Goal: Task Accomplishment & Management: Manage account settings

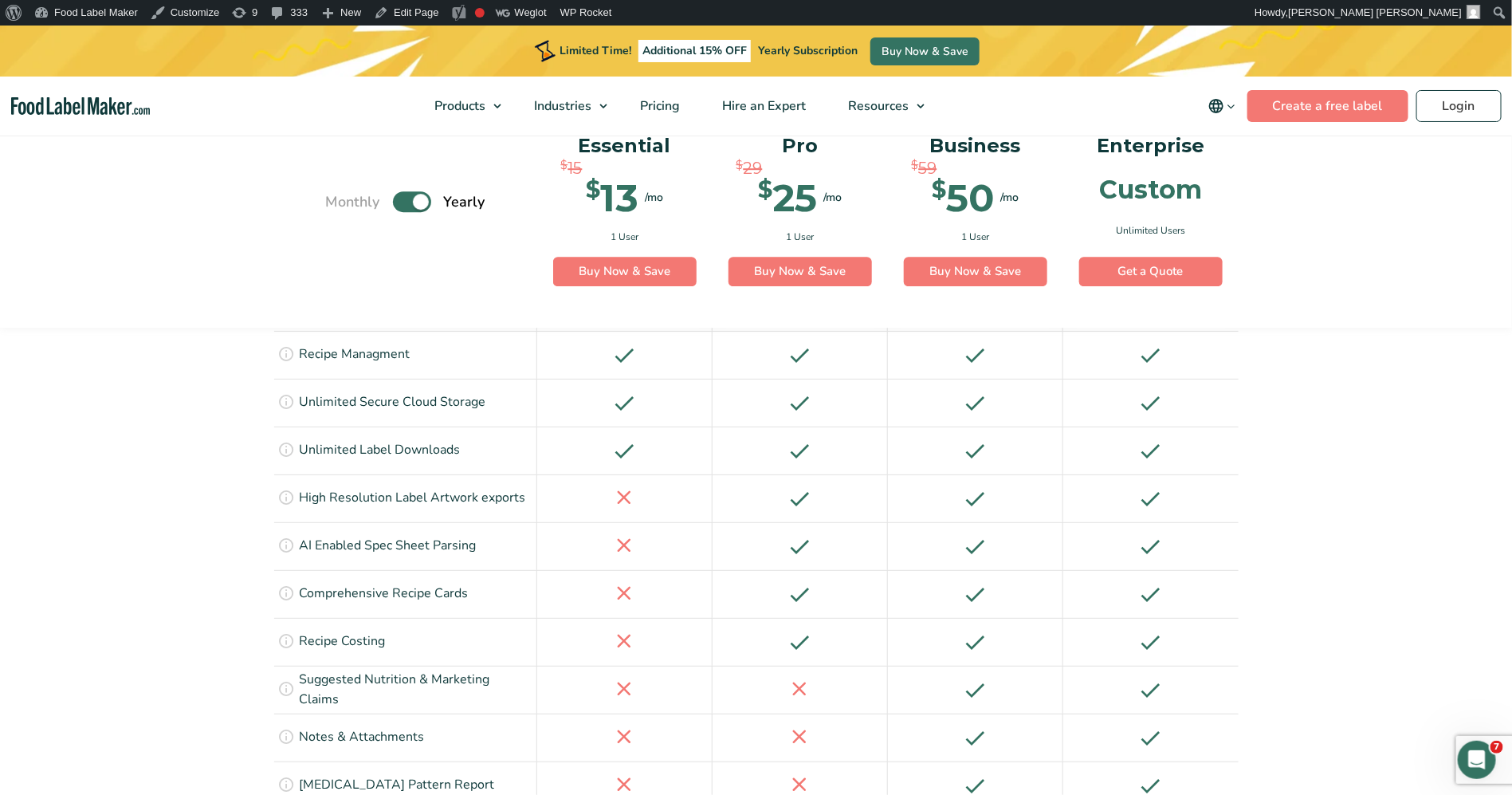
scroll to position [2387, 0]
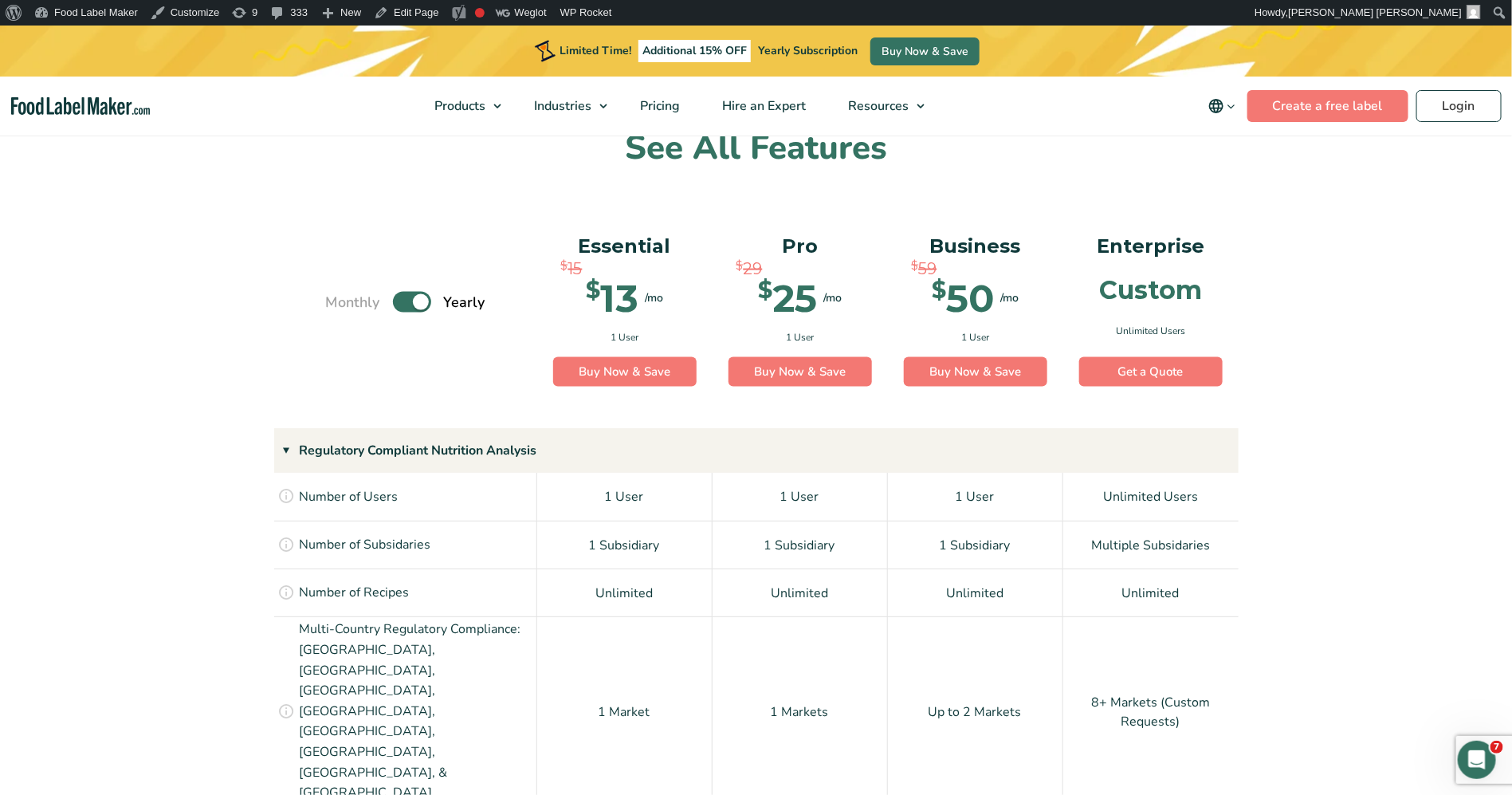
scroll to position [1072, 0]
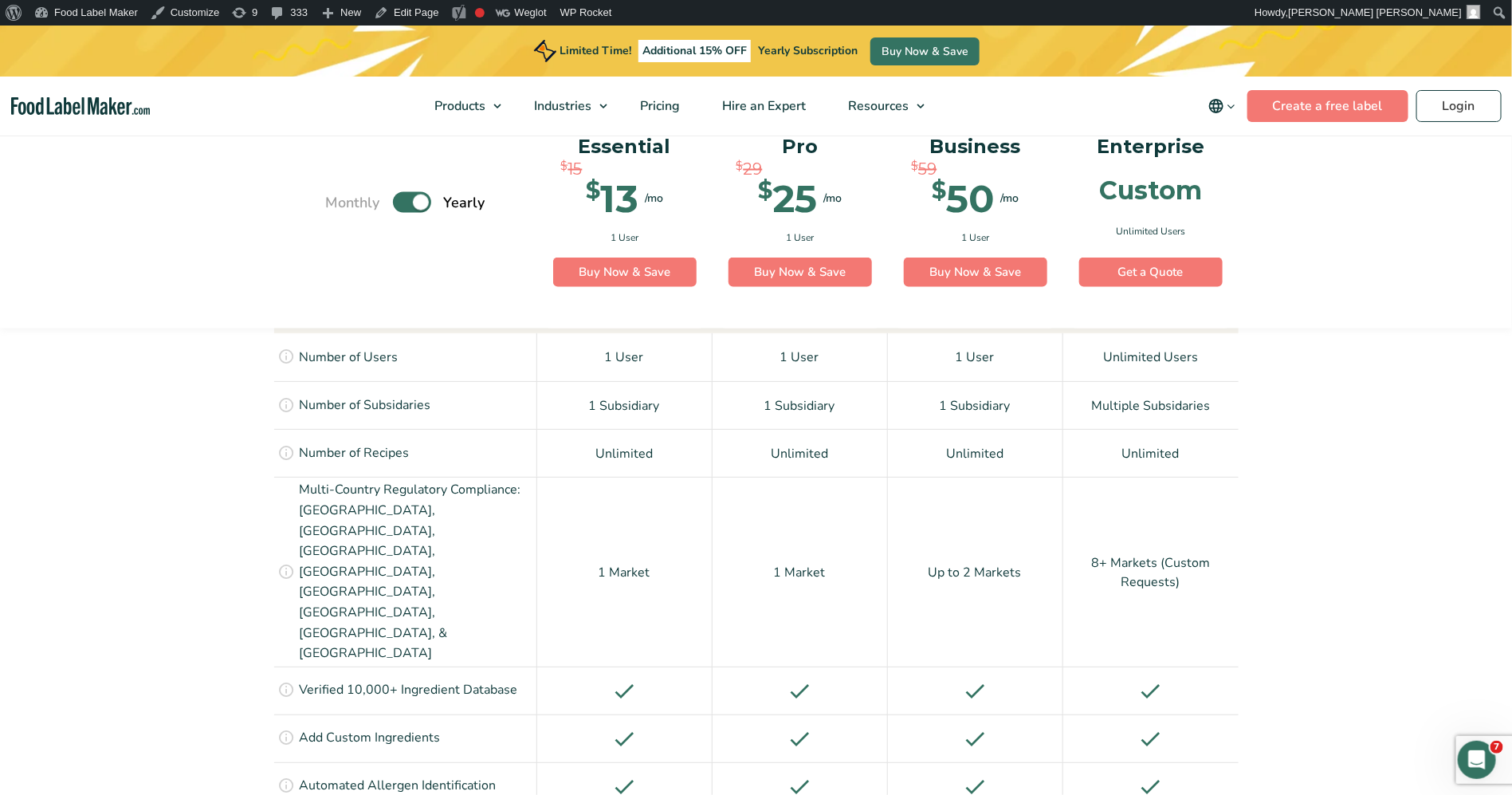
scroll to position [1311, 0]
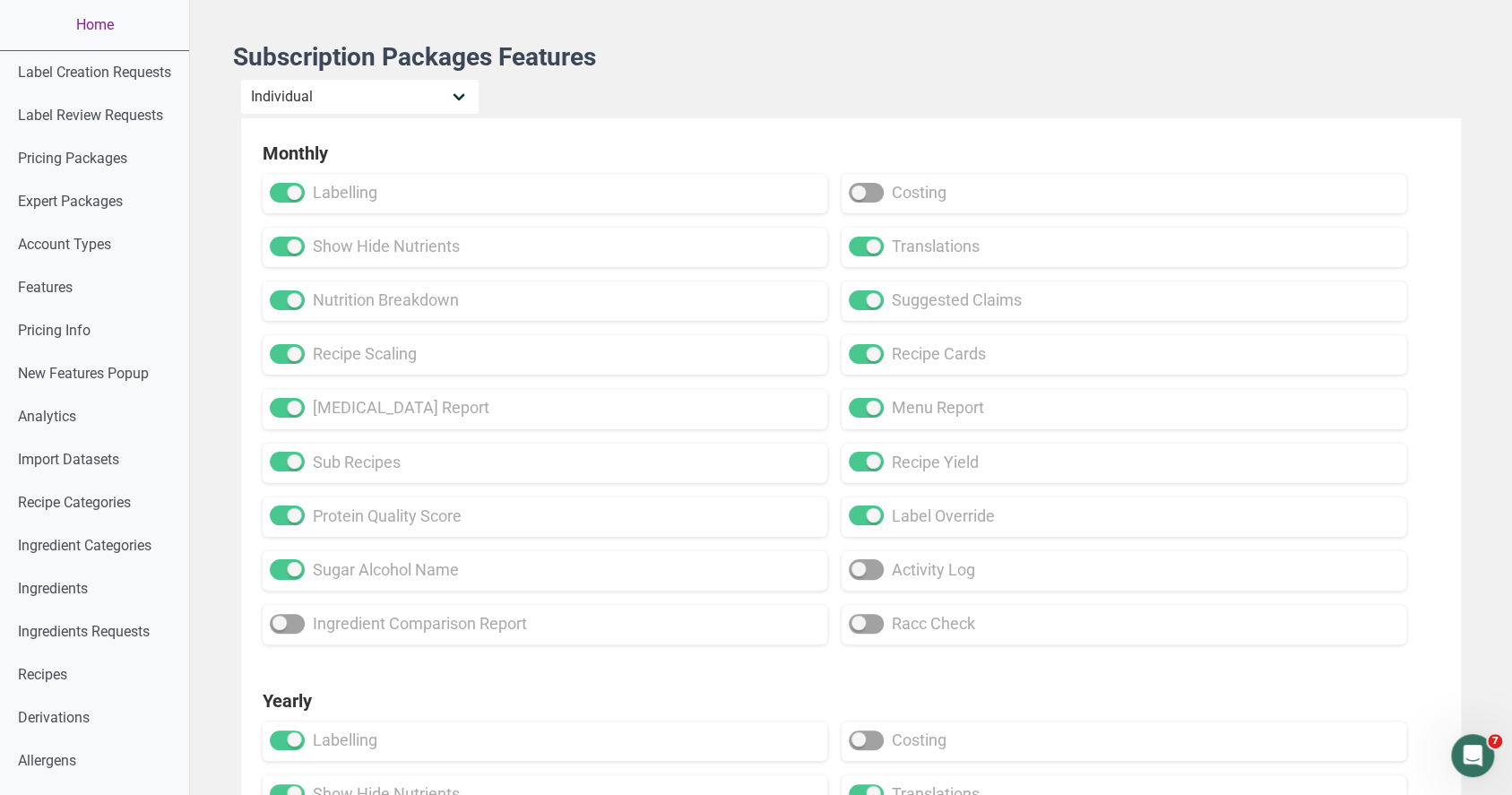
click at [93, 8] on link "Home" at bounding box center [94, 24] width 189 height 50
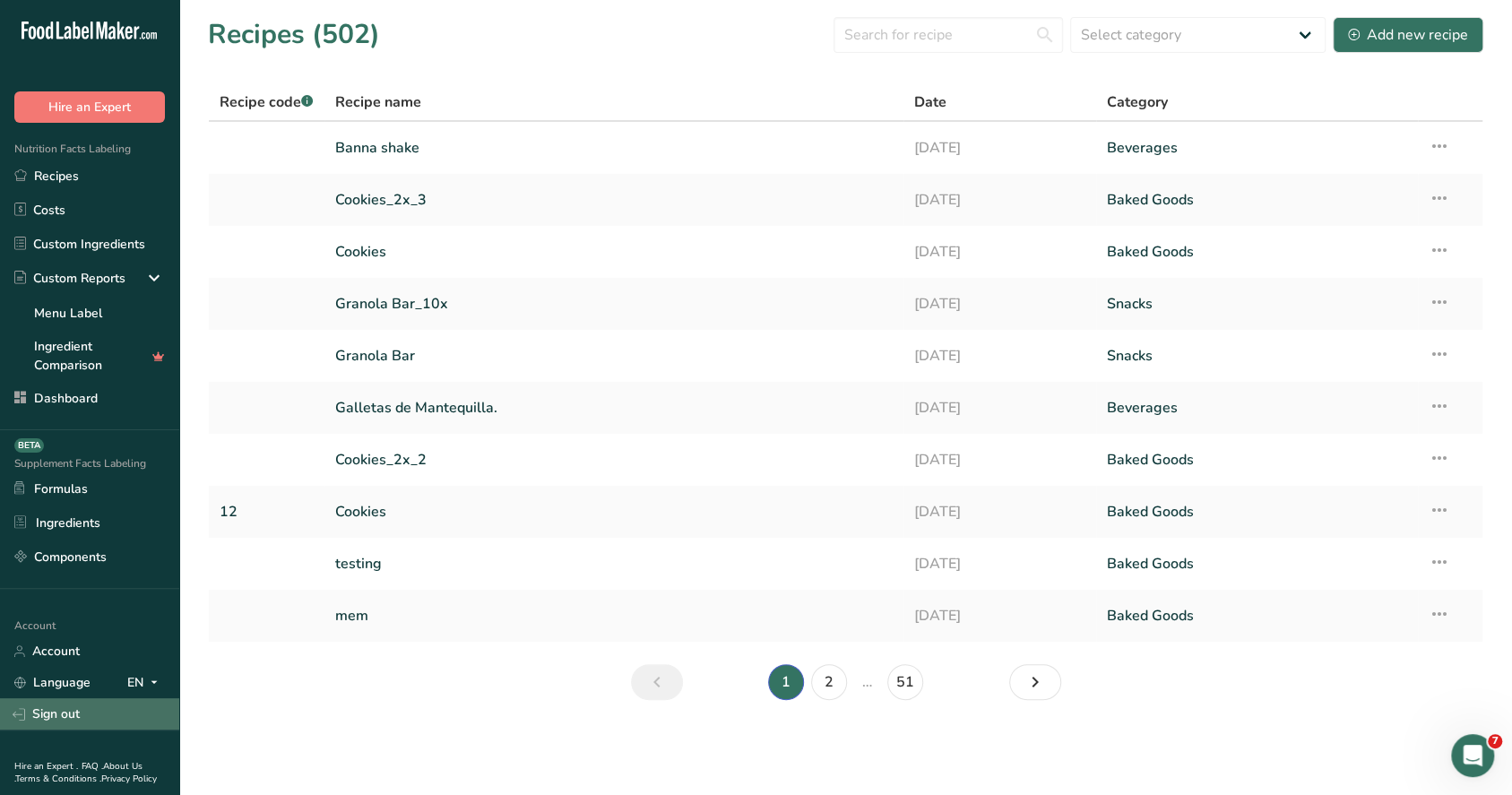
click at [66, 708] on link "Sign out" at bounding box center [90, 714] width 179 height 32
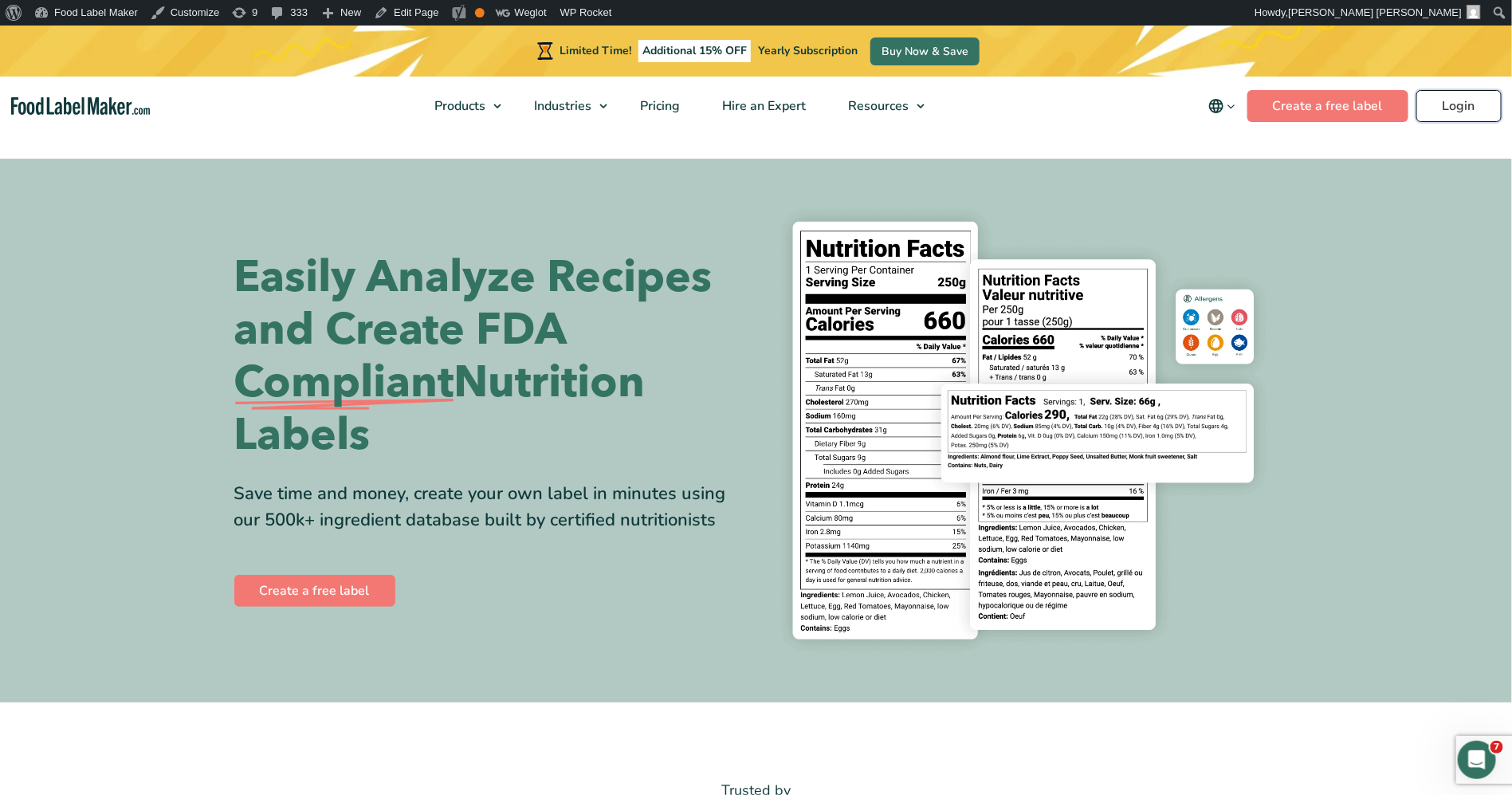
click at [1461, 102] on link "Login" at bounding box center [1459, 106] width 85 height 32
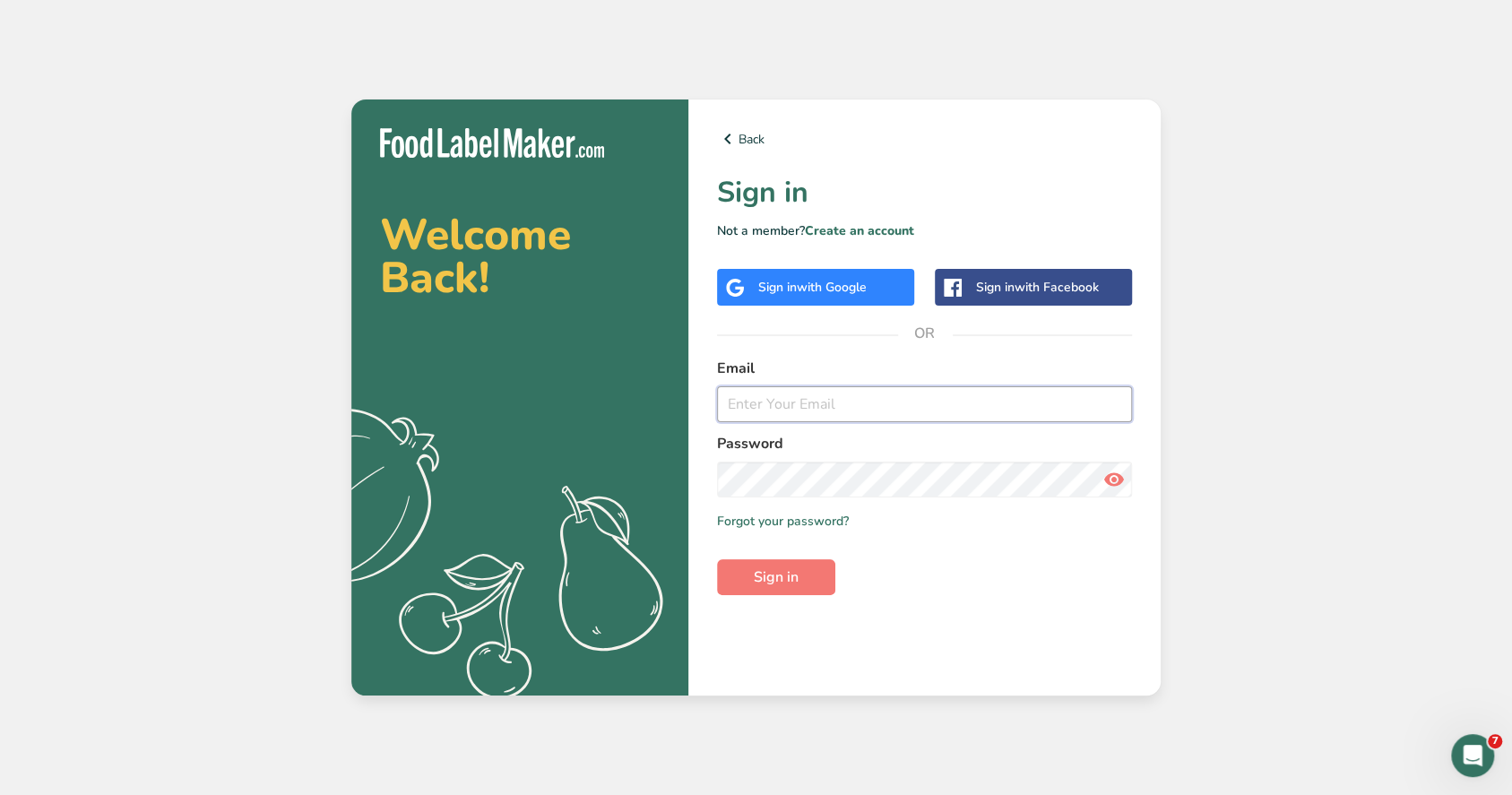
type input "maria@foodlabelmaker.com"
click at [760, 418] on input "maria@foodlabelmaker.com" at bounding box center [925, 404] width 415 height 36
click at [810, 588] on button "Sign in" at bounding box center [776, 577] width 119 height 36
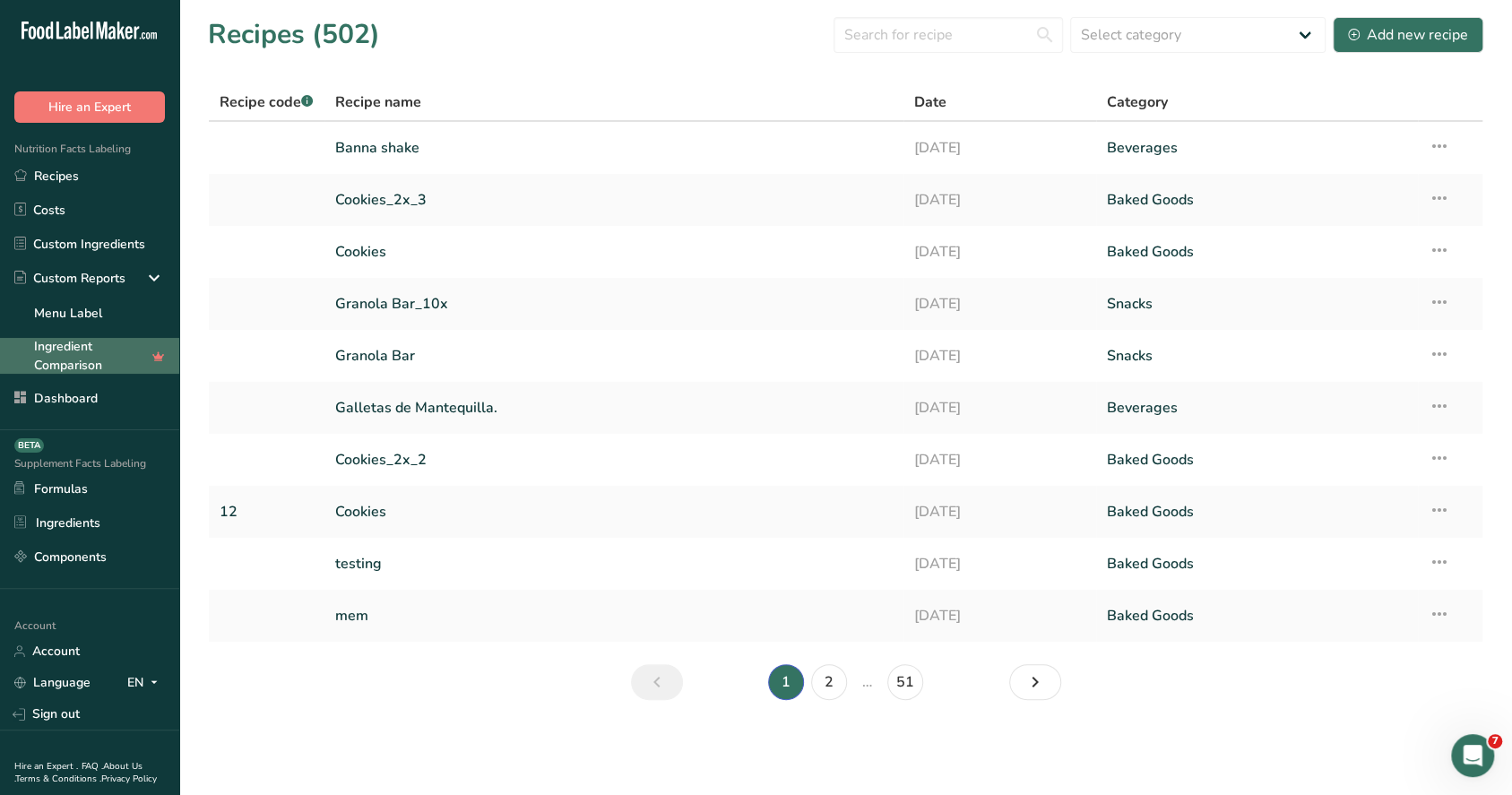
click at [98, 358] on link "Ingredient Comparison" at bounding box center [90, 355] width 179 height 36
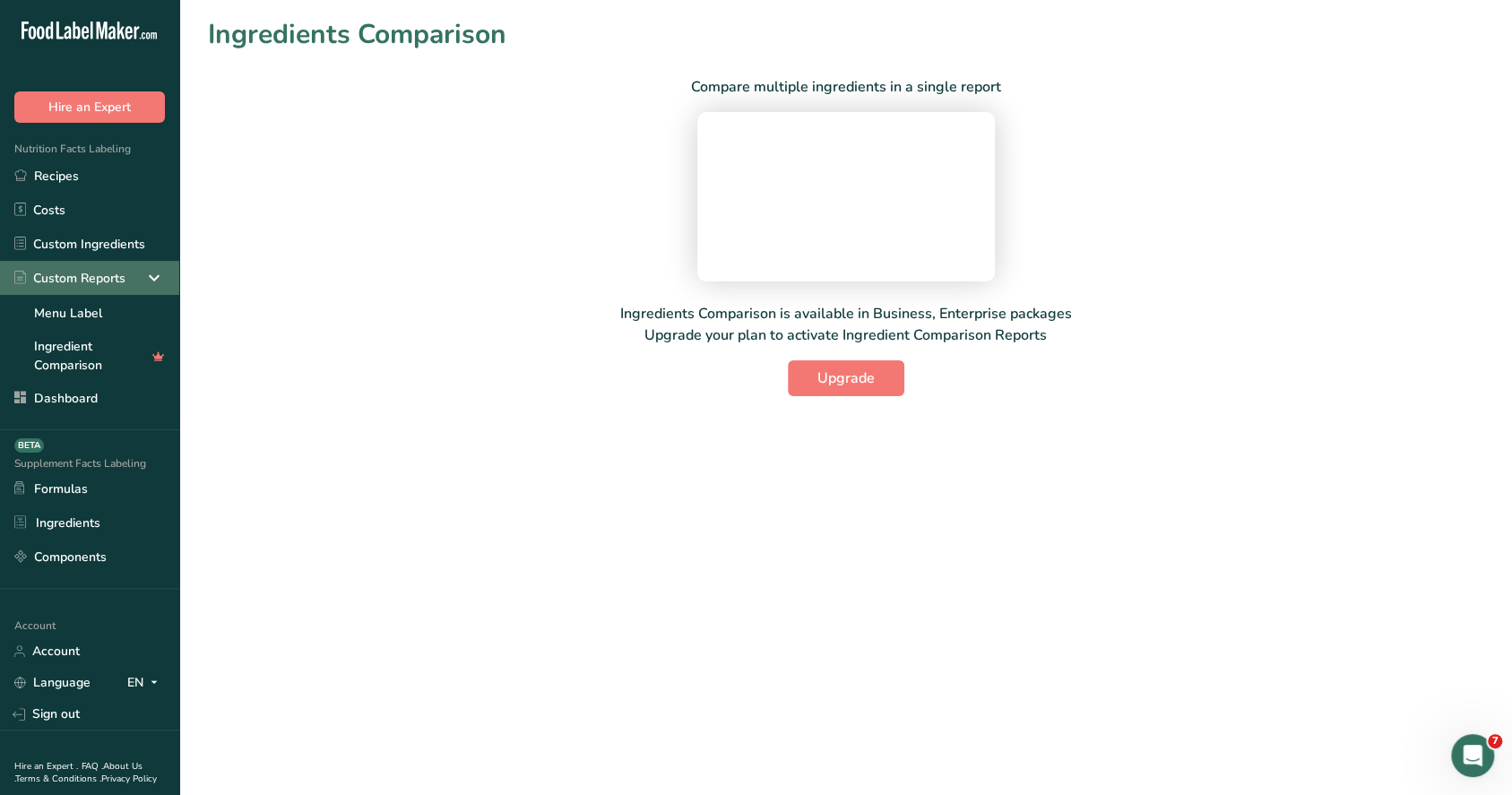
click at [144, 283] on icon at bounding box center [155, 278] width 22 height 33
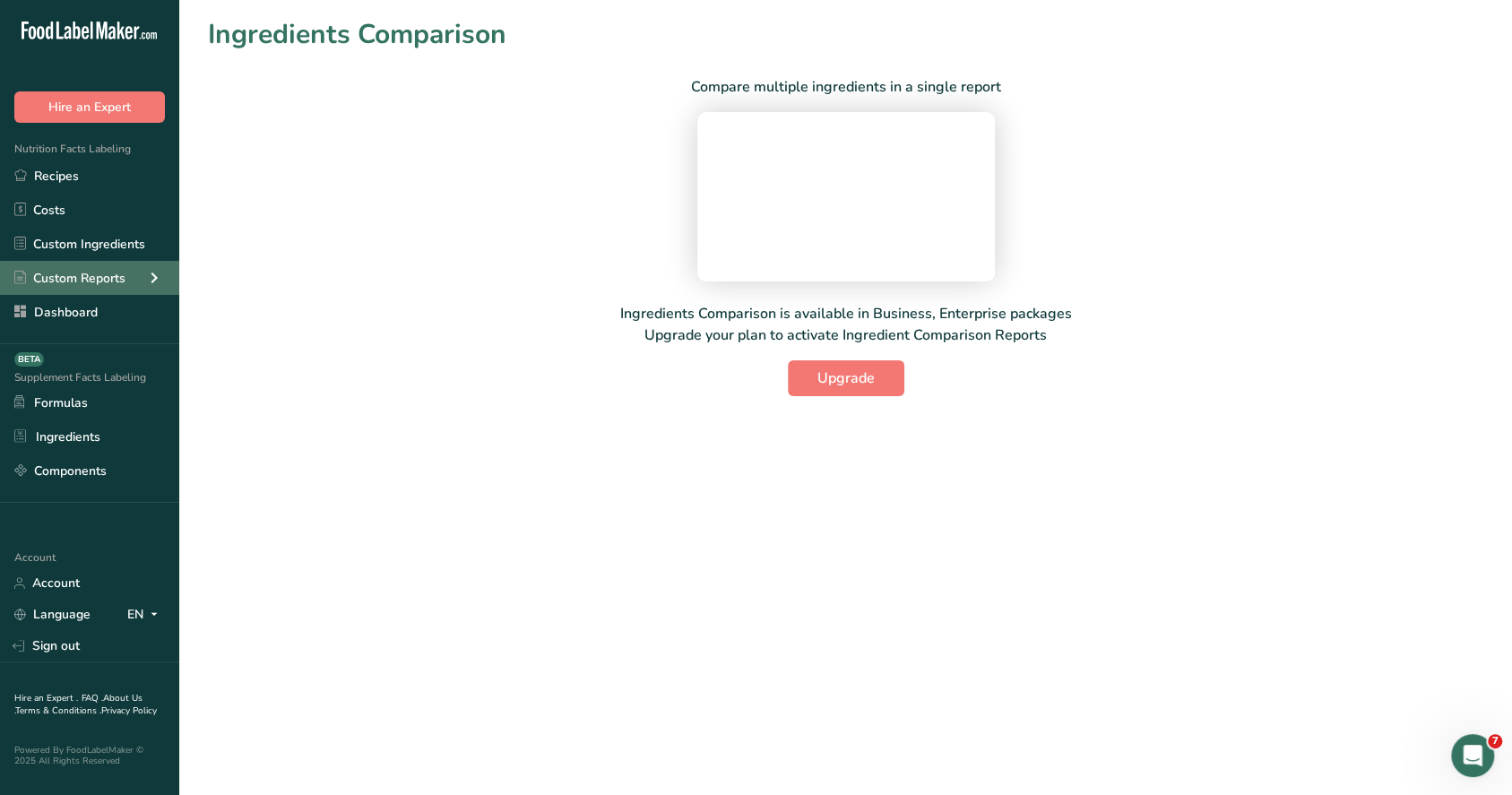
click at [143, 284] on div "Custom Reports" at bounding box center [90, 278] width 179 height 34
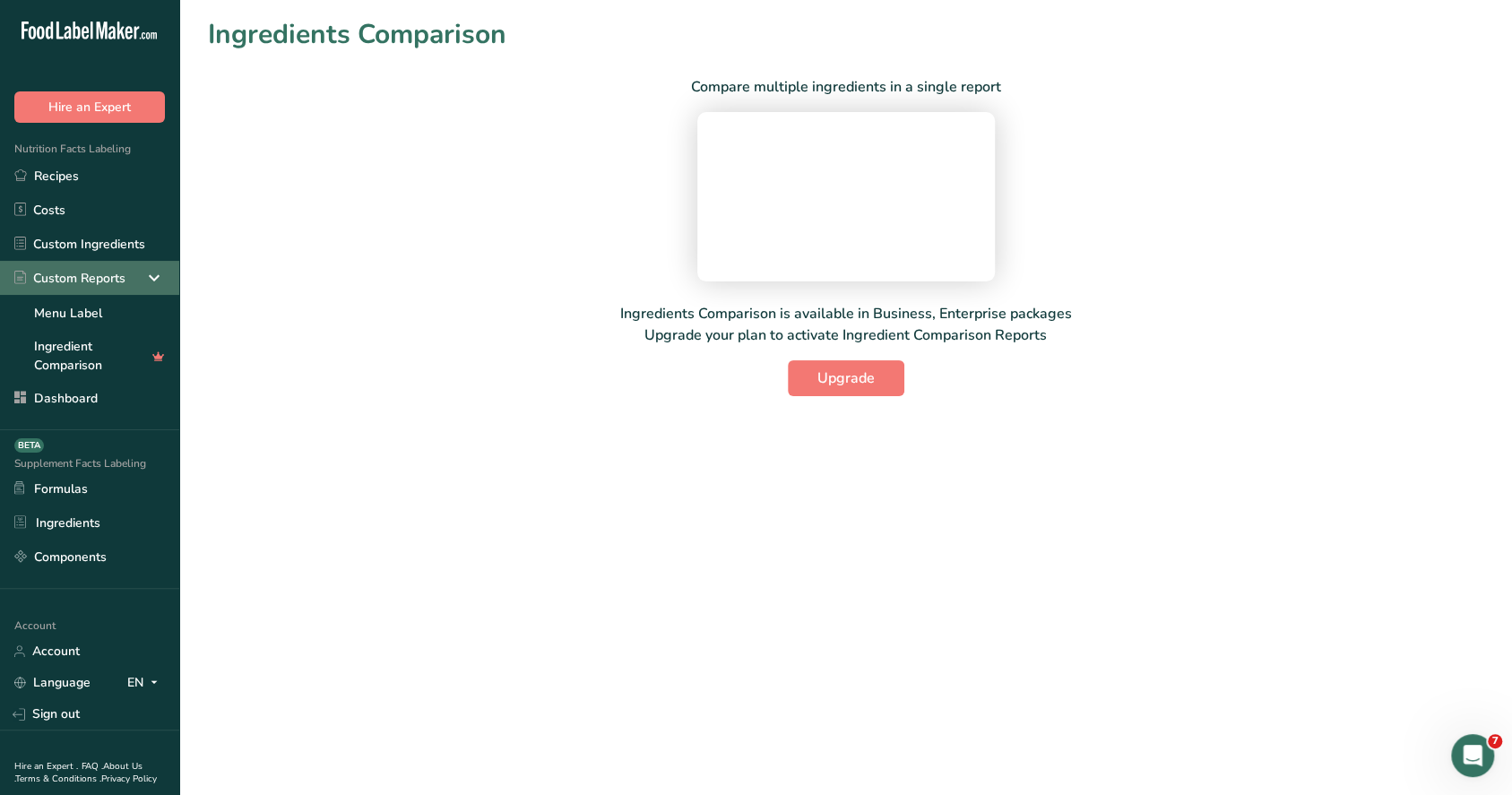
click at [144, 284] on icon at bounding box center [155, 278] width 22 height 33
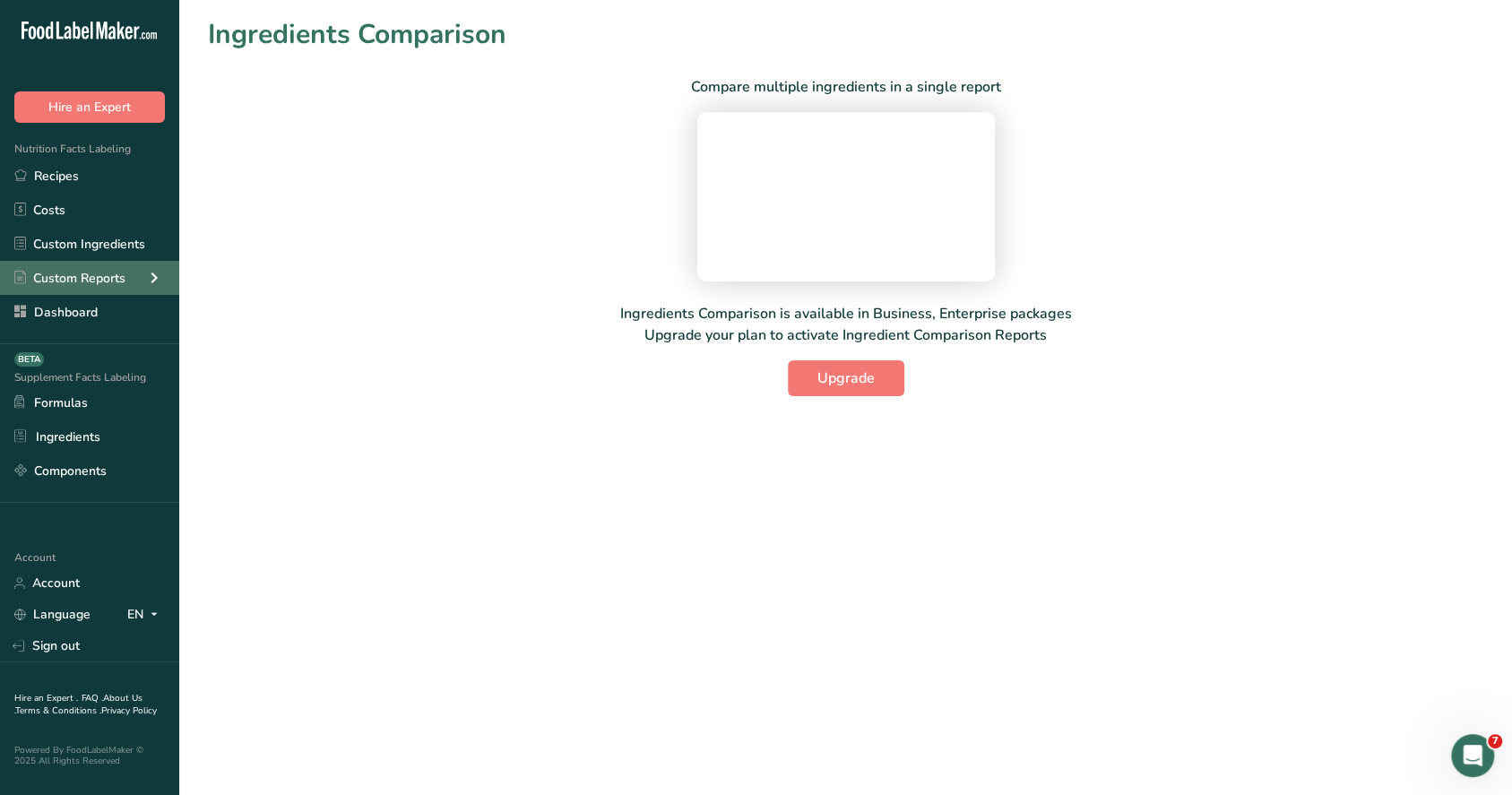
click at [143, 284] on div "Custom Reports" at bounding box center [90, 278] width 179 height 34
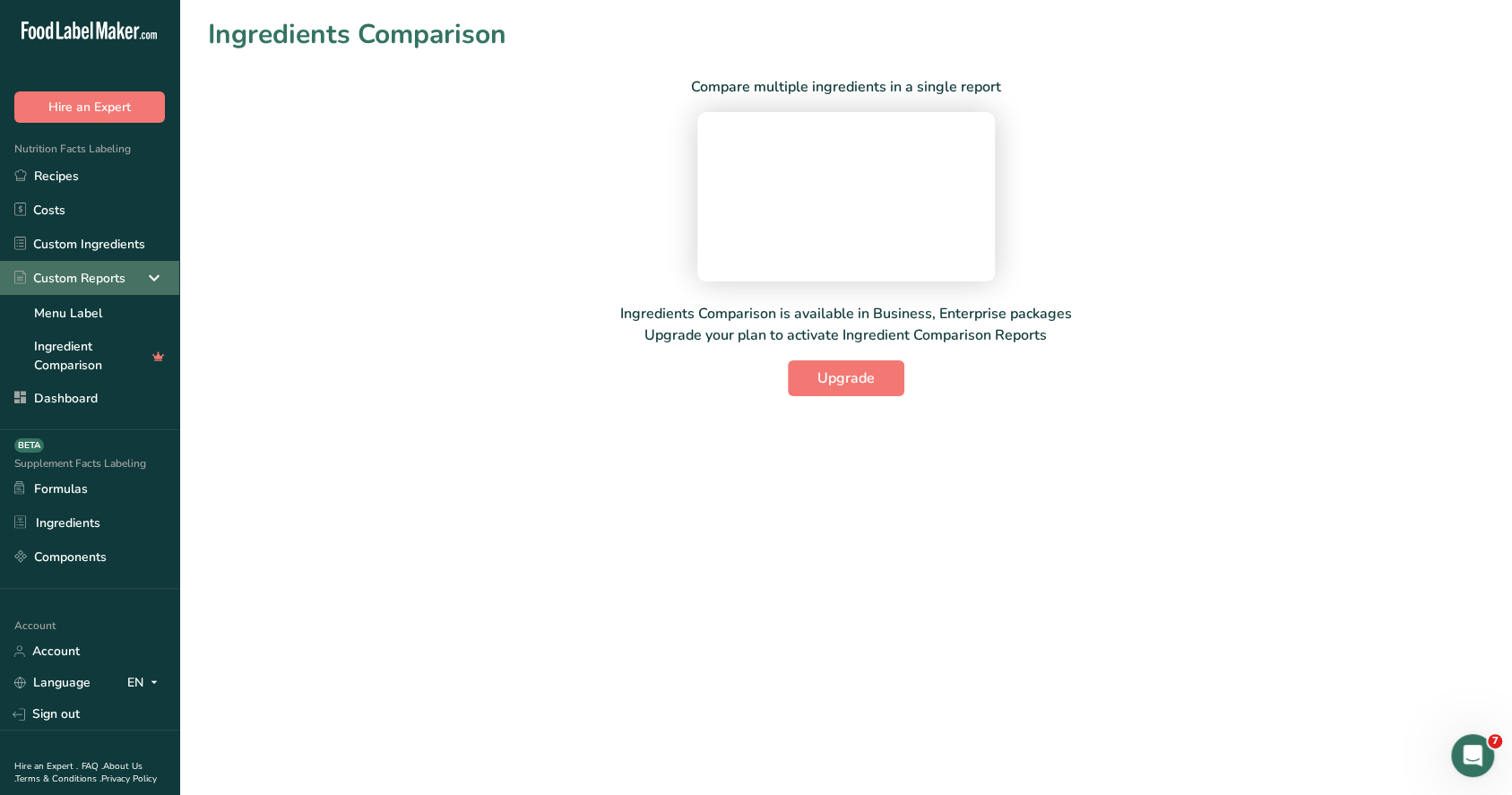
click at [144, 284] on icon at bounding box center [155, 278] width 22 height 33
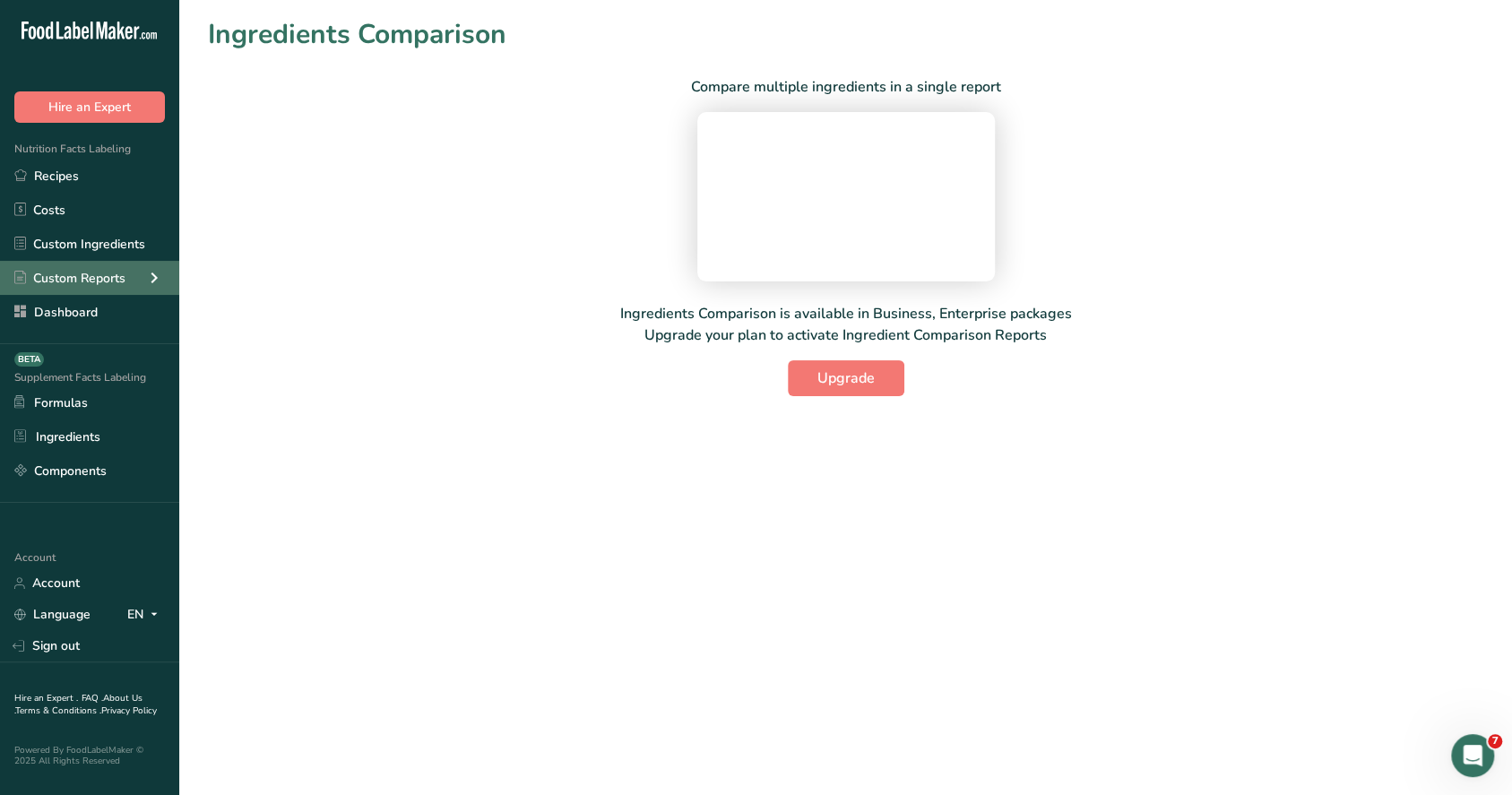
click at [143, 284] on div "Custom Reports" at bounding box center [90, 278] width 179 height 34
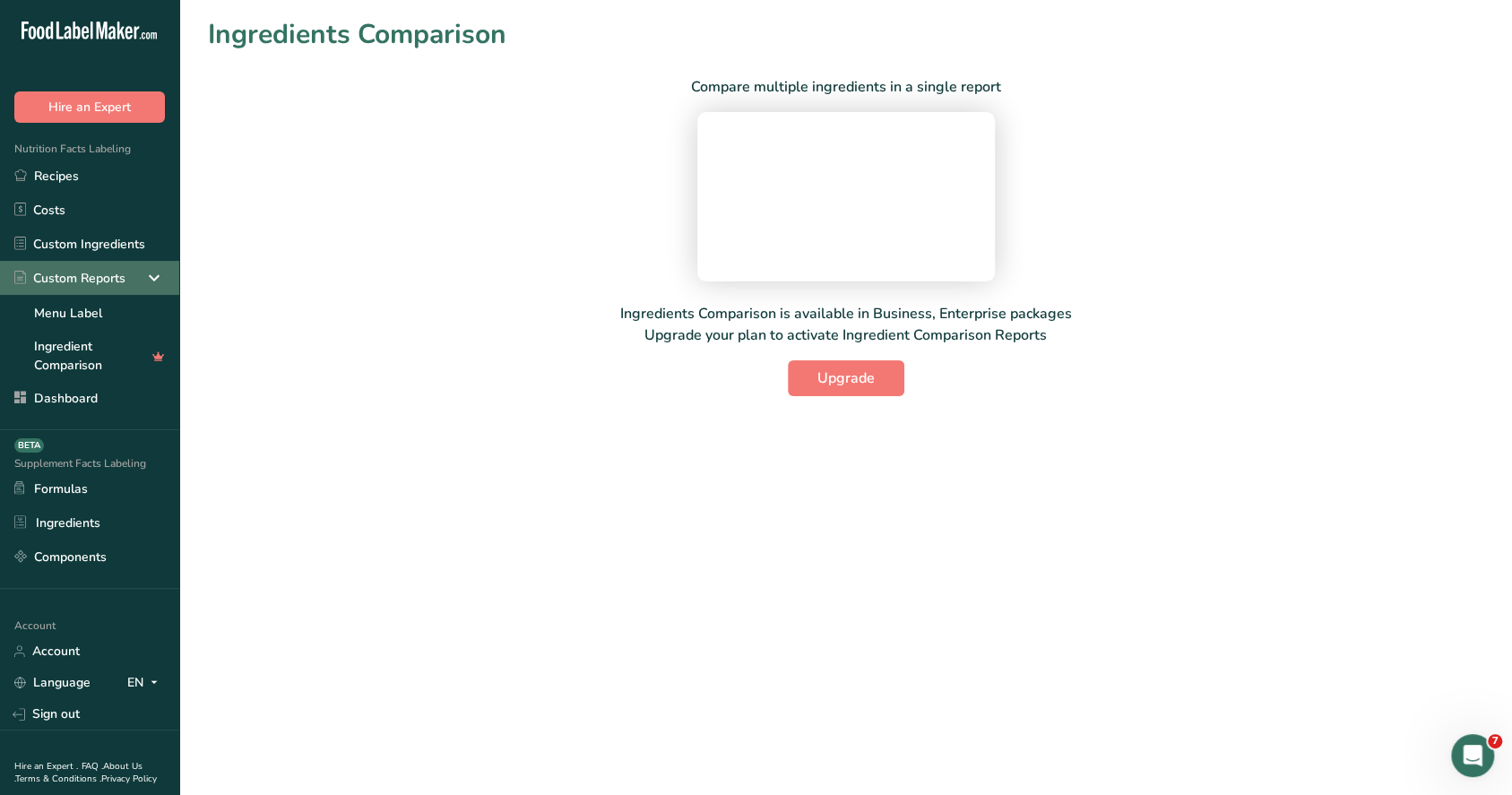
click at [148, 270] on div "Custom Reports" at bounding box center [90, 278] width 179 height 34
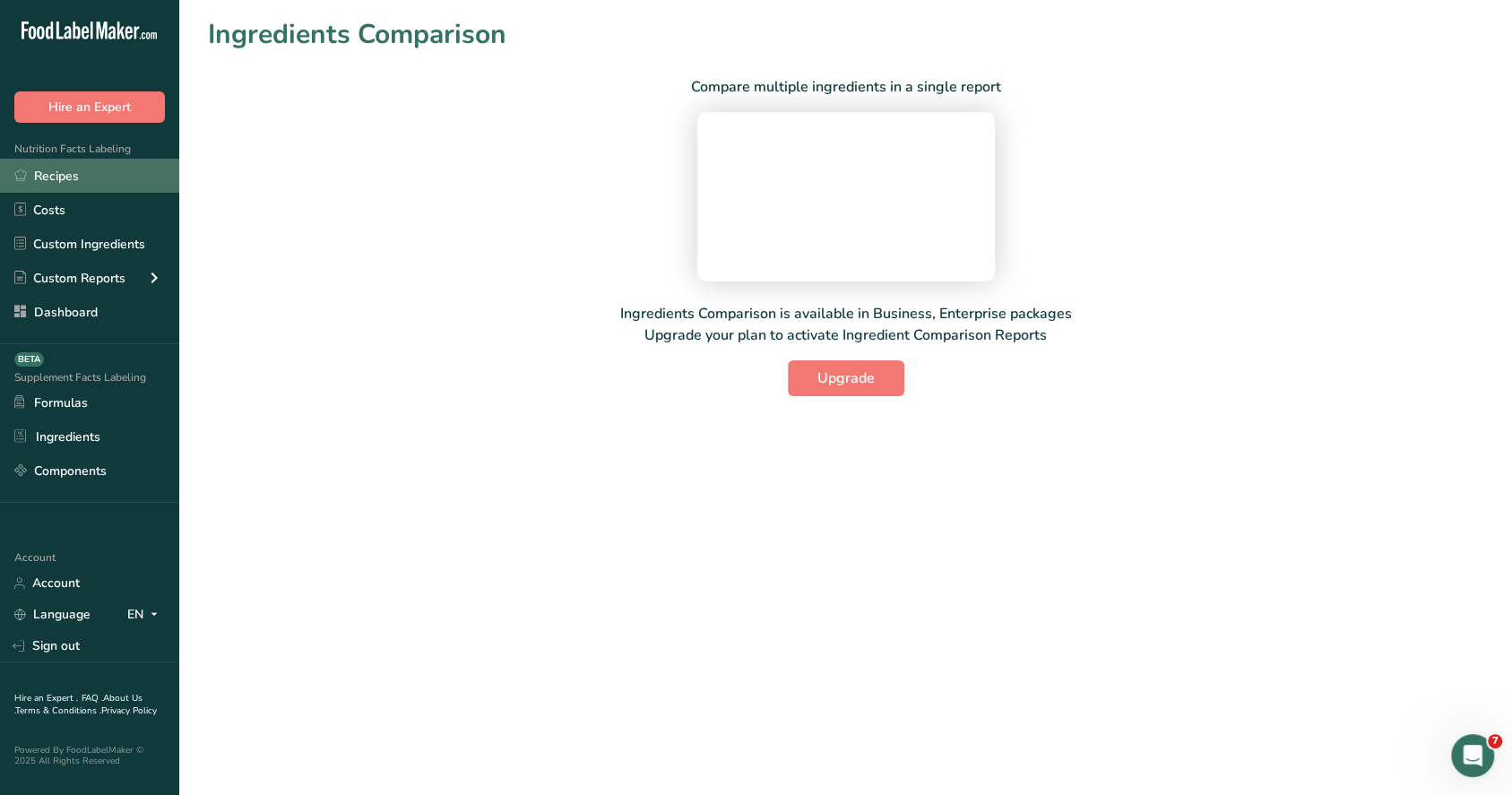
click at [44, 188] on link "Recipes" at bounding box center [90, 175] width 179 height 34
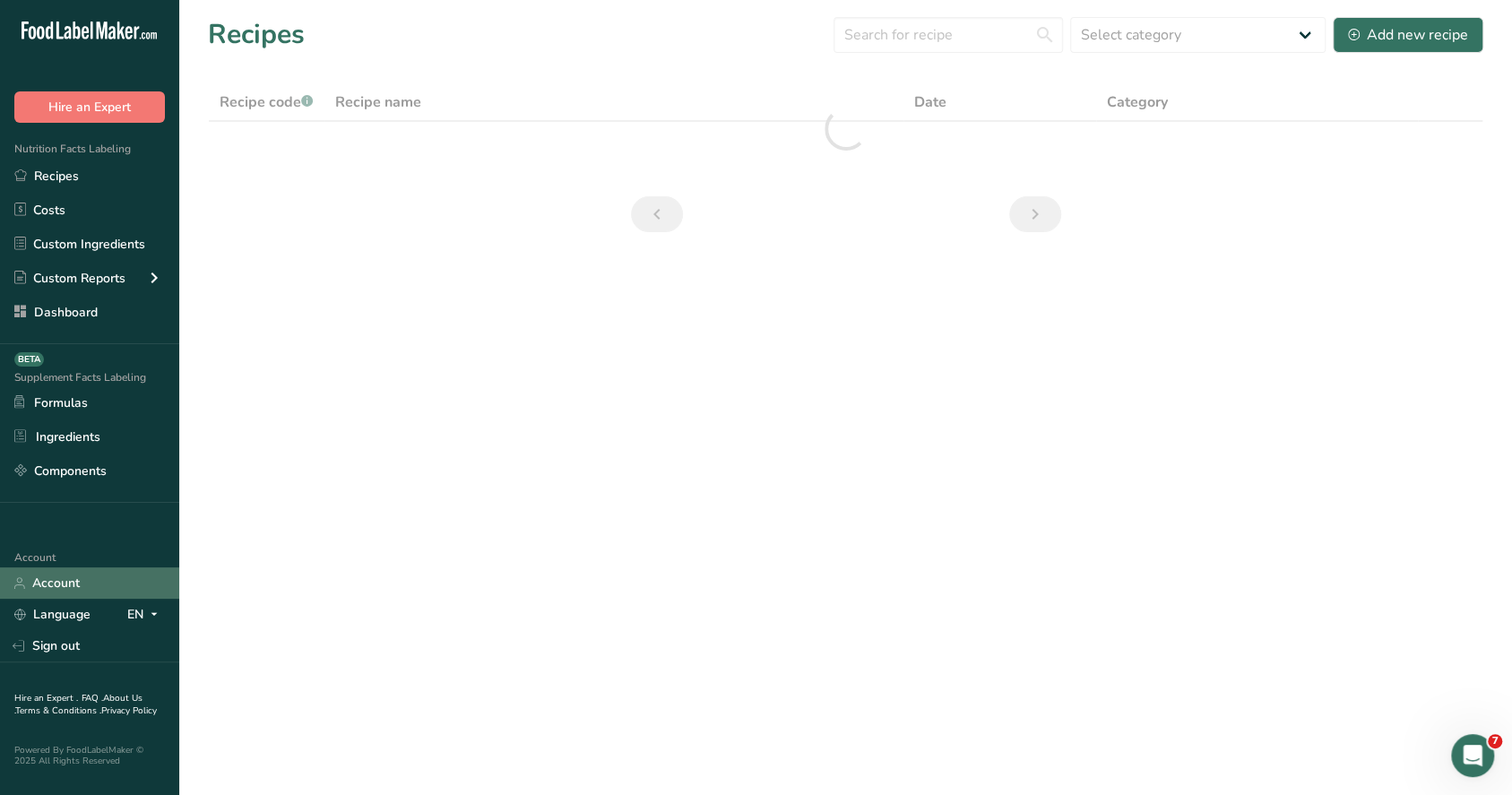
click at [53, 574] on link "Account" at bounding box center [90, 582] width 179 height 32
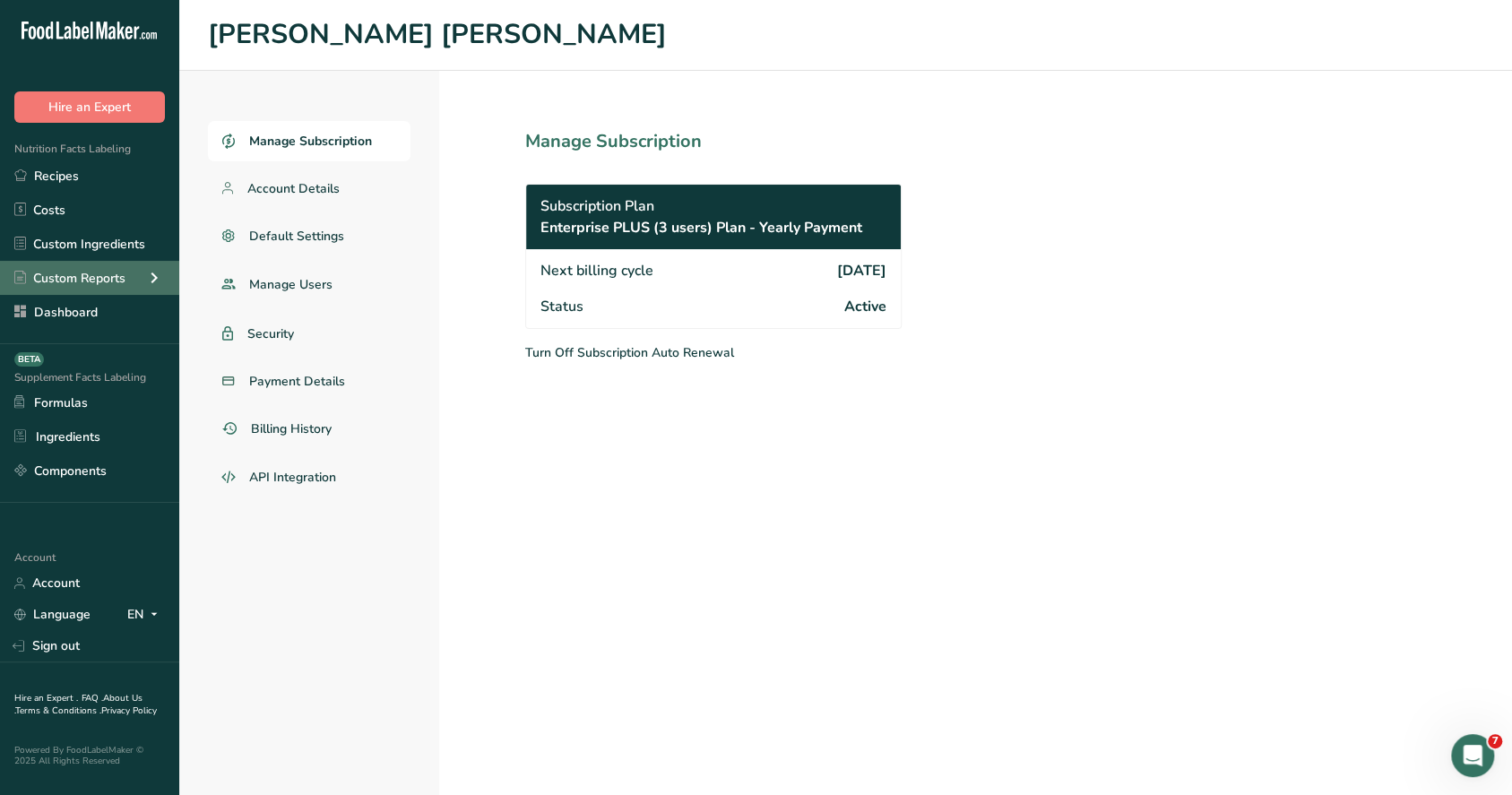
click at [161, 282] on icon at bounding box center [155, 278] width 22 height 33
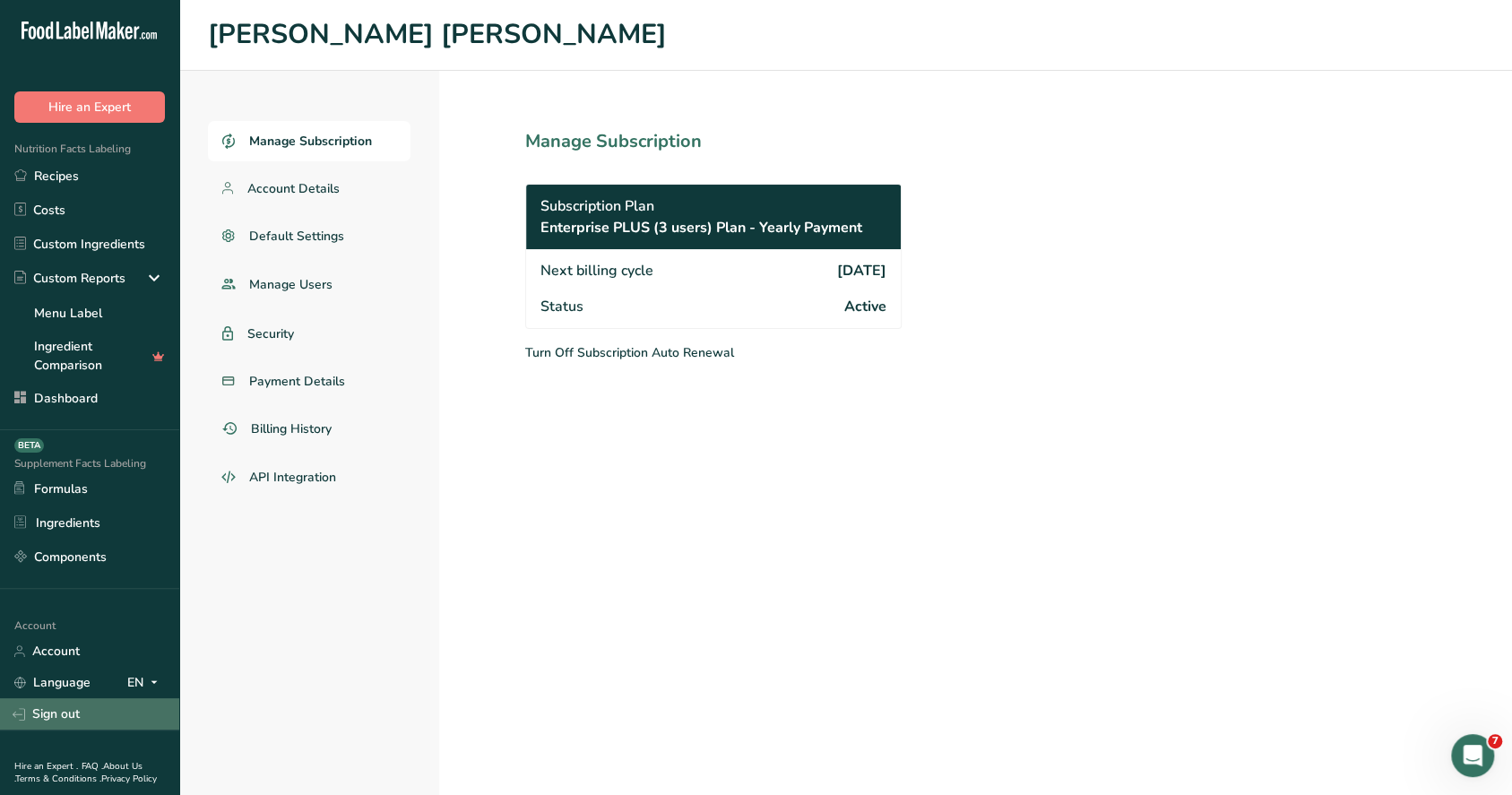
click at [77, 701] on link "Sign out" at bounding box center [90, 714] width 179 height 32
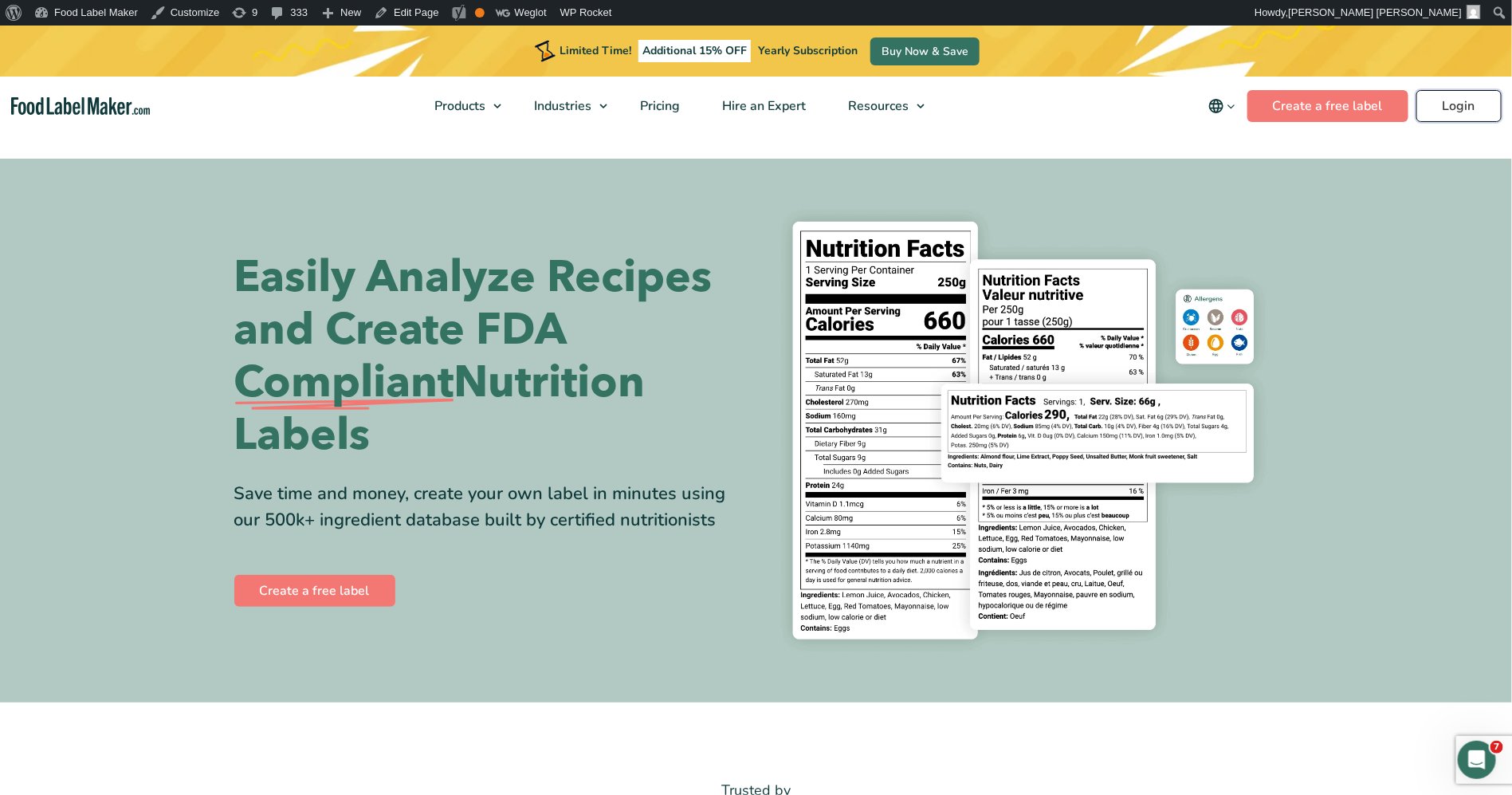
click at [1471, 100] on link "Login" at bounding box center [1459, 106] width 85 height 32
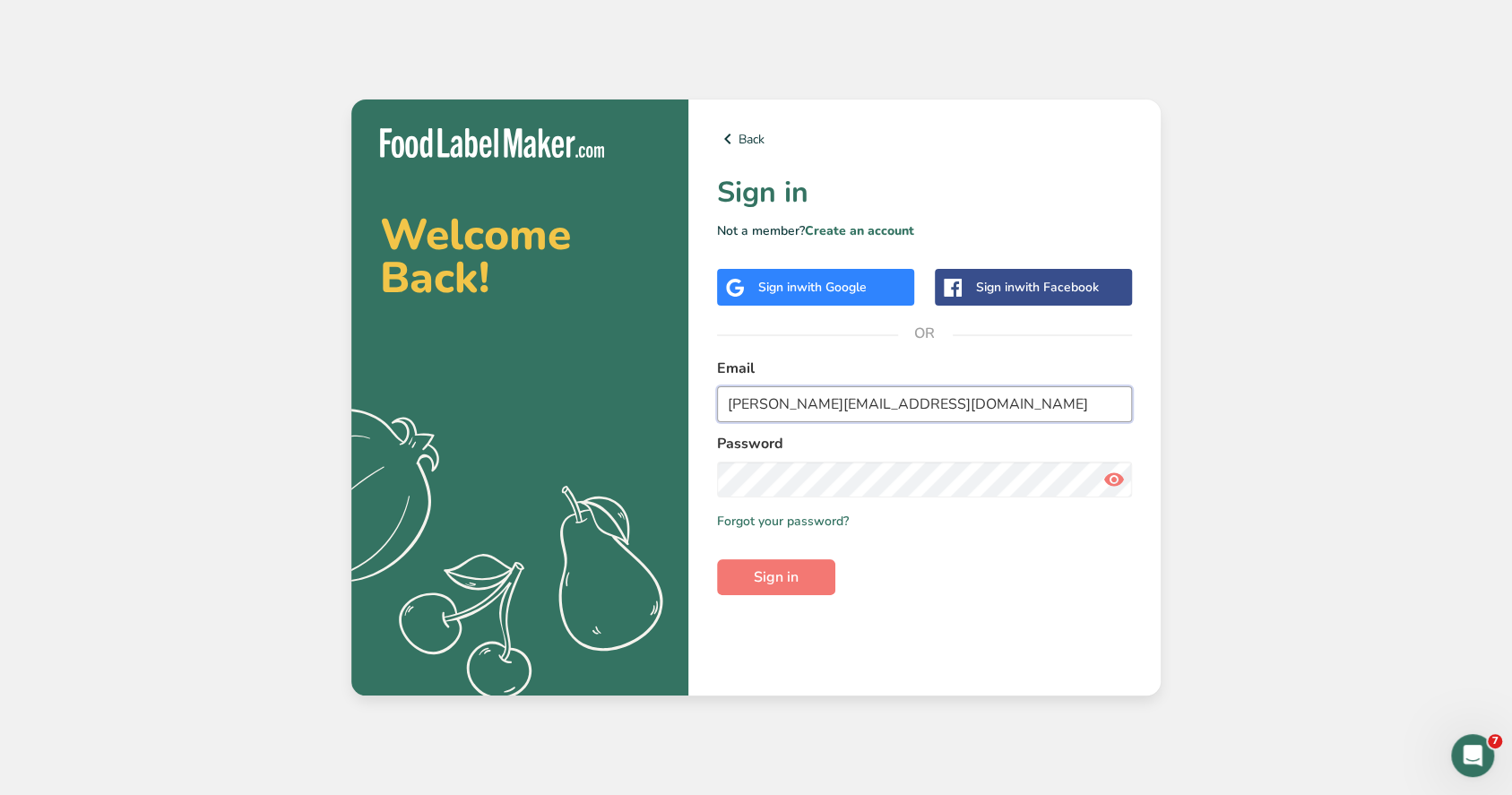
click at [859, 404] on input "[PERSON_NAME][EMAIL_ADDRESS][DOMAIN_NAME]" at bounding box center [925, 404] width 415 height 36
type input "[EMAIL_ADDRESS][DOMAIN_NAME]"
click at [794, 576] on span "Sign in" at bounding box center [776, 577] width 45 height 22
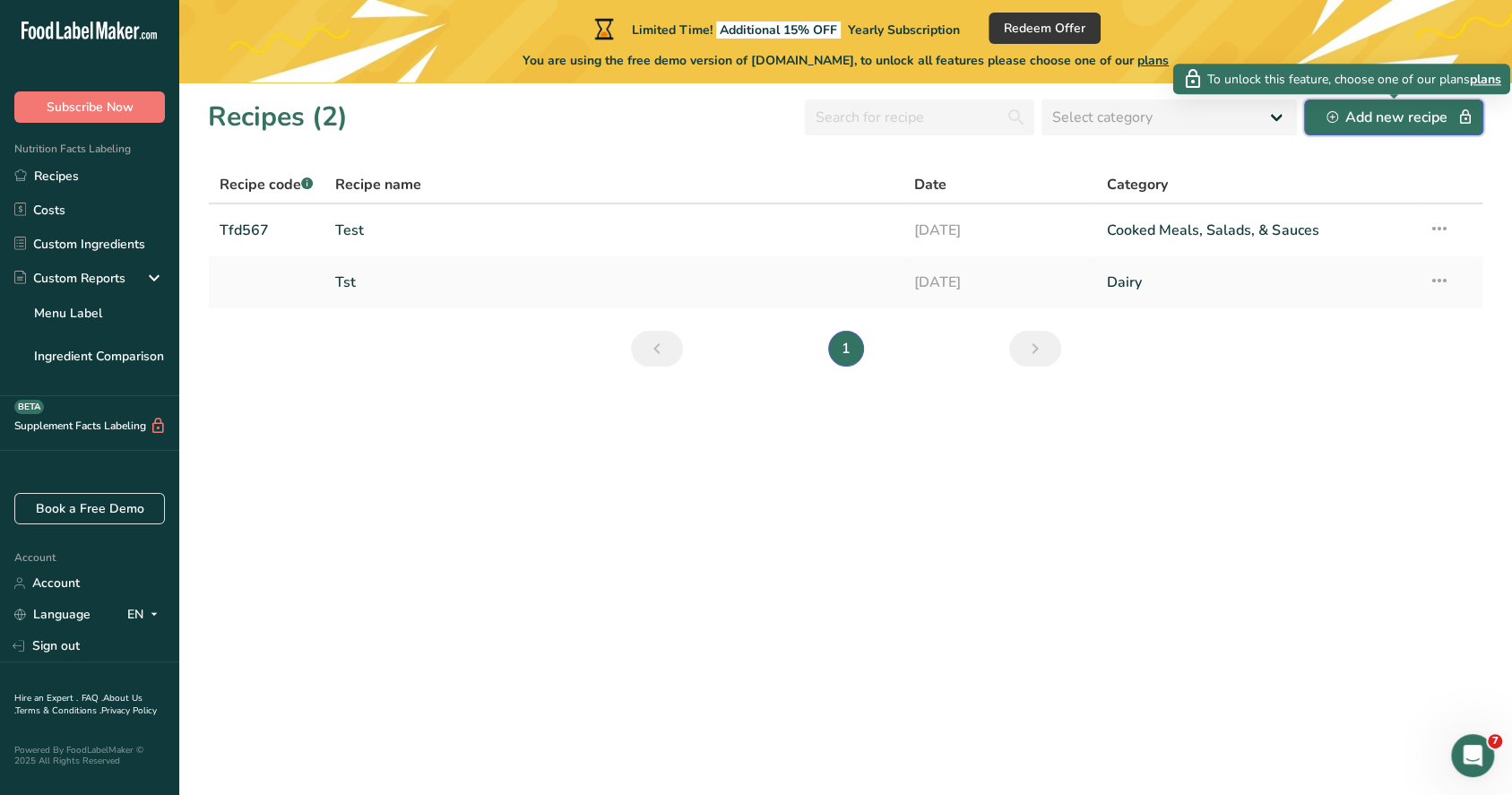
click at [1401, 121] on div "Add new recipe" at bounding box center [1393, 118] width 135 height 22
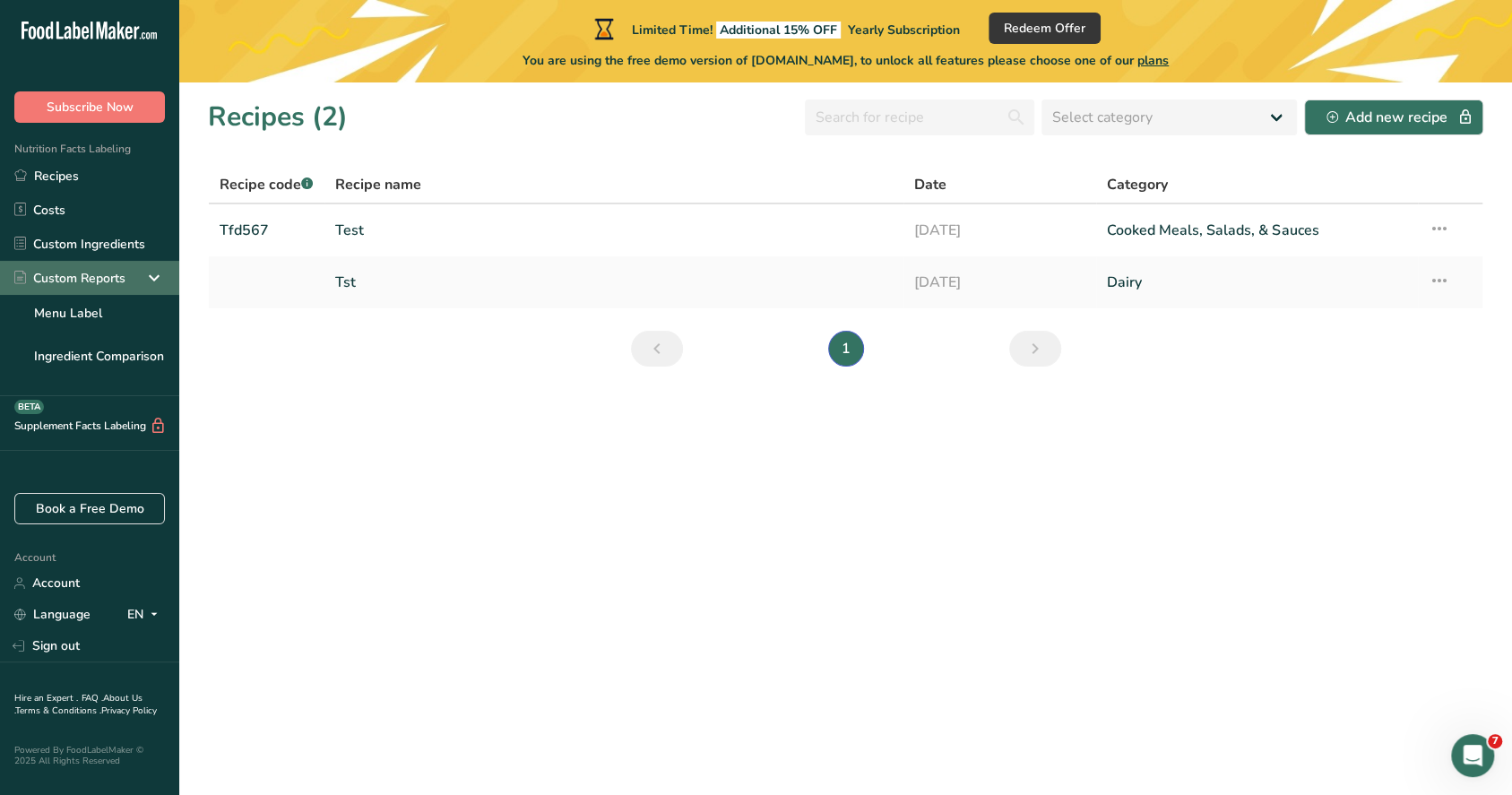
click at [161, 269] on icon at bounding box center [155, 278] width 22 height 33
click at [159, 281] on icon at bounding box center [155, 278] width 22 height 33
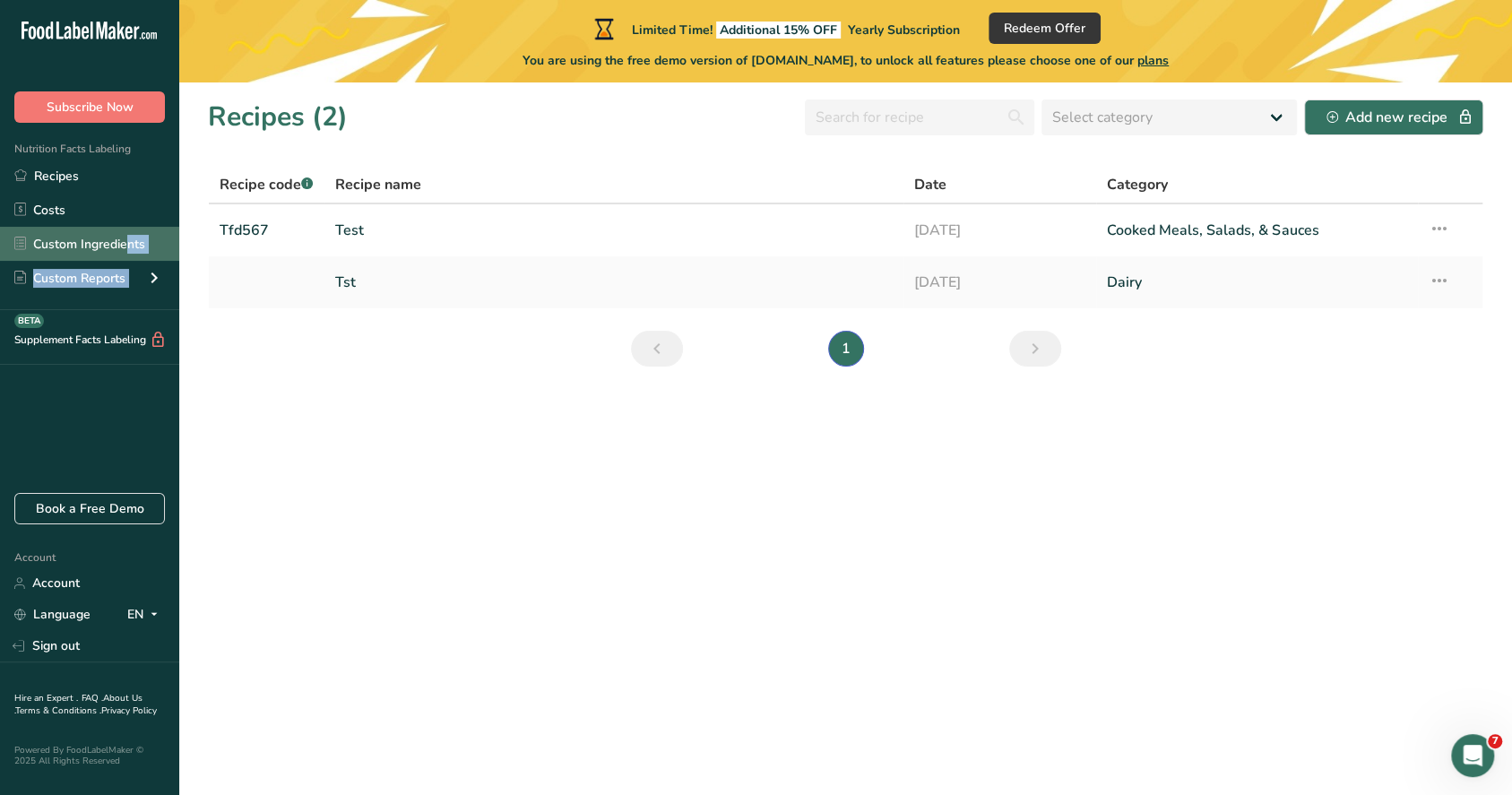
drag, startPoint x: 144, startPoint y: 260, endPoint x: 145, endPoint y: 230, distance: 30.0
click at [145, 230] on ul "Recipes Costs Custom Ingredients Custom Reports Menu Label Ingredient Comparison" at bounding box center [90, 226] width 179 height 137
click at [166, 237] on link "Custom Ingredients" at bounding box center [90, 244] width 179 height 34
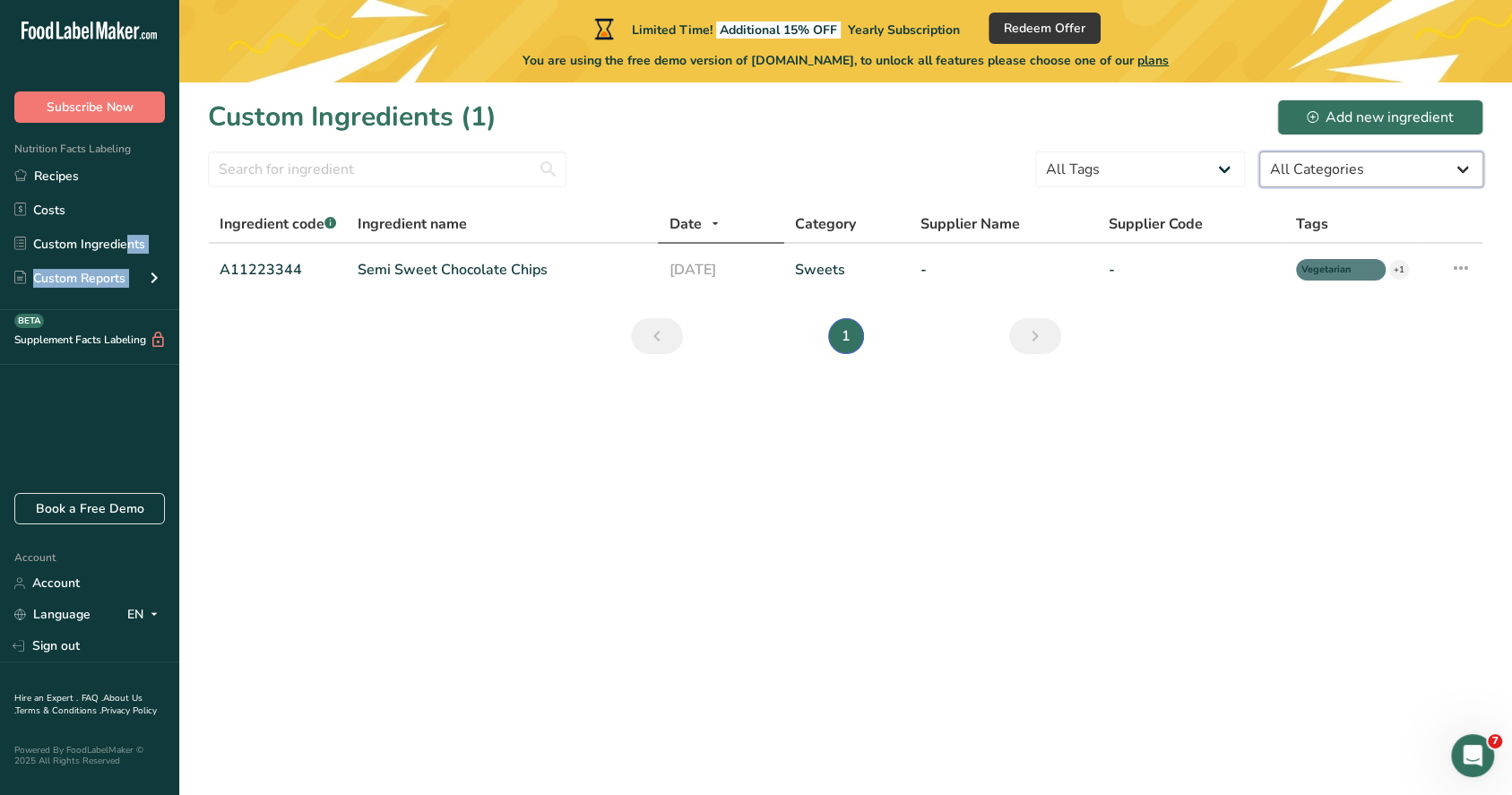
click at [1400, 166] on select "All Categories American Indian/Alaska Native Foods Baby Foods Baked Products Be…" at bounding box center [1372, 169] width 224 height 36
click at [760, 154] on form "All Tags Source of Antioxidants Prebiotic Effect Source of Omega 3 Plant-based …" at bounding box center [846, 175] width 1276 height 47
click at [407, 168] on input "text" at bounding box center [387, 169] width 358 height 36
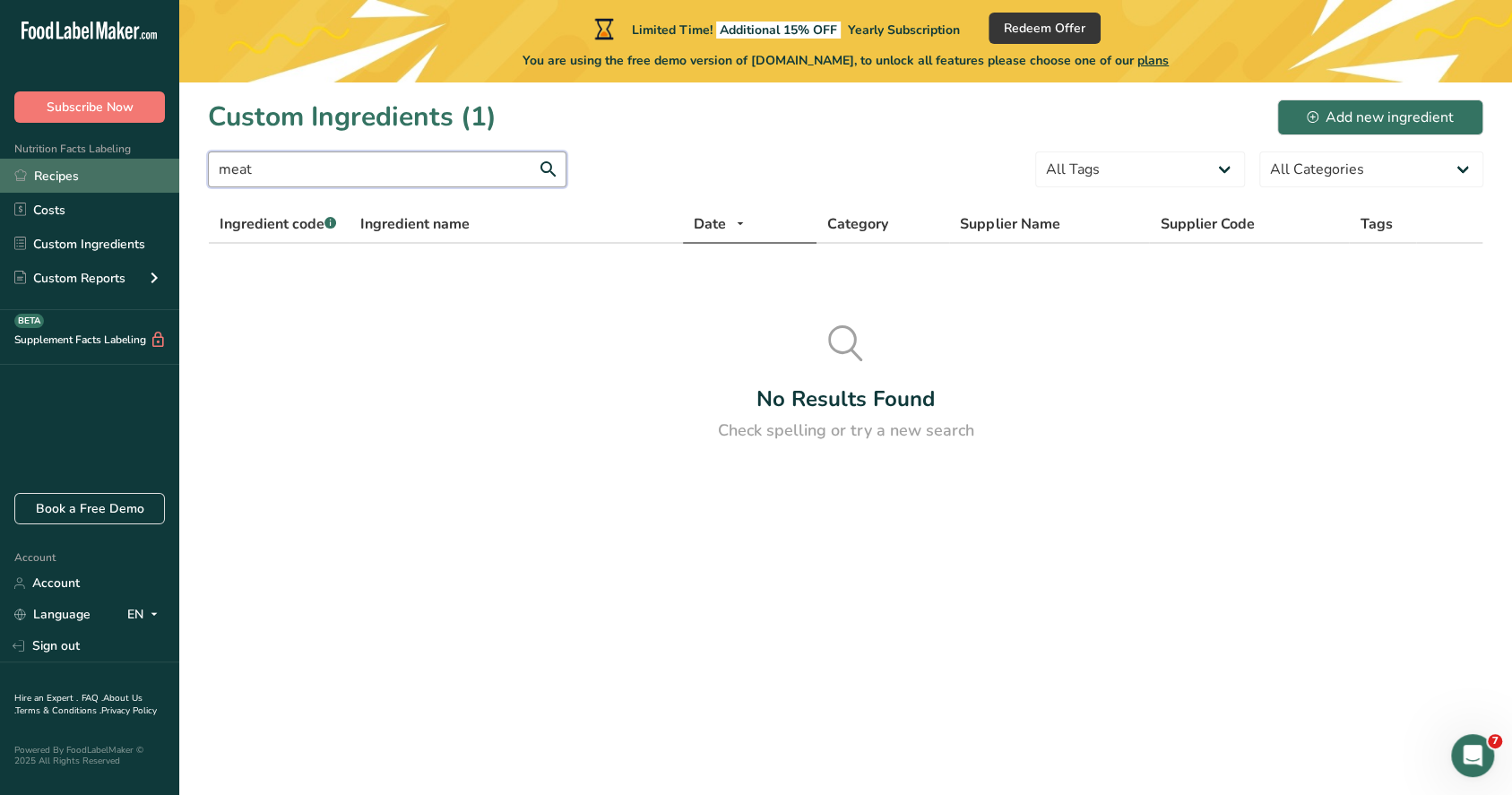
drag, startPoint x: 407, startPoint y: 168, endPoint x: 80, endPoint y: 164, distance: 327.0
click at [80, 164] on div ".a-20{fill:#fff;} Subscribe Now Nutrition Facts Labeling Recipes Costs Custom I…" at bounding box center [756, 397] width 1512 height 795
type input "beef"
click at [872, 235] on th "Category" at bounding box center [884, 225] width 134 height 38
click at [1085, 241] on th "Supplier Name" at bounding box center [1049, 225] width 200 height 38
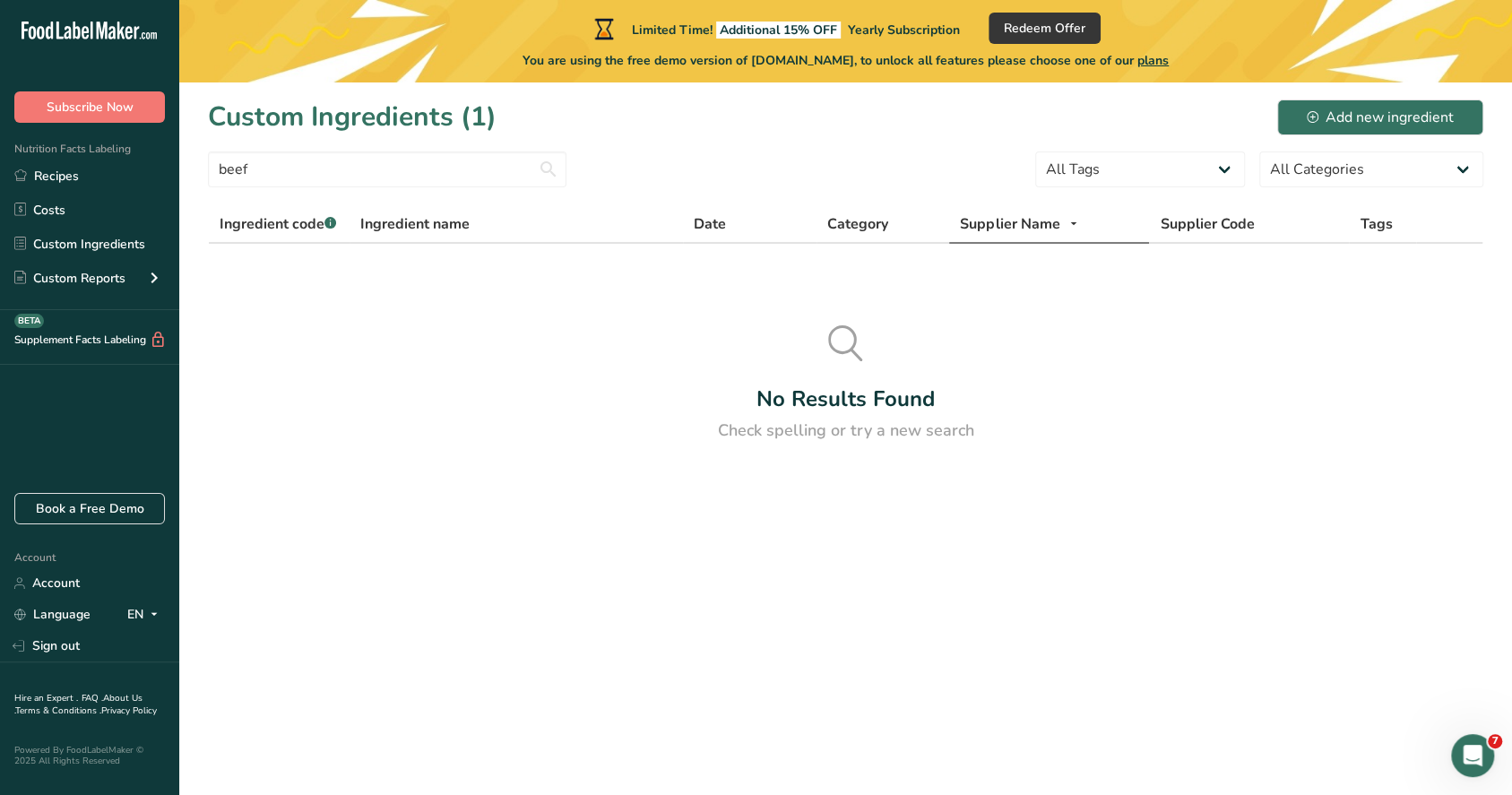
click at [1369, 233] on span "Tags" at bounding box center [1376, 224] width 33 height 22
click at [276, 218] on span "Ingredient code .a-a{fill:#347362;}.b-a{fill:#fff;}" at bounding box center [278, 224] width 117 height 20
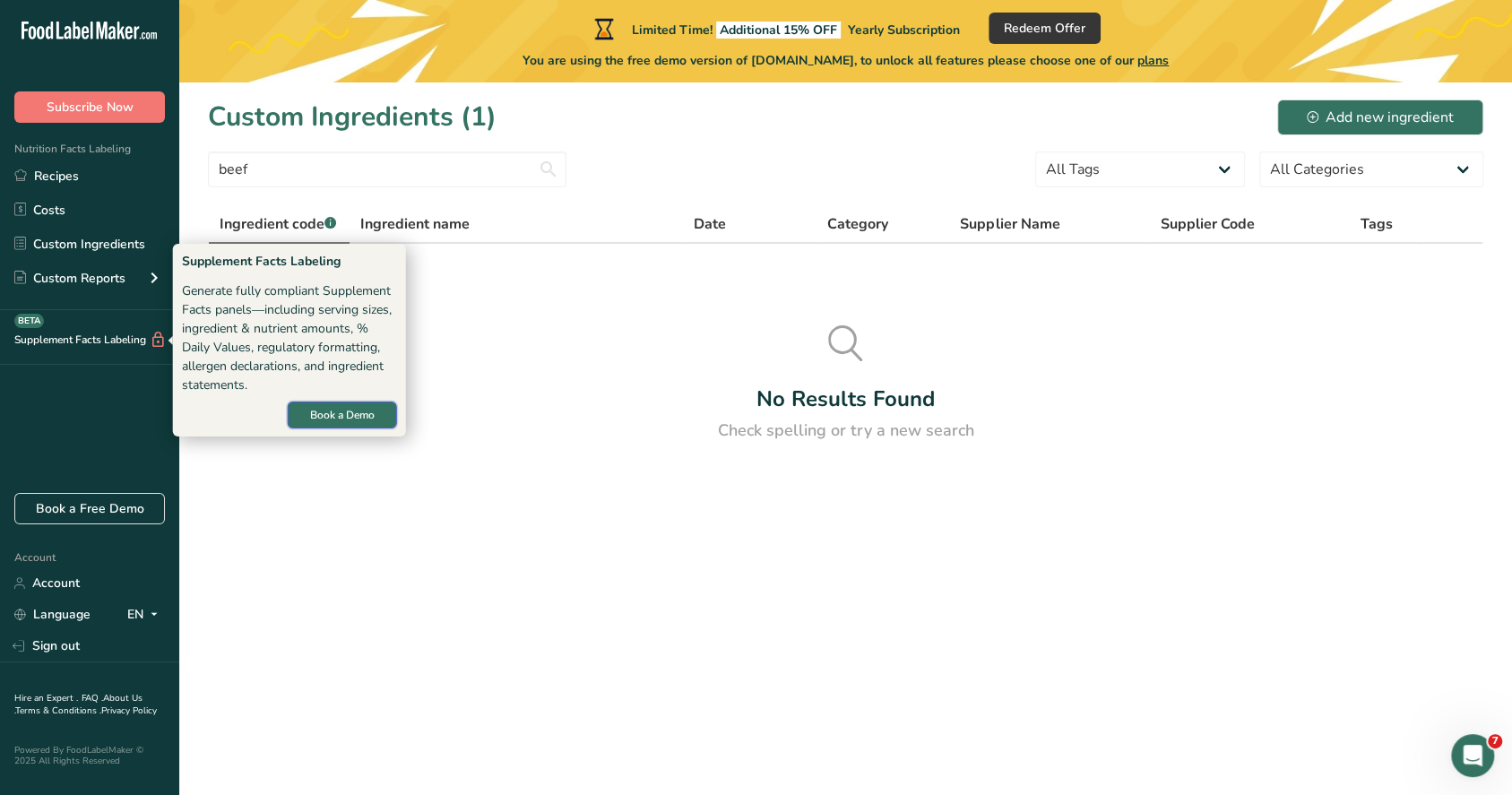
click at [319, 410] on span "Book a Demo" at bounding box center [342, 415] width 64 height 16
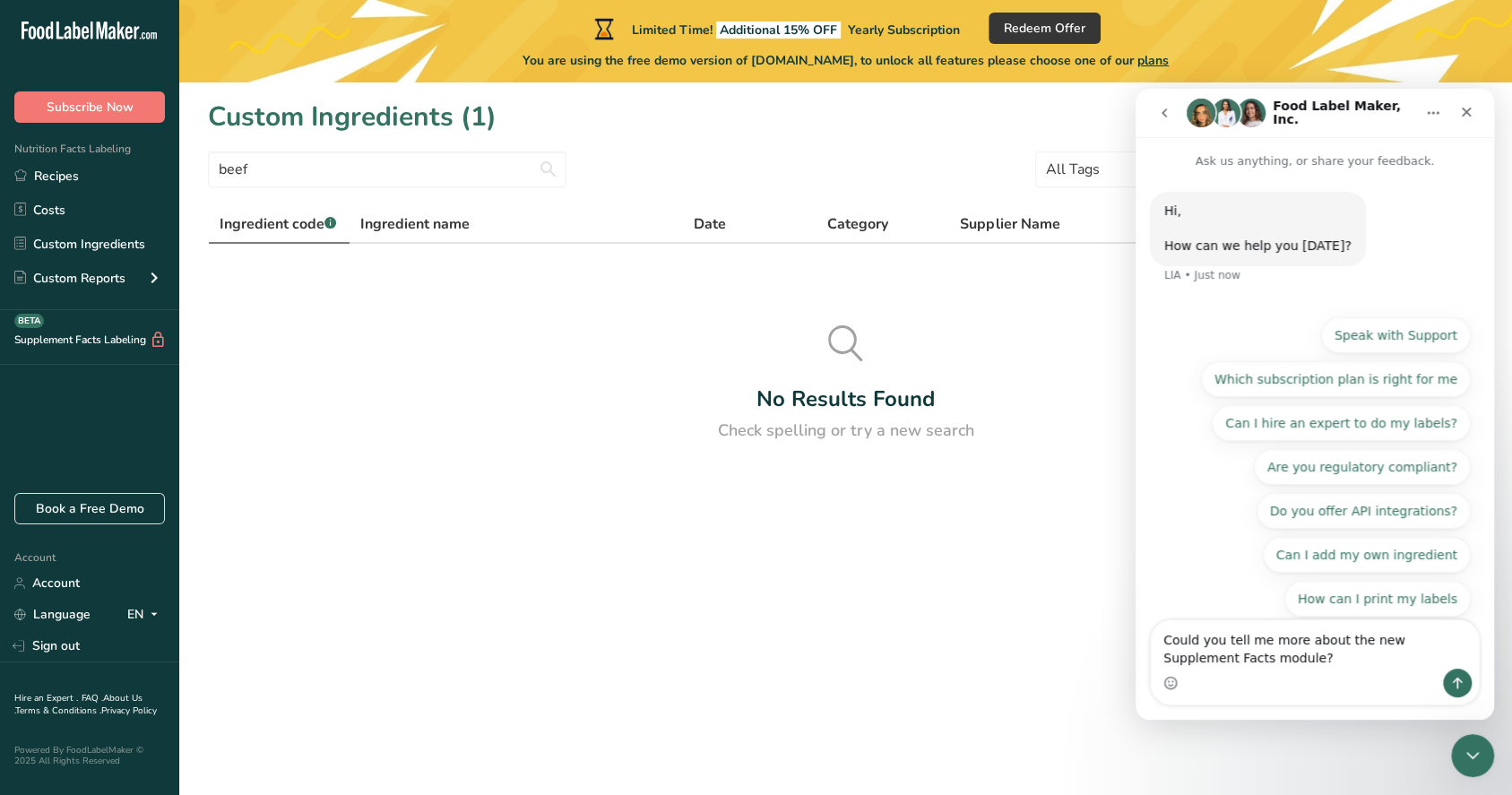
drag, startPoint x: 1157, startPoint y: 662, endPoint x: 1127, endPoint y: 655, distance: 30.8
click html "Food Label Maker, Inc. Ask us anything, or share your feedback. Hi, ​ How can w…"
click at [814, 642] on main "Limited Time! Additional 15% OFF Yearly Subscription Redeem Offer You are using…" at bounding box center [756, 397] width 1512 height 795
click at [1477, 120] on div "Close" at bounding box center [1467, 112] width 33 height 33
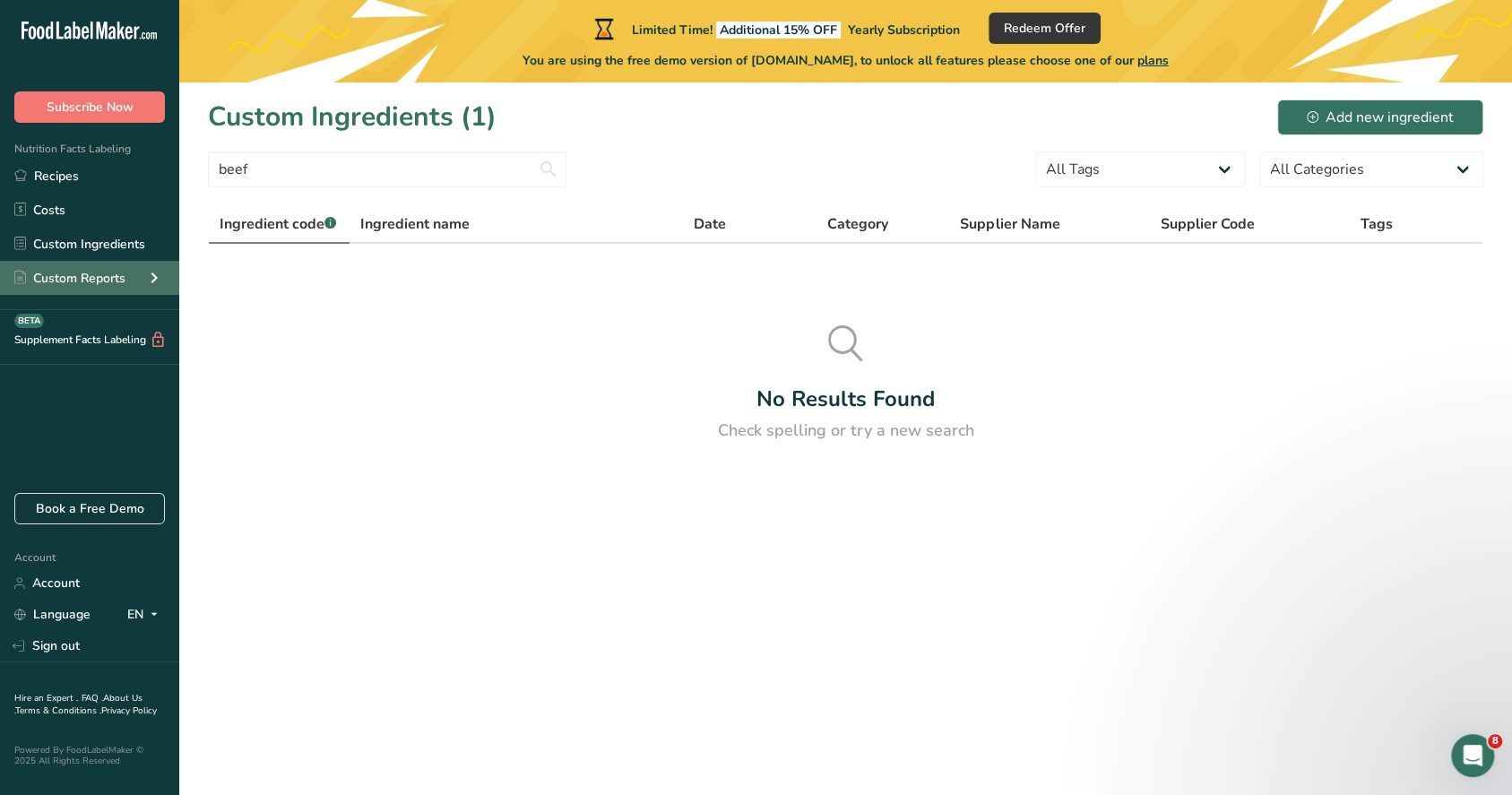
click at [156, 280] on icon at bounding box center [155, 278] width 22 height 33
click at [51, 206] on link "Costs" at bounding box center [90, 210] width 179 height 34
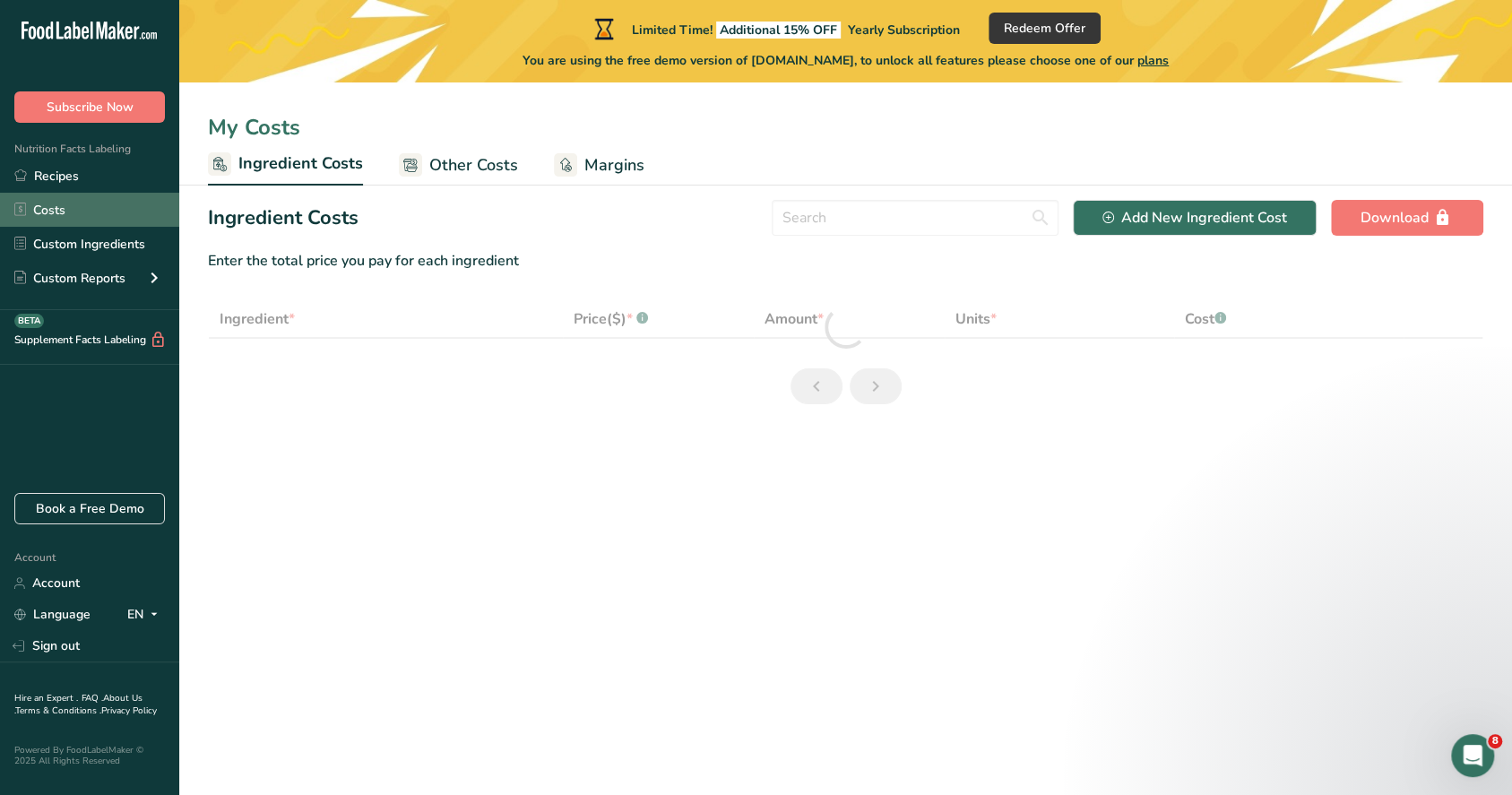
select select "1"
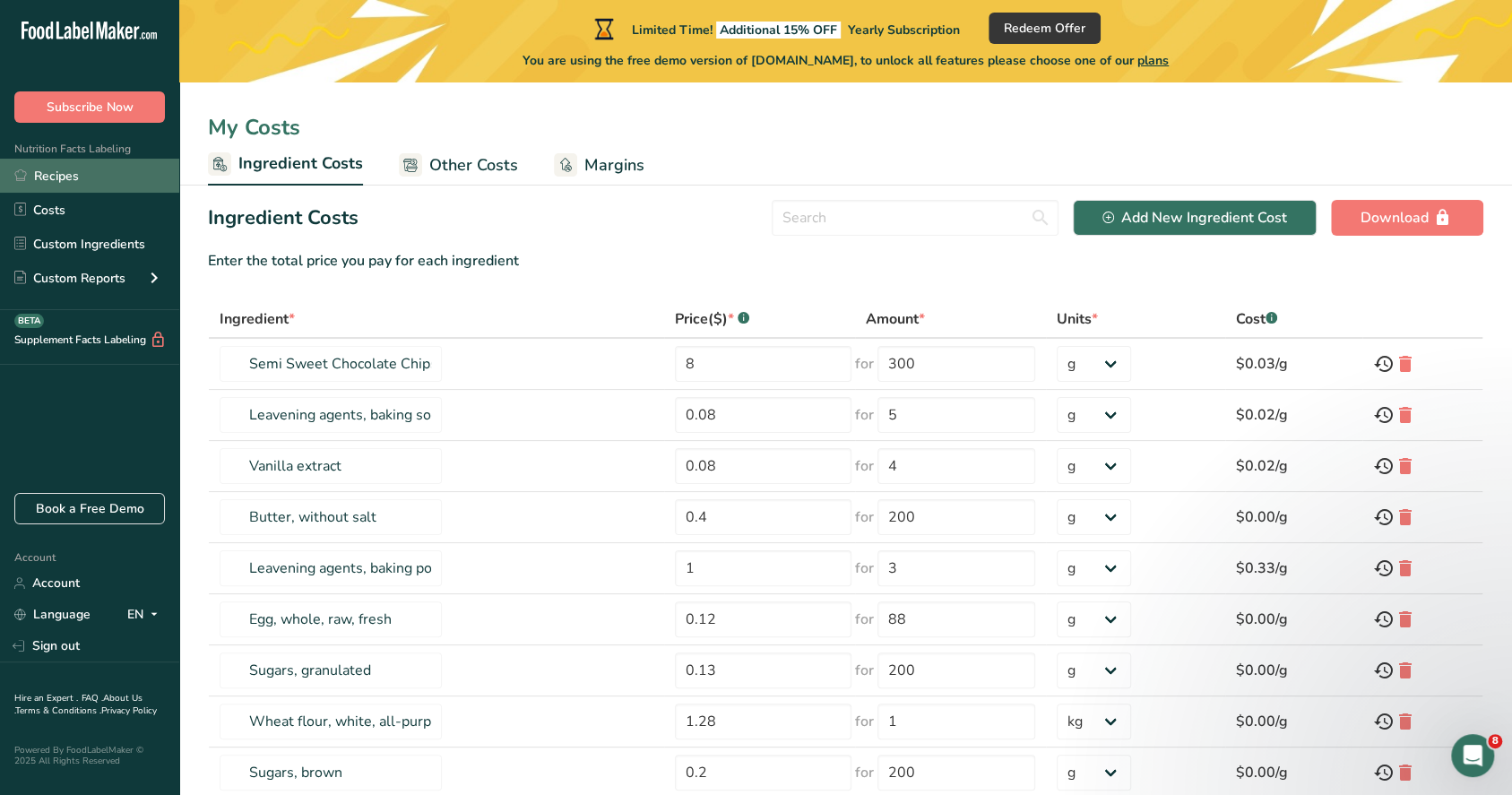
click at [68, 174] on link "Recipes" at bounding box center [90, 175] width 179 height 34
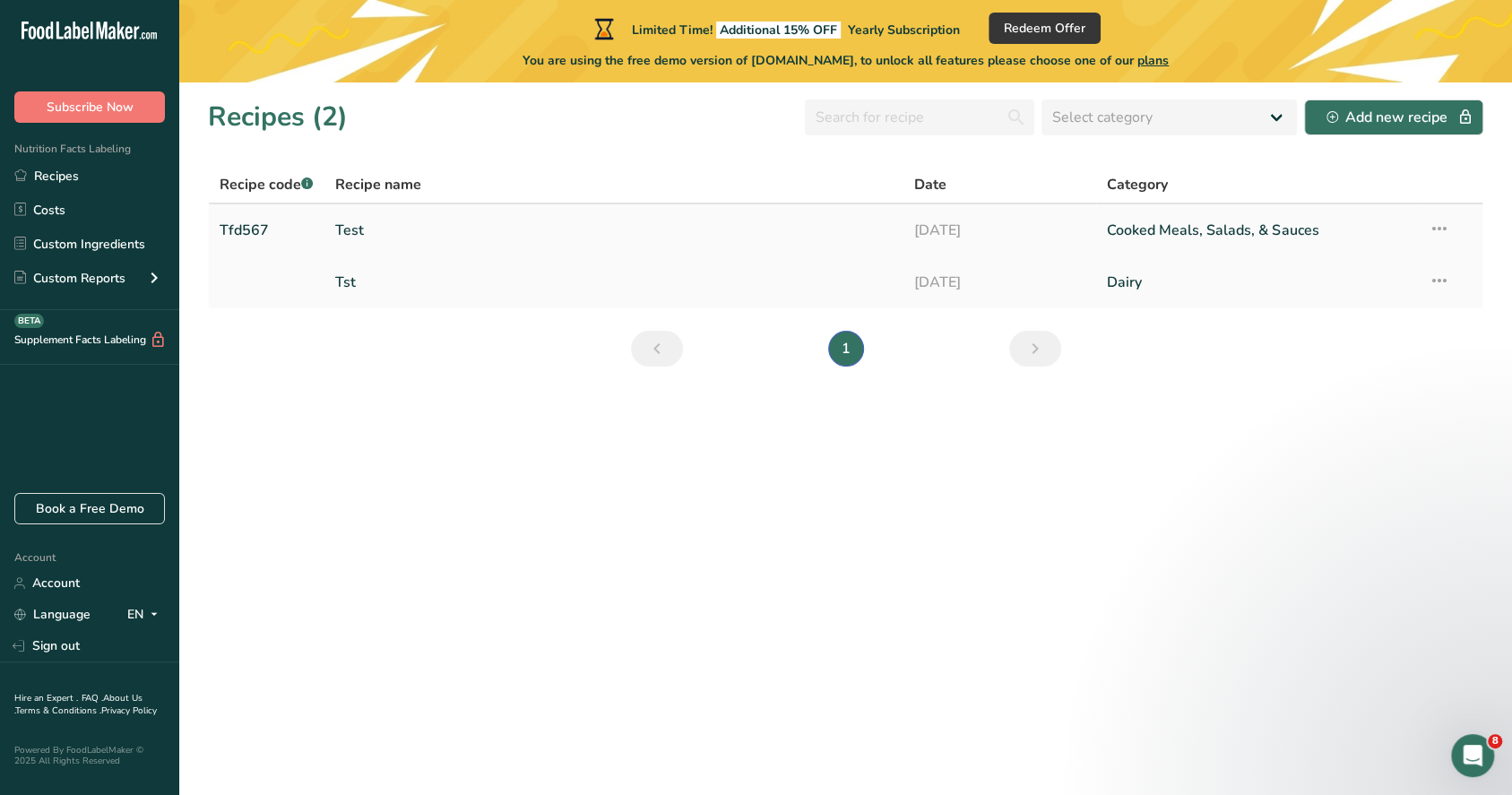
click at [417, 229] on link "Test" at bounding box center [614, 231] width 557 height 38
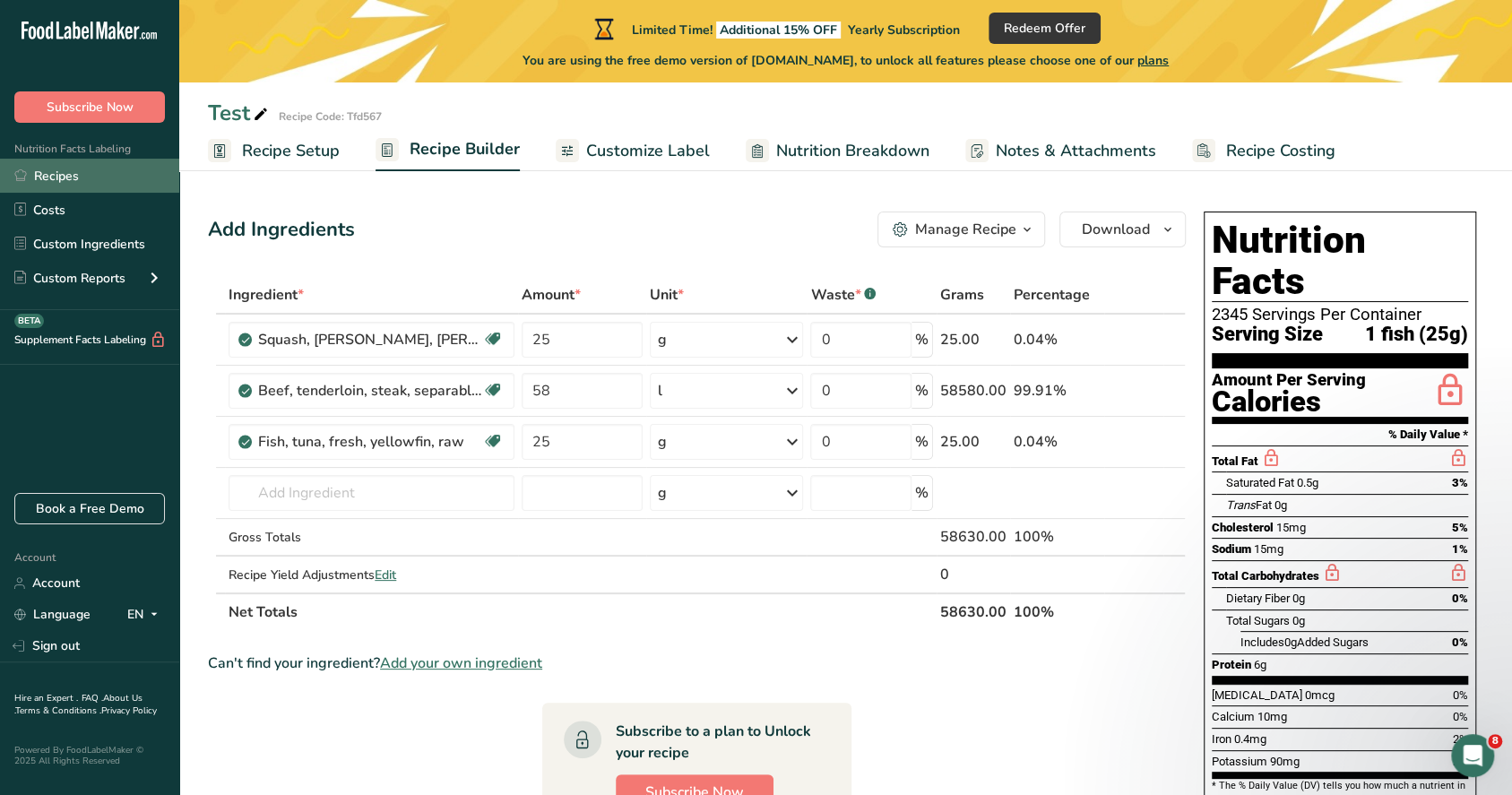
click at [88, 183] on link "Recipes" at bounding box center [90, 175] width 179 height 34
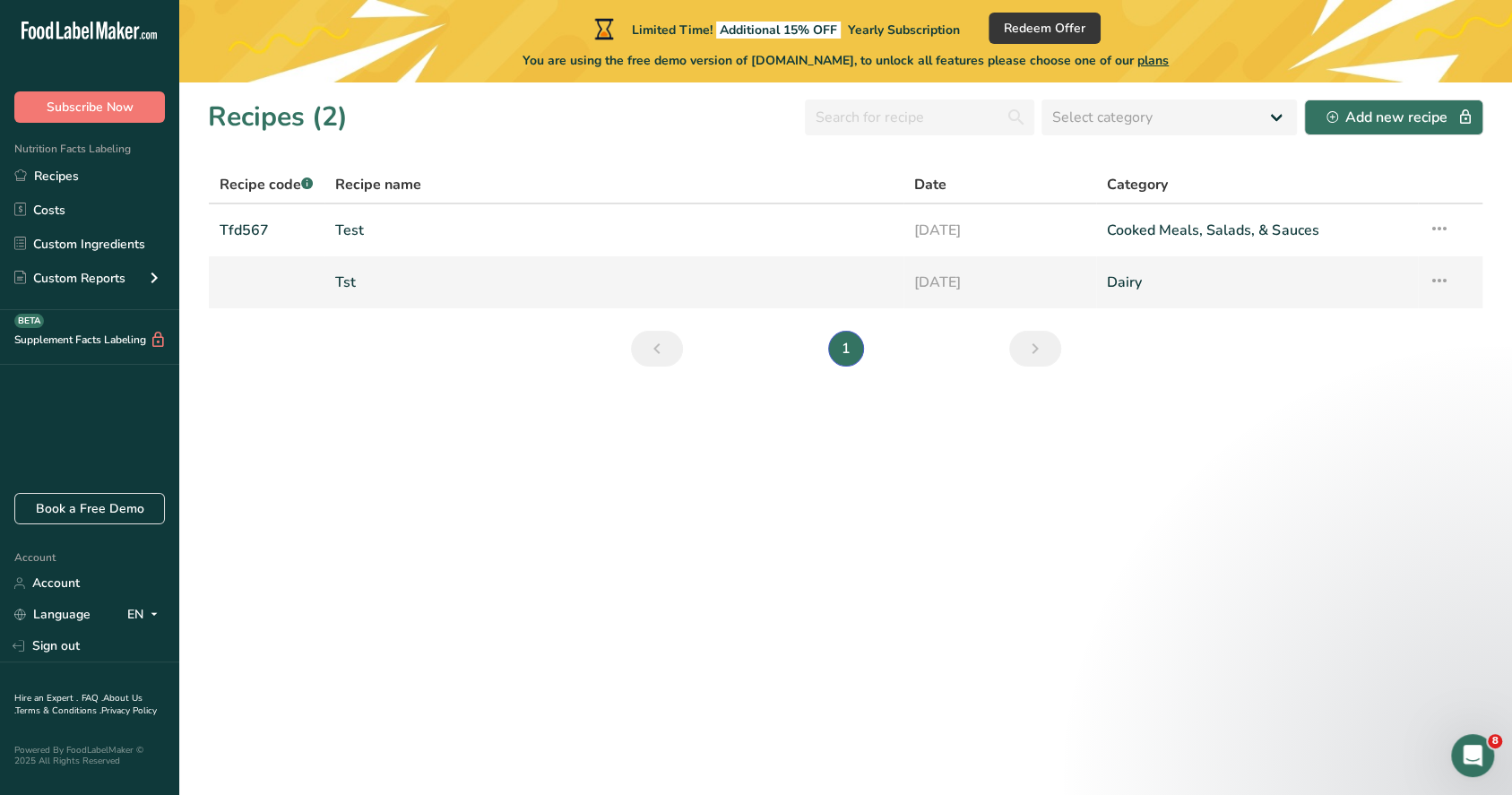
click at [380, 265] on link "Tst" at bounding box center [614, 282] width 557 height 38
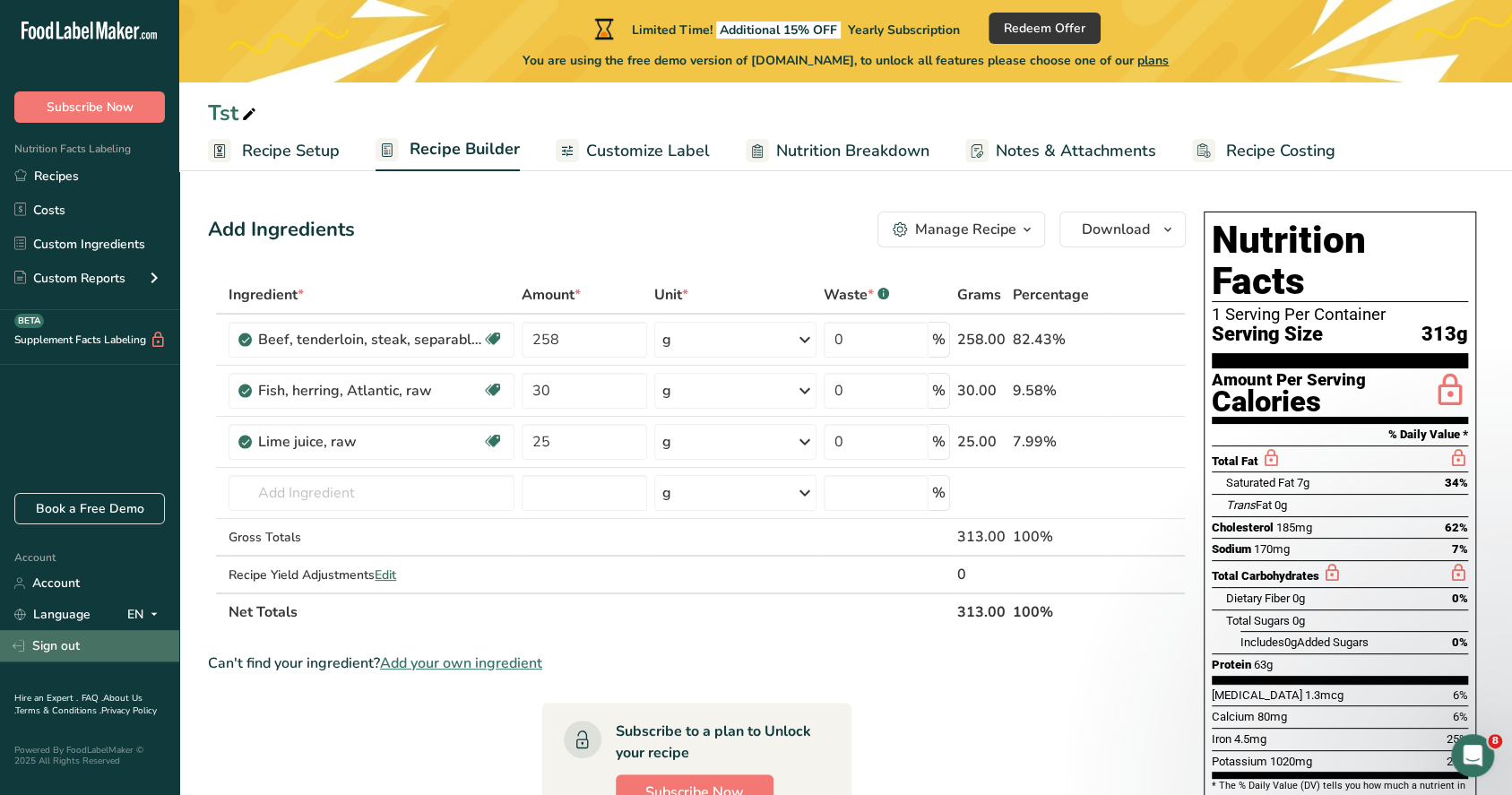
click at [125, 650] on link "Sign out" at bounding box center [90, 645] width 179 height 32
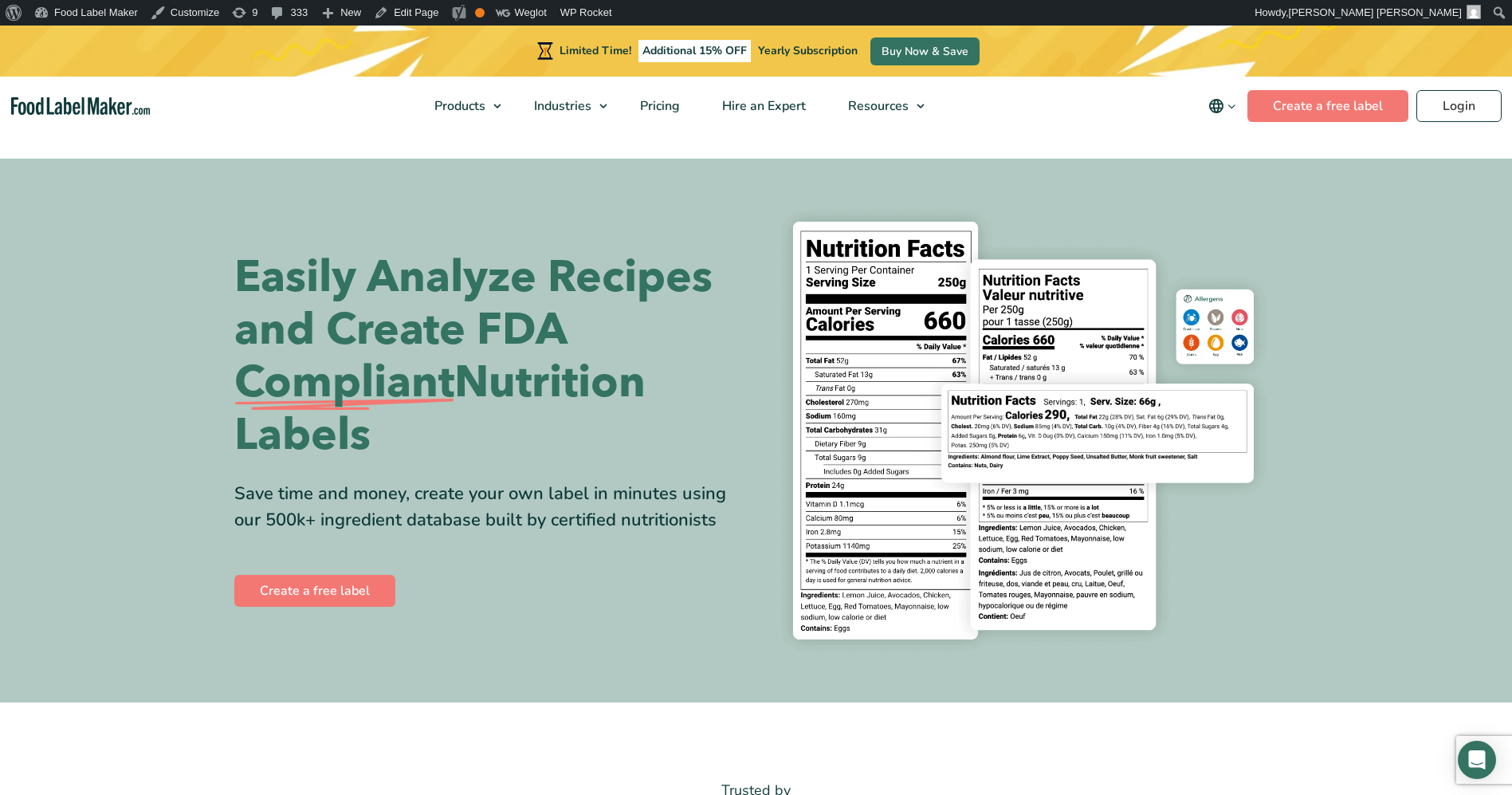
click at [1437, 55] on div "Limited Time! Additional 15% OFF Yearly Subscription Buy Now & Save" at bounding box center [756, 51] width 1512 height 51
click at [1435, 90] on link "Login" at bounding box center [1459, 106] width 85 height 32
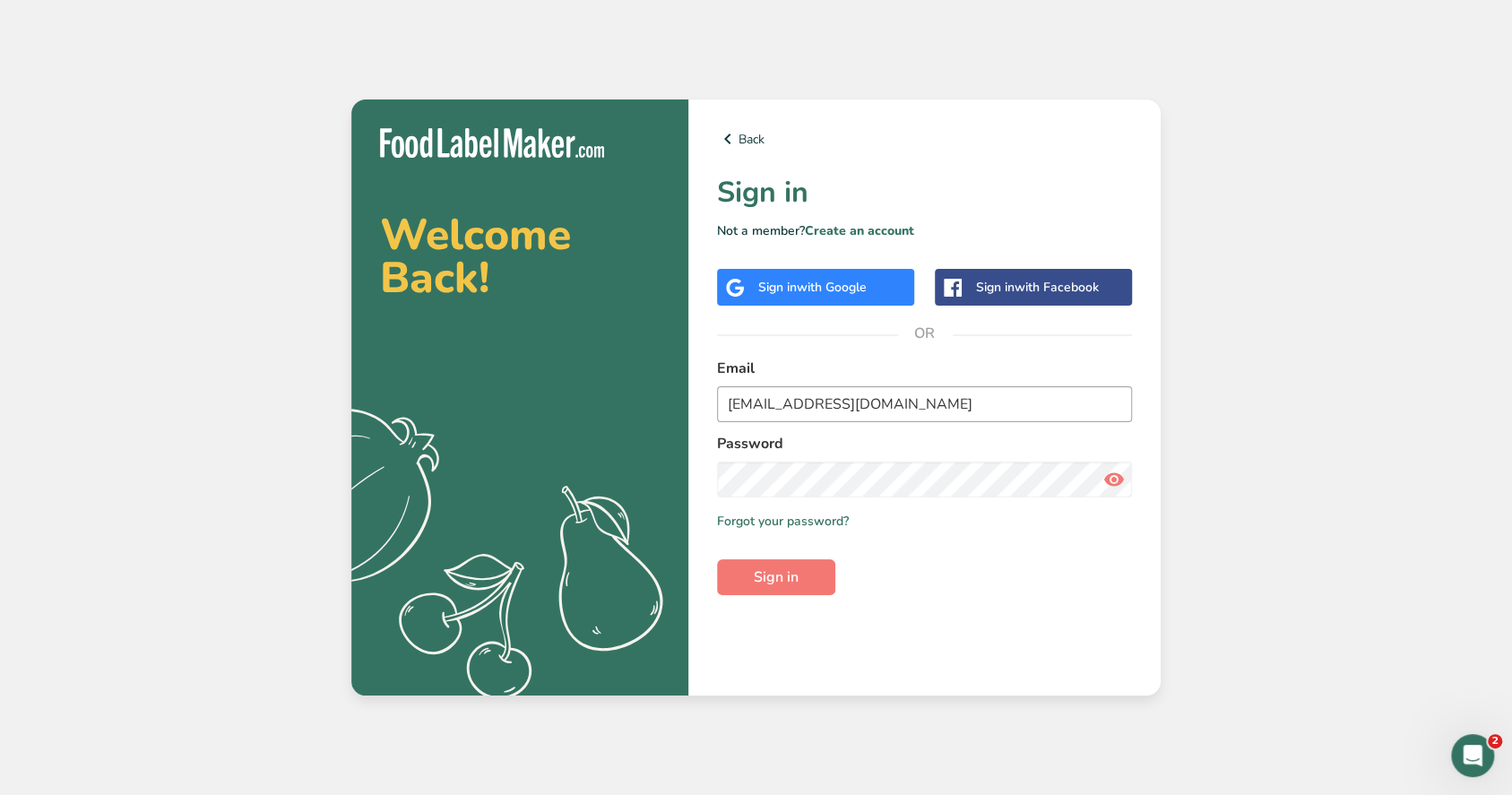
drag, startPoint x: 889, startPoint y: 383, endPoint x: 882, endPoint y: 389, distance: 9.2
click at [888, 383] on div "Email demo5@test.com" at bounding box center [925, 389] width 415 height 64
click at [880, 391] on input "demo5@test.com" at bounding box center [925, 404] width 415 height 36
type input "Test6@demo.com"
click at [818, 568] on button "Sign in" at bounding box center [776, 577] width 119 height 36
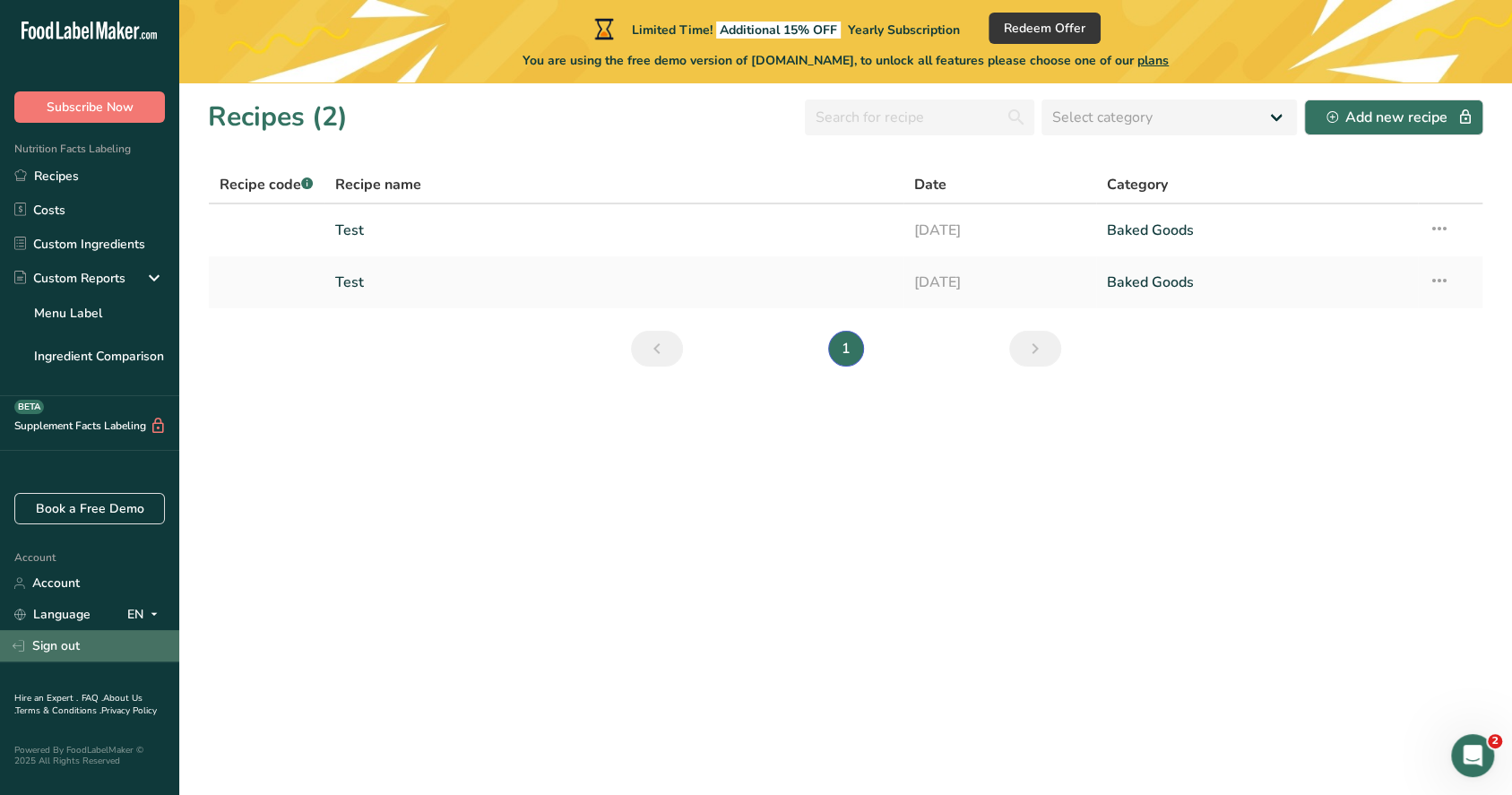
click at [50, 636] on link "Sign out" at bounding box center [90, 645] width 179 height 32
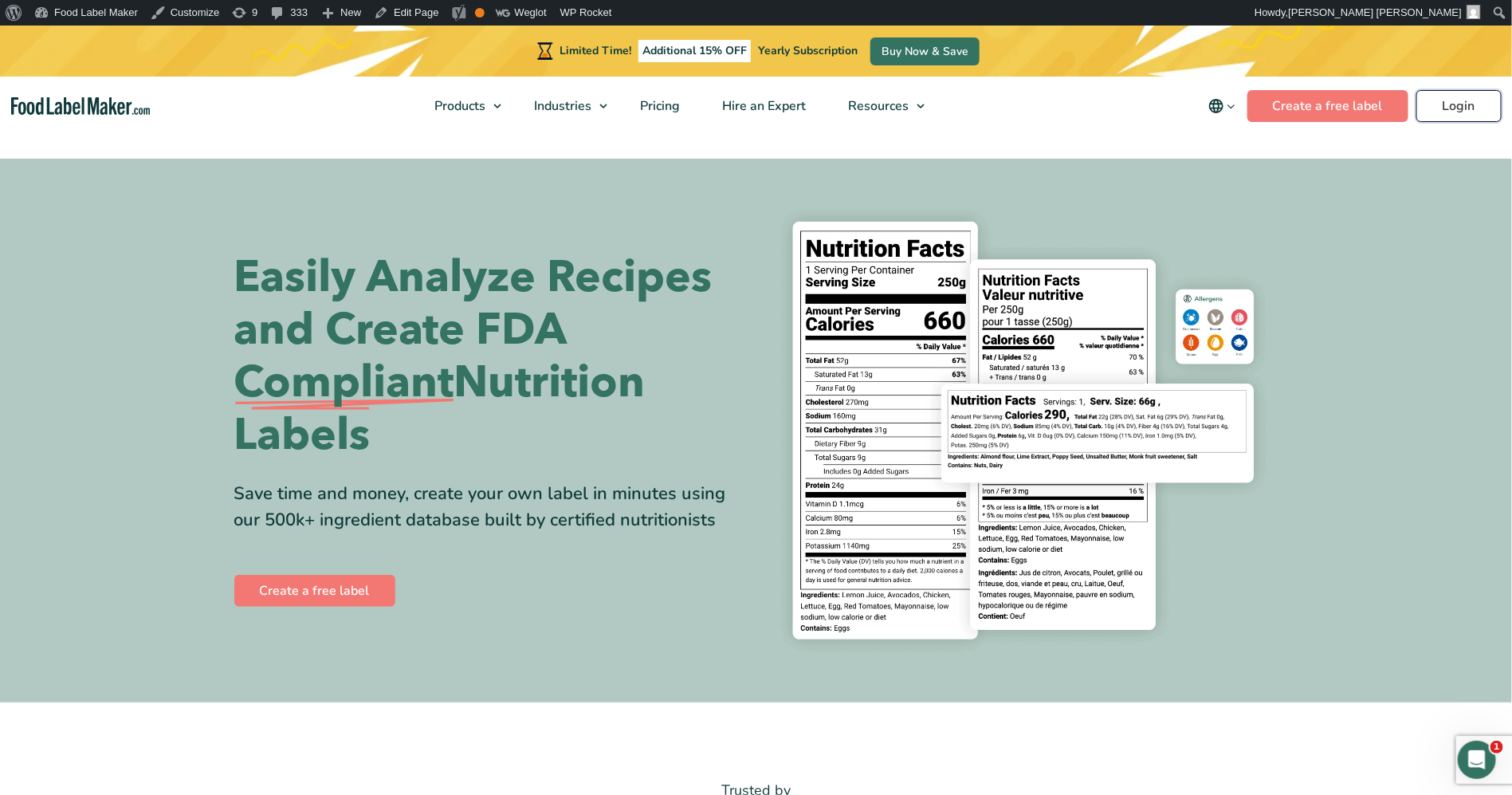
click at [1477, 110] on link "Login" at bounding box center [1459, 106] width 85 height 32
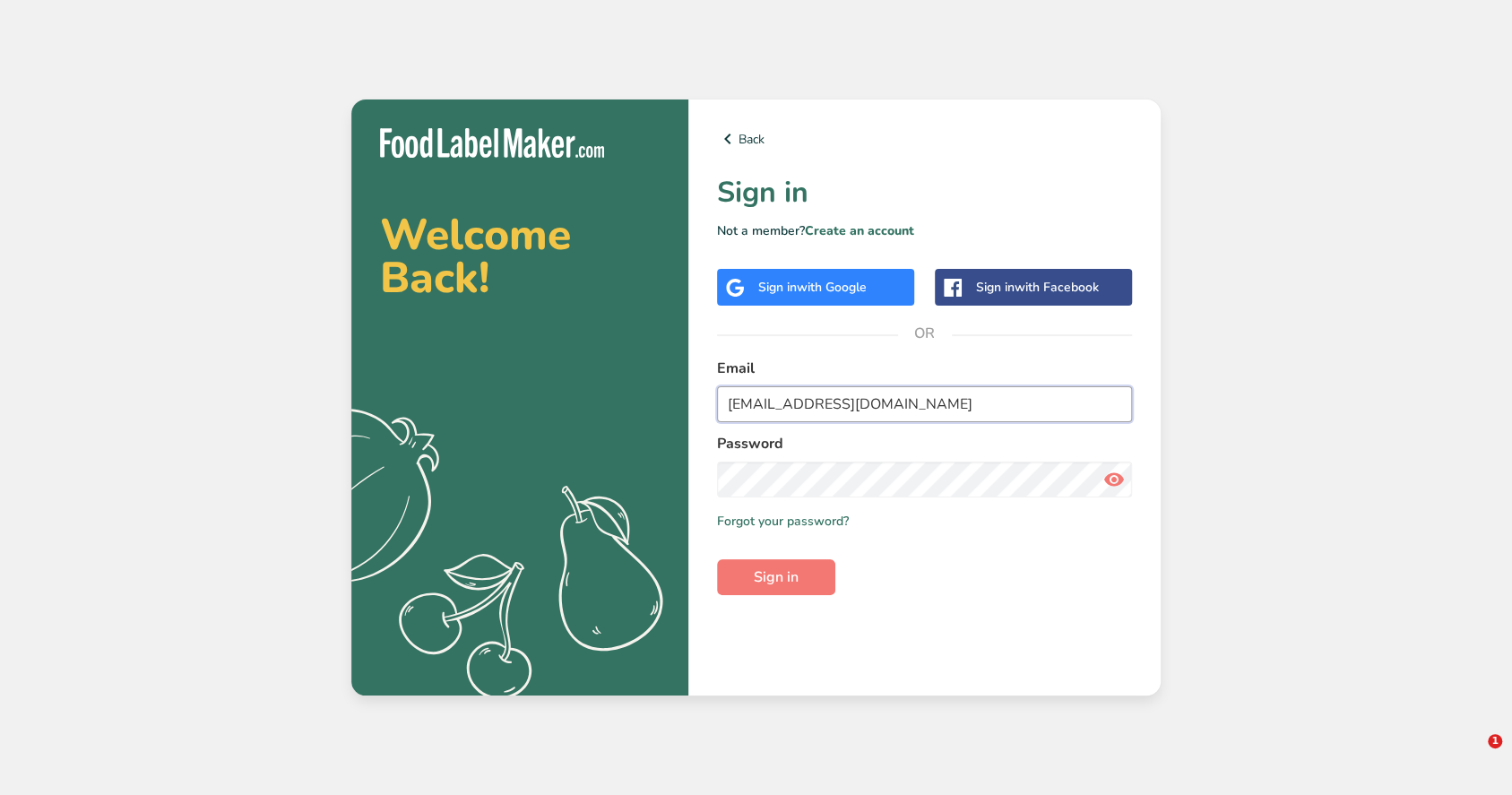
click at [835, 402] on input "Test6@demo.com" at bounding box center [925, 404] width 415 height 36
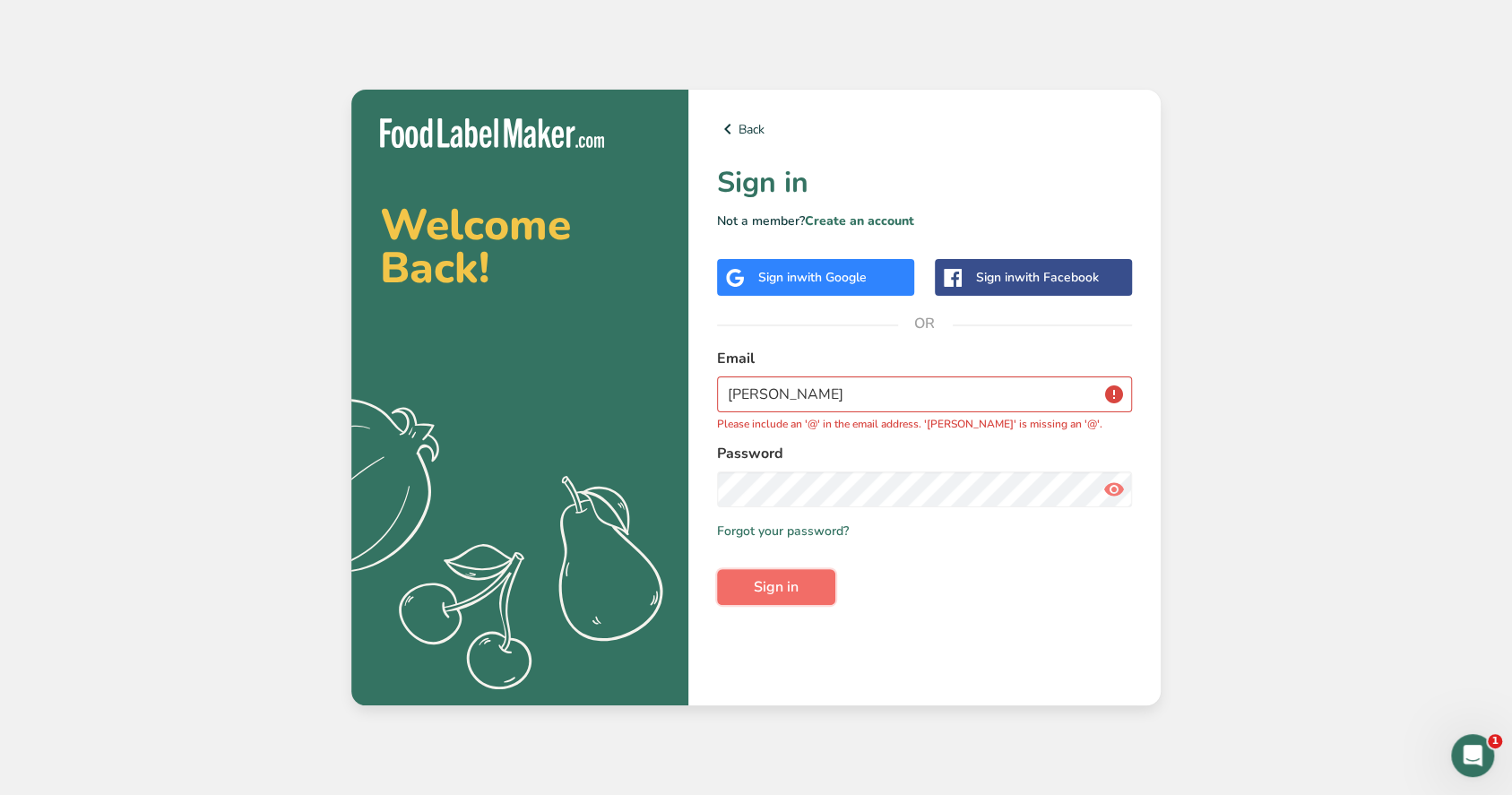
click at [811, 578] on button "Sign in" at bounding box center [776, 587] width 119 height 36
click at [825, 412] on div "Email samer Please include an '@' in the email address. 'samer' is missing an '…" at bounding box center [925, 389] width 415 height 84
click at [825, 403] on input "samer" at bounding box center [925, 394] width 415 height 36
type input "fadi@countd.com"
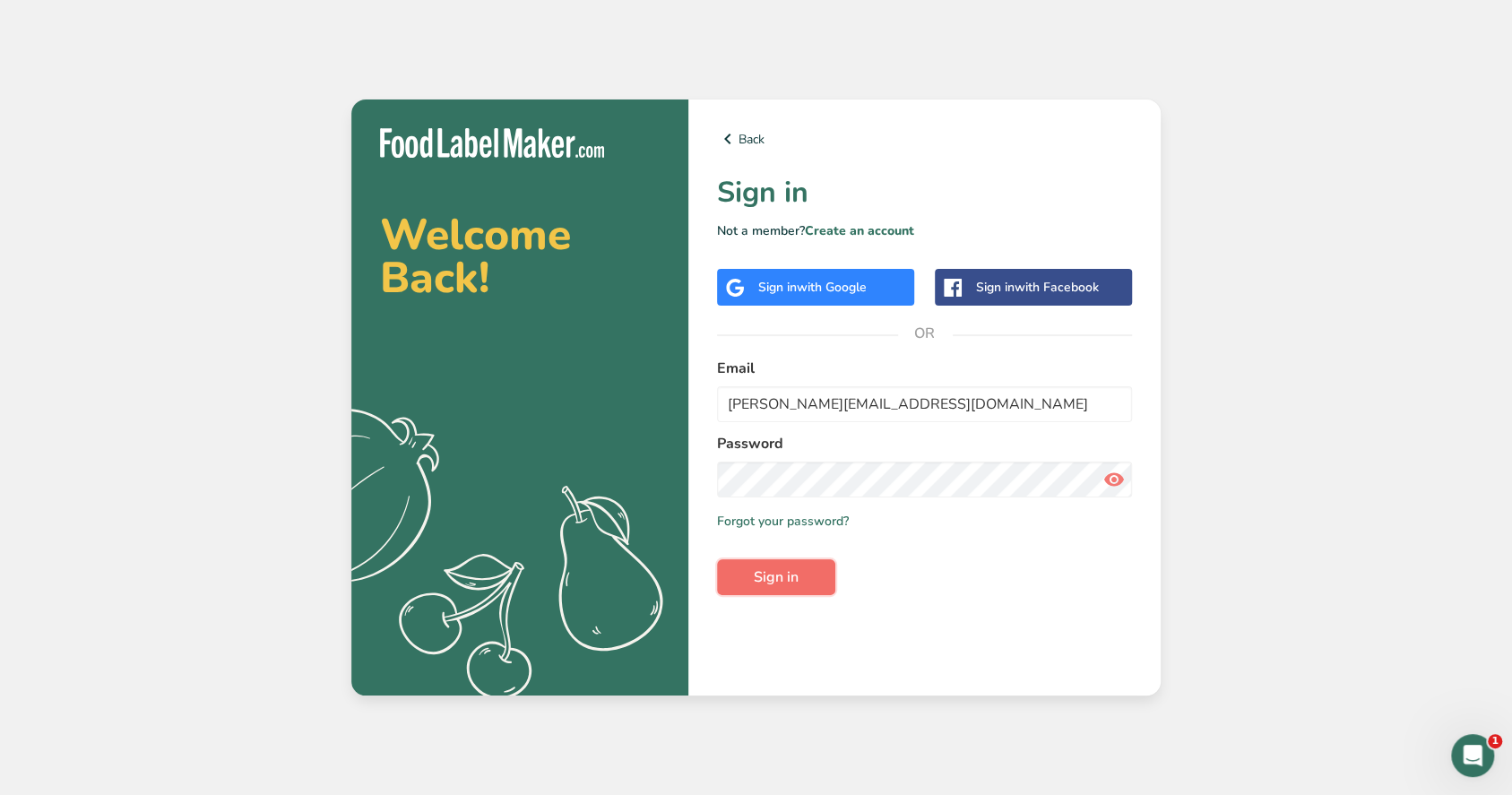
click at [798, 582] on button "Sign in" at bounding box center [776, 577] width 119 height 36
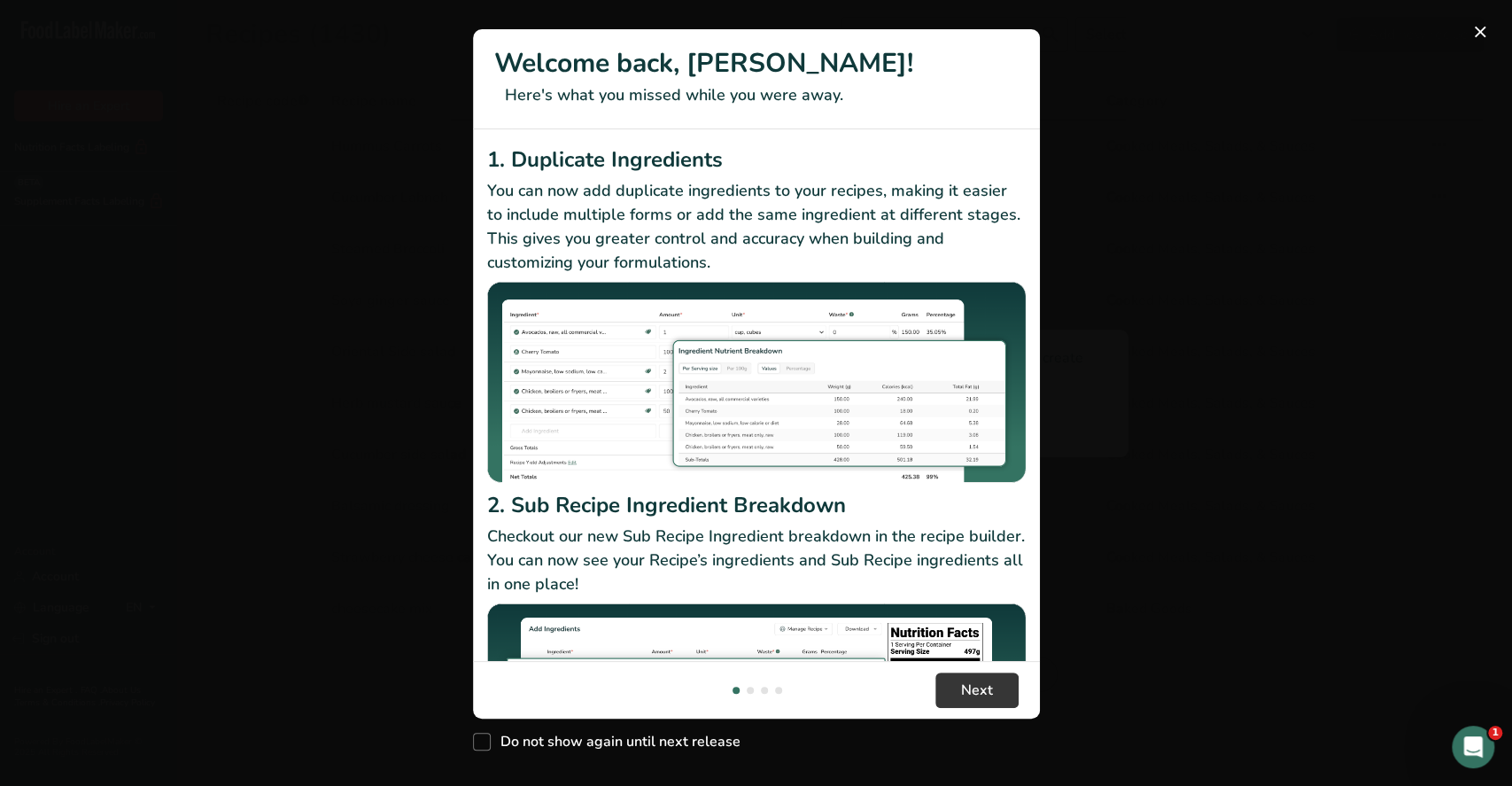
scroll to position [118, 0]
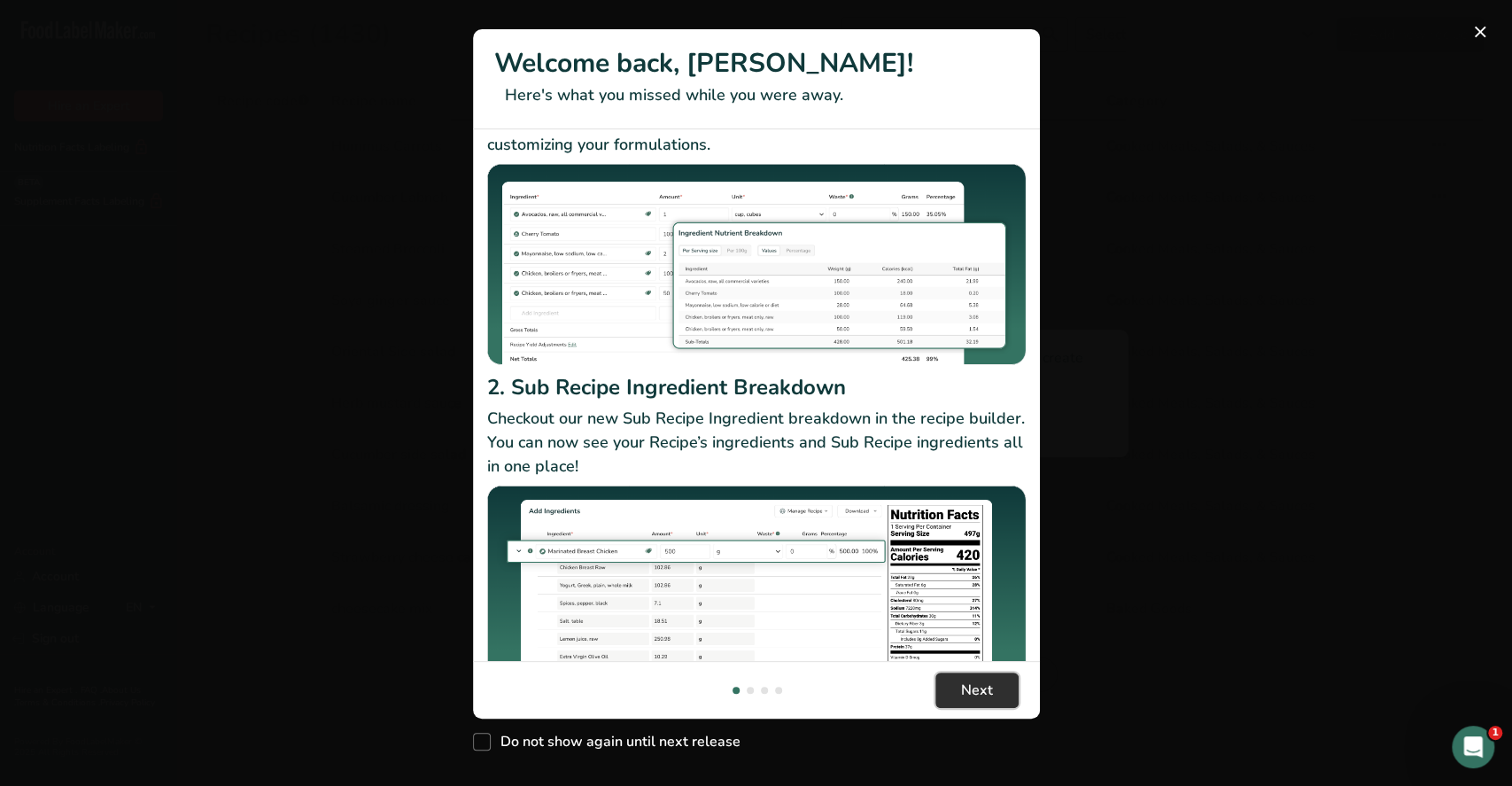
click at [972, 701] on button "Next" at bounding box center [976, 690] width 83 height 36
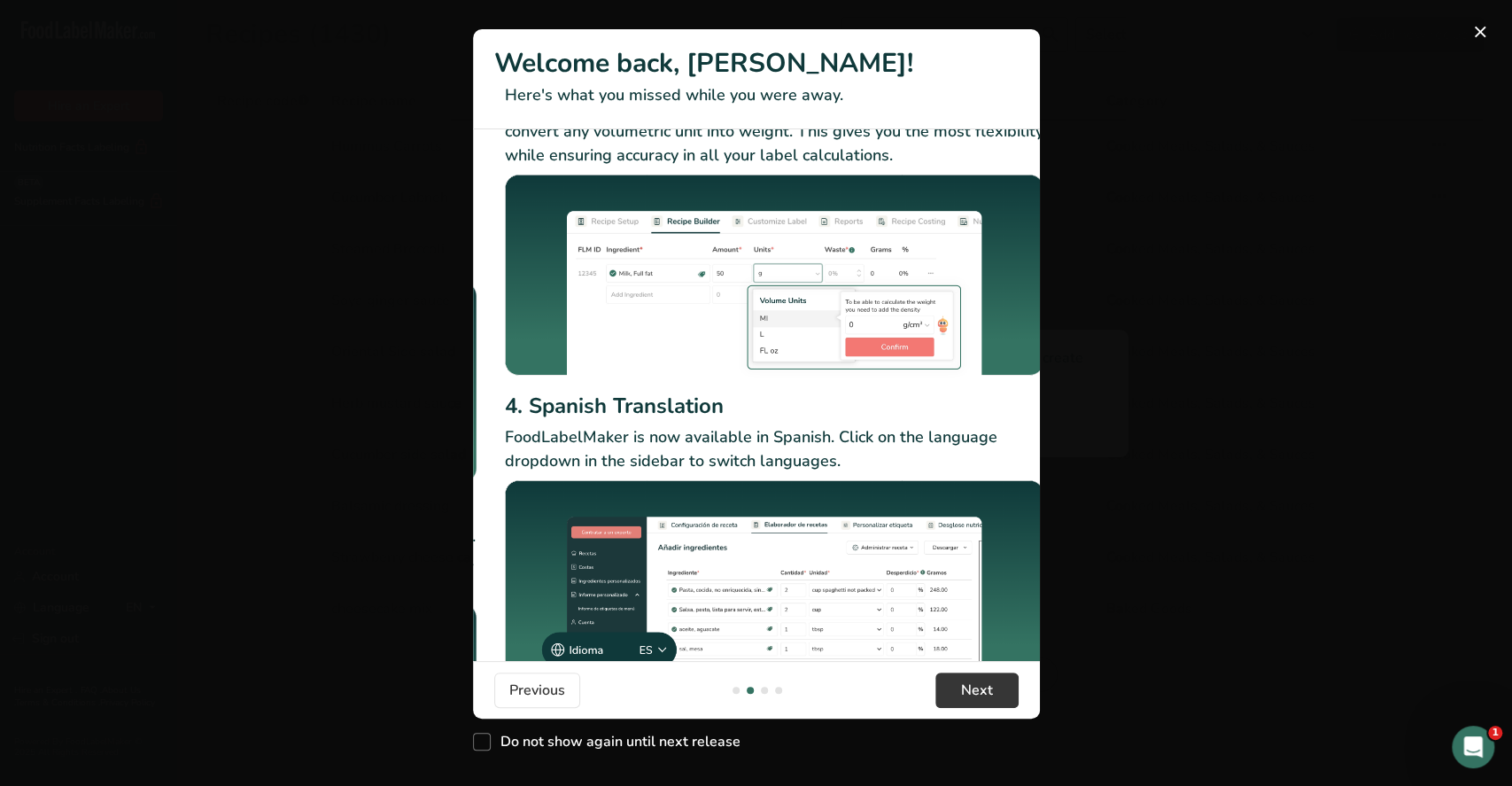
scroll to position [110, 0]
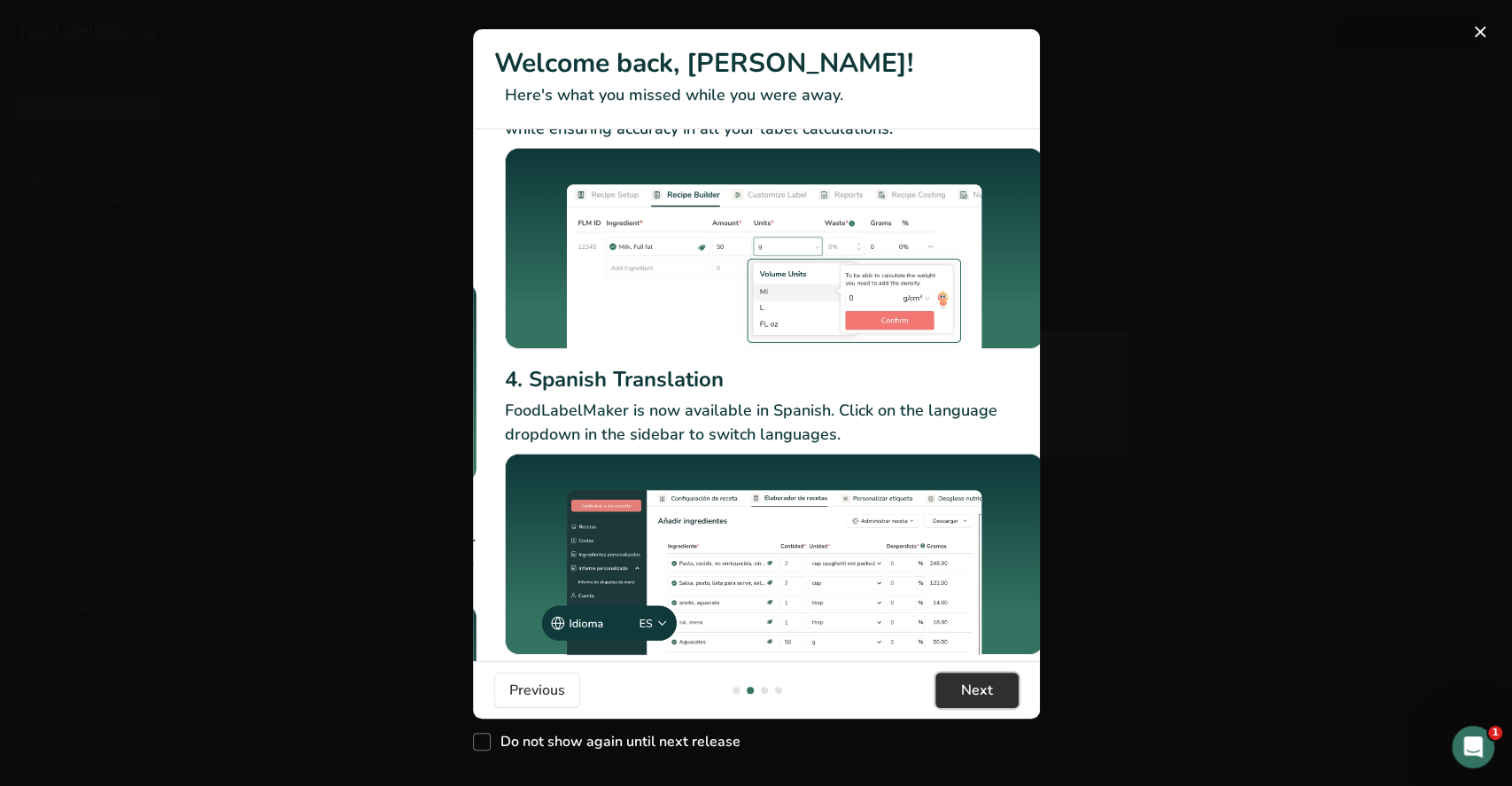
click at [990, 697] on span "Next" at bounding box center [977, 690] width 32 height 21
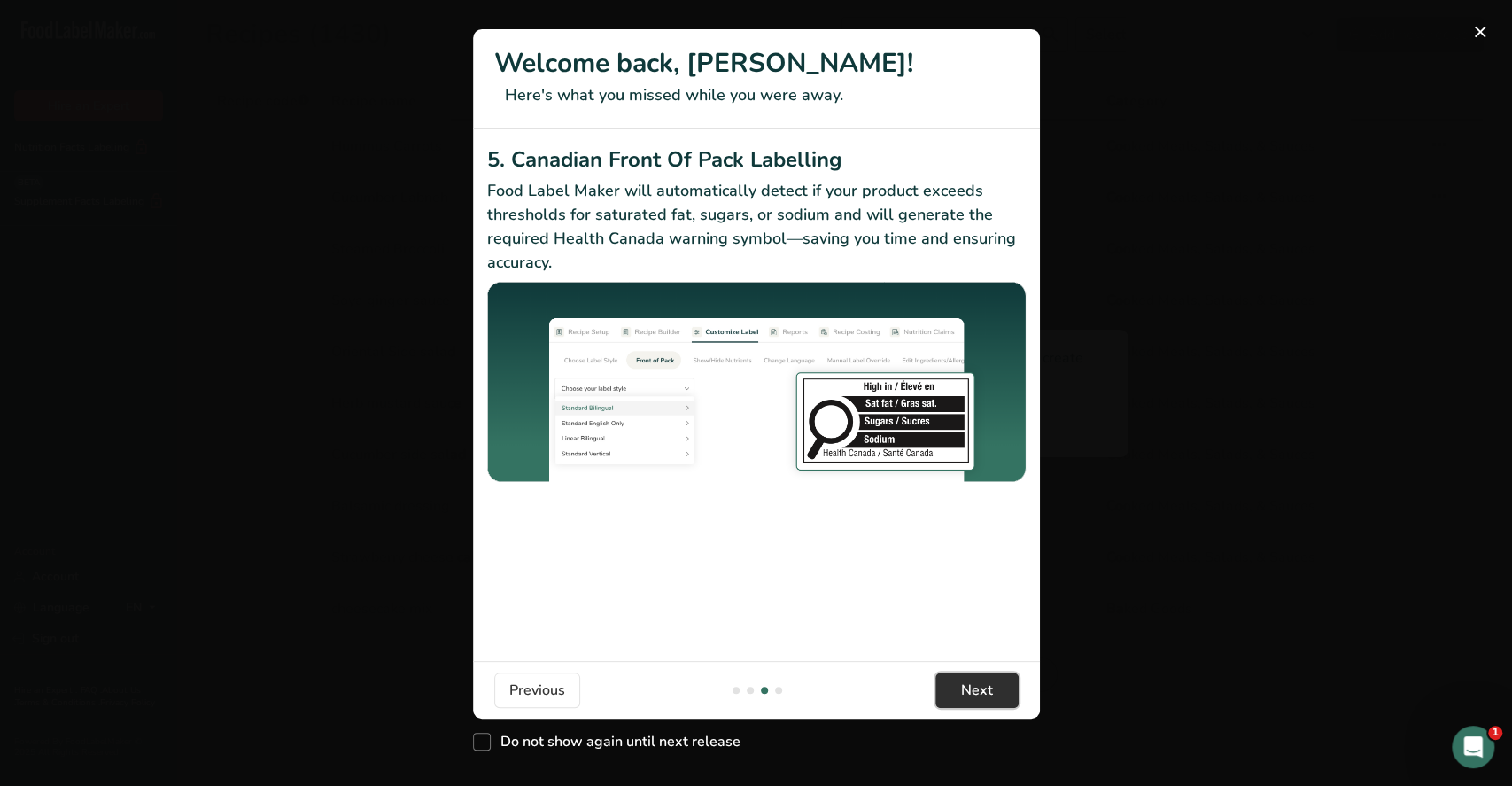
click at [990, 697] on span "Next" at bounding box center [977, 690] width 32 height 21
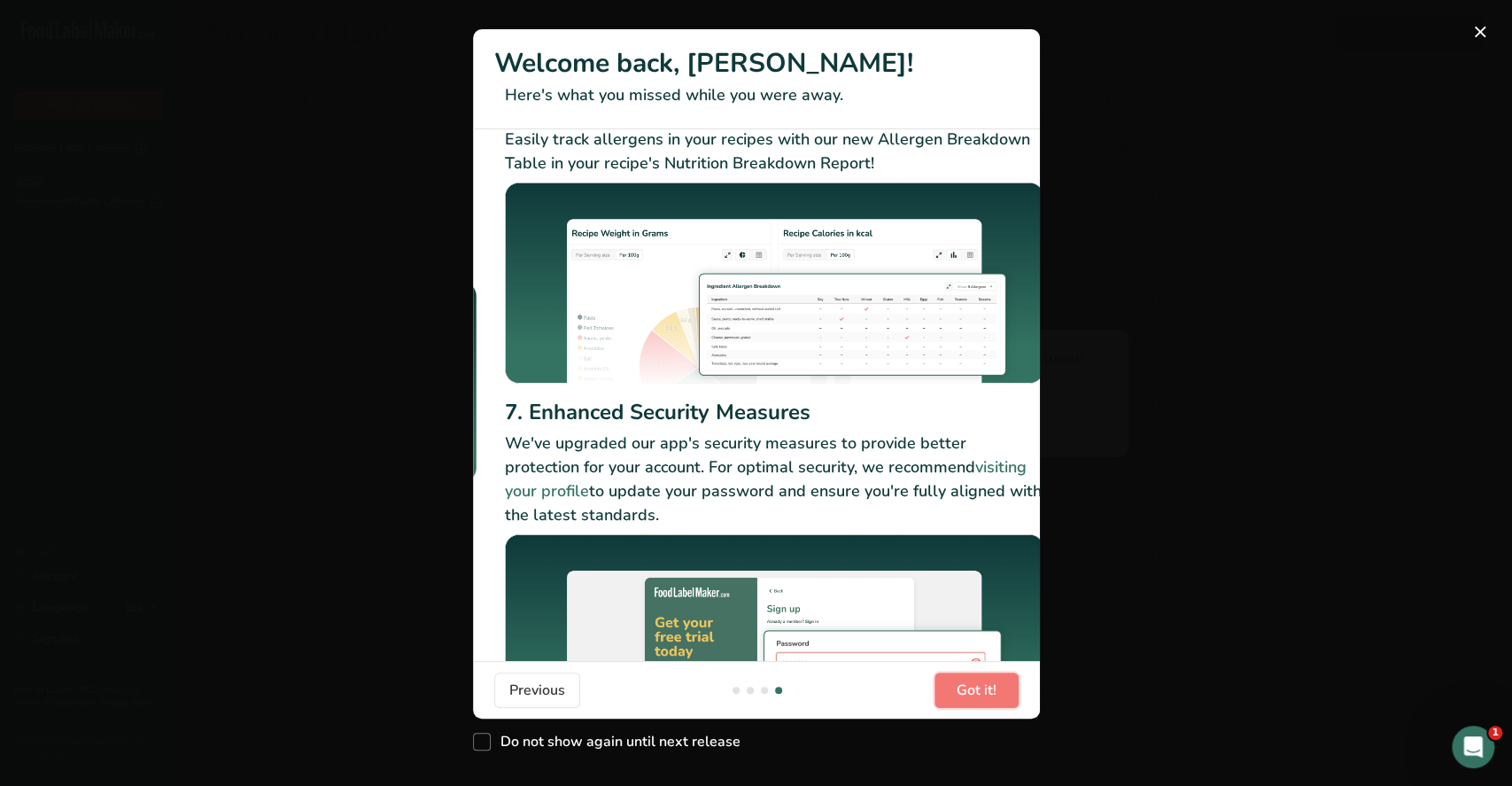
scroll to position [13, 0]
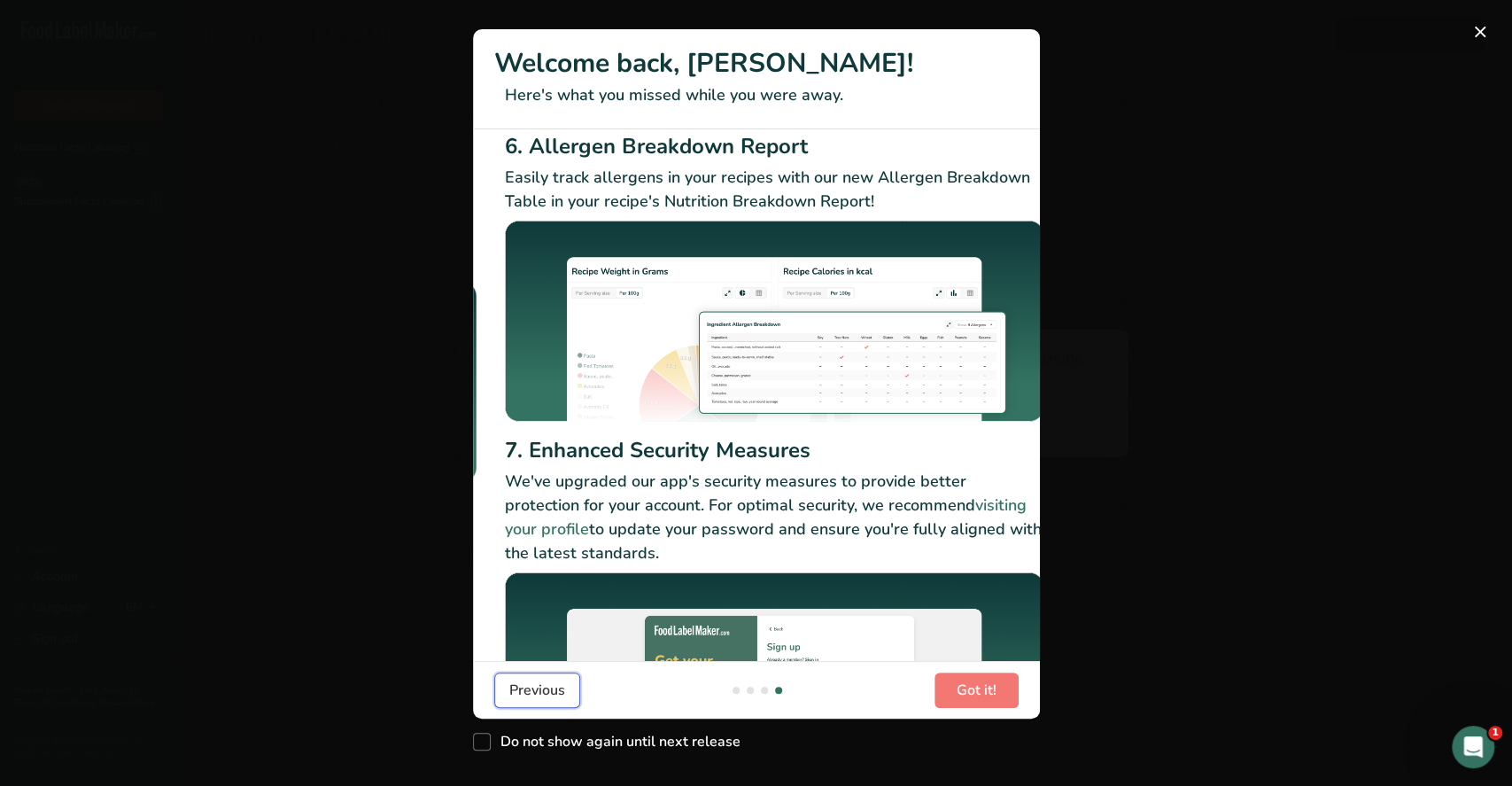
click at [554, 686] on span "Previous" at bounding box center [537, 690] width 55 height 21
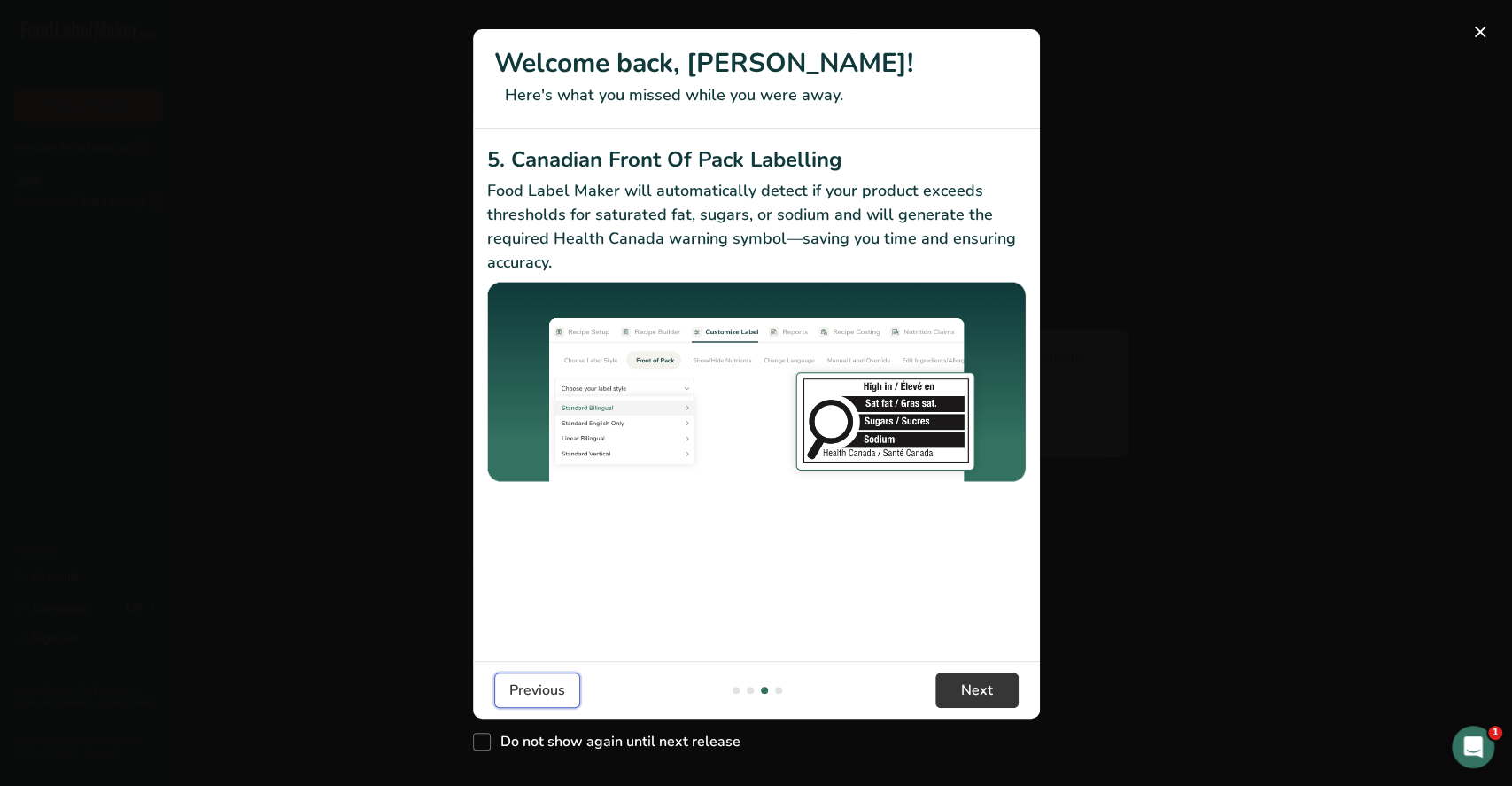
click at [554, 686] on span "Previous" at bounding box center [537, 690] width 55 height 21
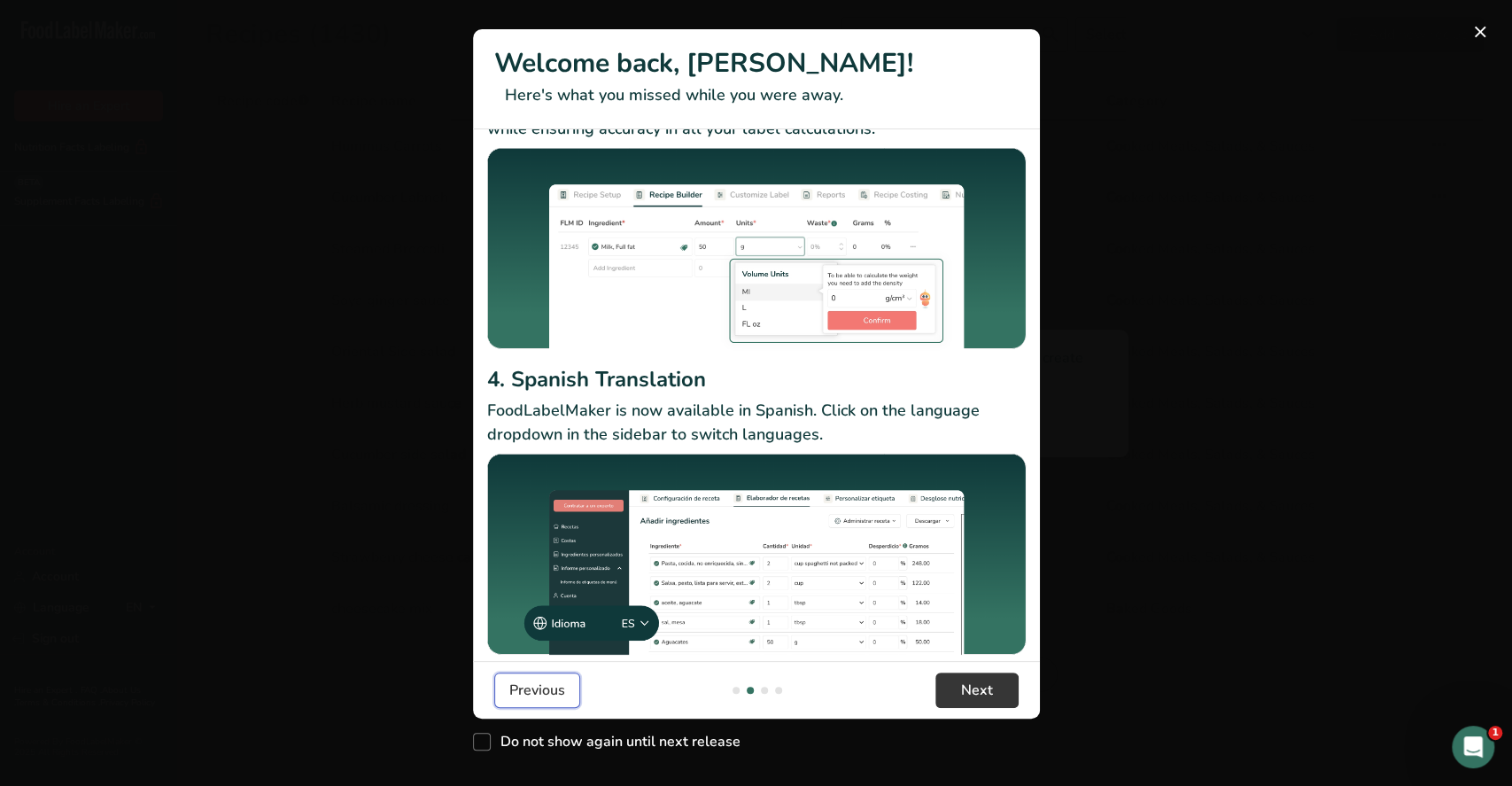
click at [554, 686] on span "Previous" at bounding box center [537, 690] width 55 height 21
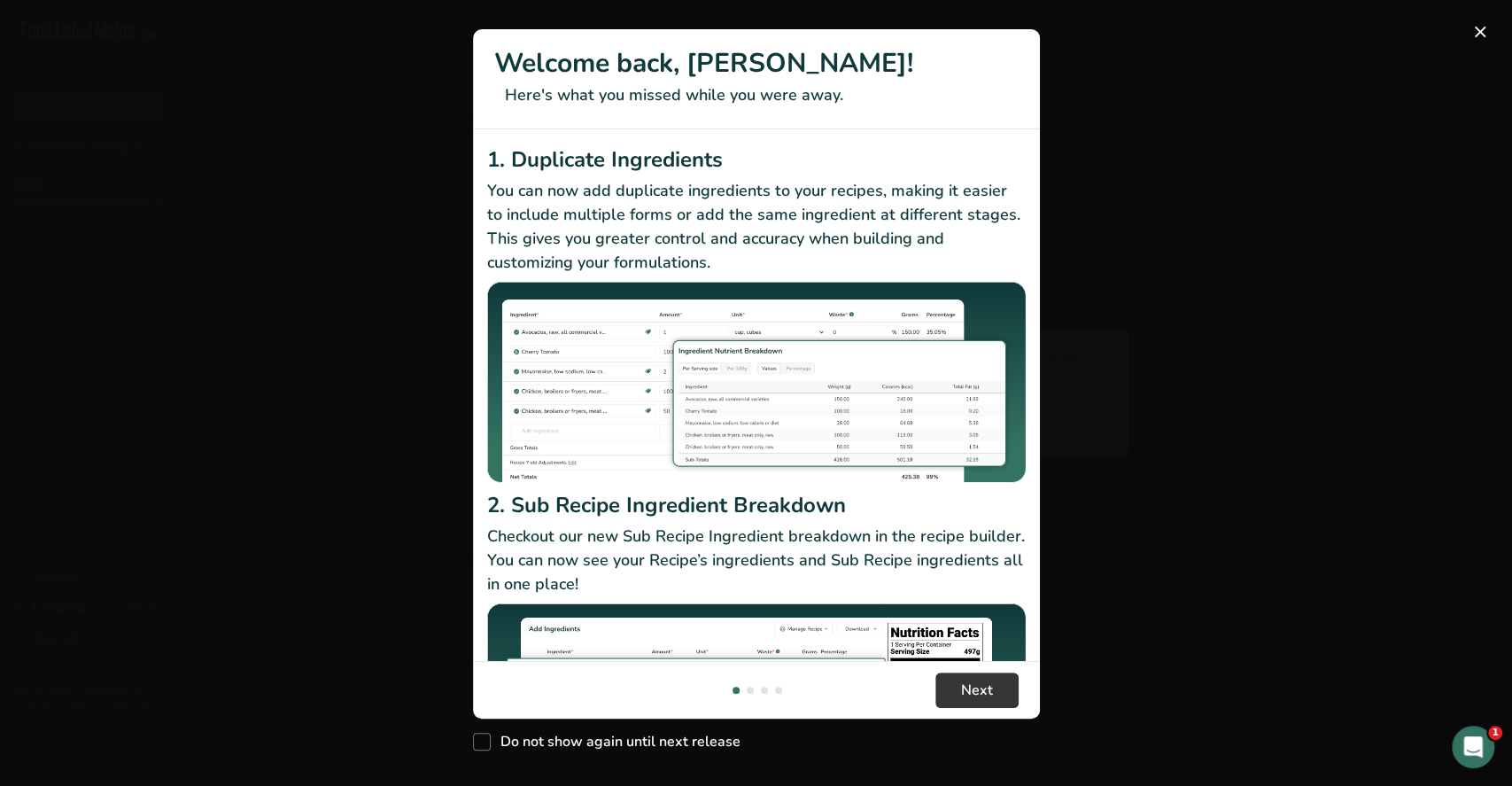
click at [554, 686] on footer "Next" at bounding box center [756, 689] width 567 height 57
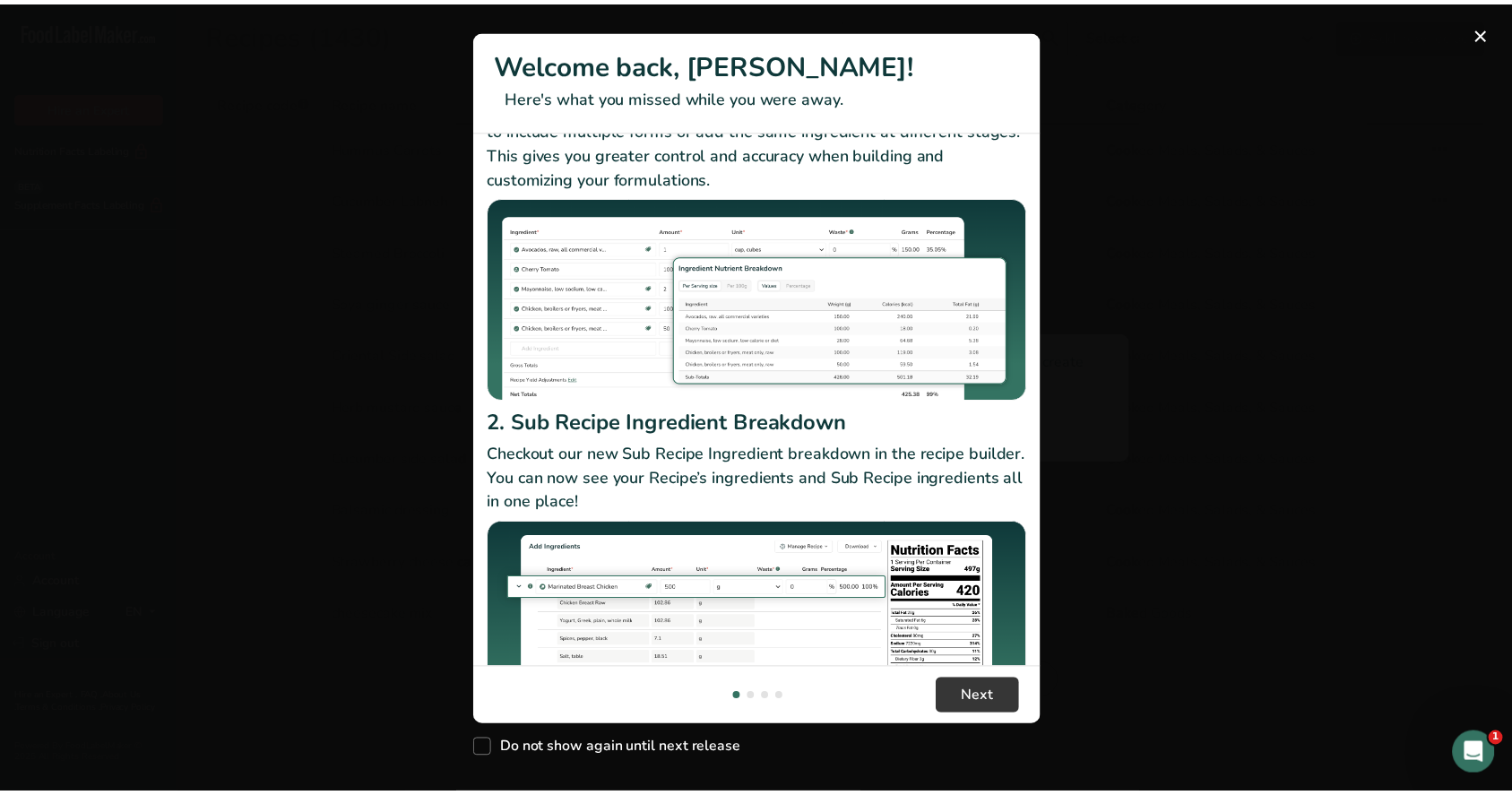
scroll to position [151, 0]
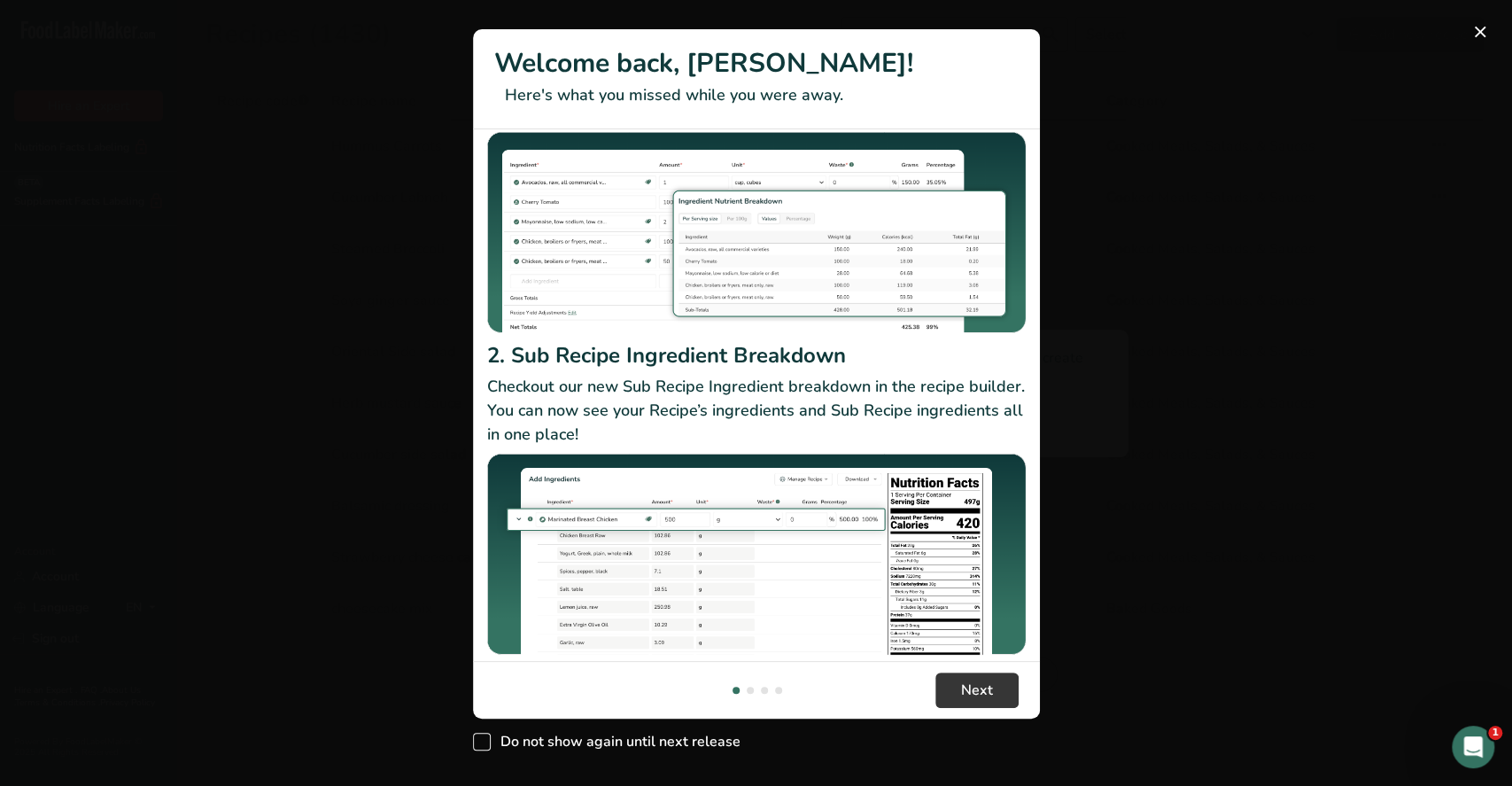
click at [477, 745] on span "New Features" at bounding box center [482, 741] width 18 height 18
click at [477, 745] on input "Do not show again until next release" at bounding box center [478, 741] width 12 height 12
checkbox input "true"
click at [455, 744] on div "New Features" at bounding box center [756, 393] width 1512 height 786
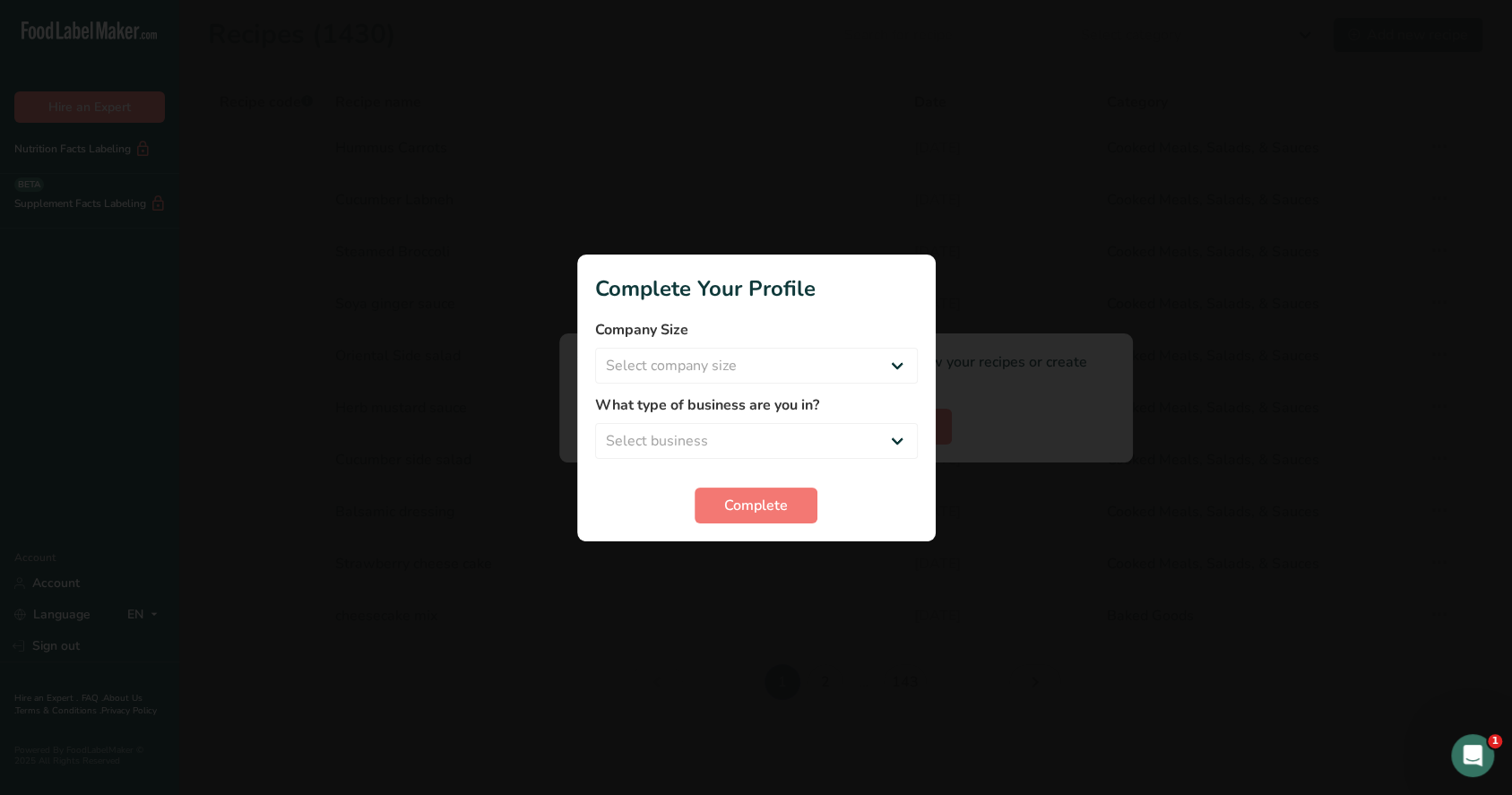
click at [753, 345] on div "Company Size Select company size Fewer than 10 Employees 10 to 50 Employees 51 …" at bounding box center [756, 351] width 323 height 64
click at [751, 366] on select "Select company size Fewer than 10 Employees 10 to 50 Employees 51 to 500 Employ…" at bounding box center [756, 365] width 323 height 36
select select "1"
click at [595, 347] on select "Select company size Fewer than 10 Employees 10 to 50 Employees 51 to 500 Employ…" at bounding box center [756, 365] width 323 height 36
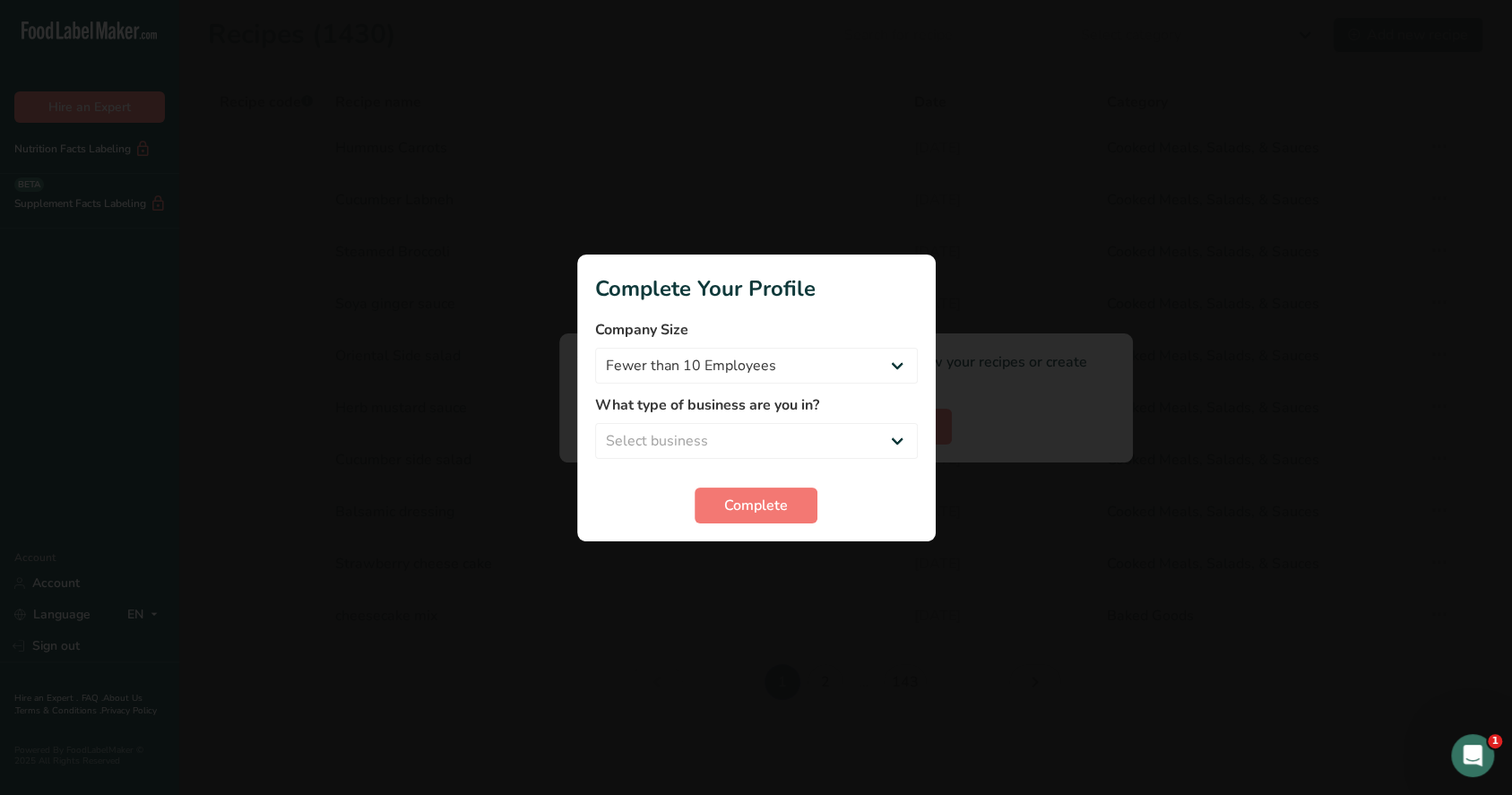
click at [729, 406] on label "What type of business are you in?" at bounding box center [756, 405] width 323 height 22
click at [733, 431] on select "Select business Packaged Food Manufacturer Restaurant & Cafe Bakery Meal Plans …" at bounding box center [756, 441] width 323 height 36
select select "4"
click at [595, 423] on select "Select business Packaged Food Manufacturer Restaurant & Cafe Bakery Meal Plans …" at bounding box center [756, 441] width 323 height 36
click at [732, 502] on span "Complete" at bounding box center [756, 506] width 63 height 22
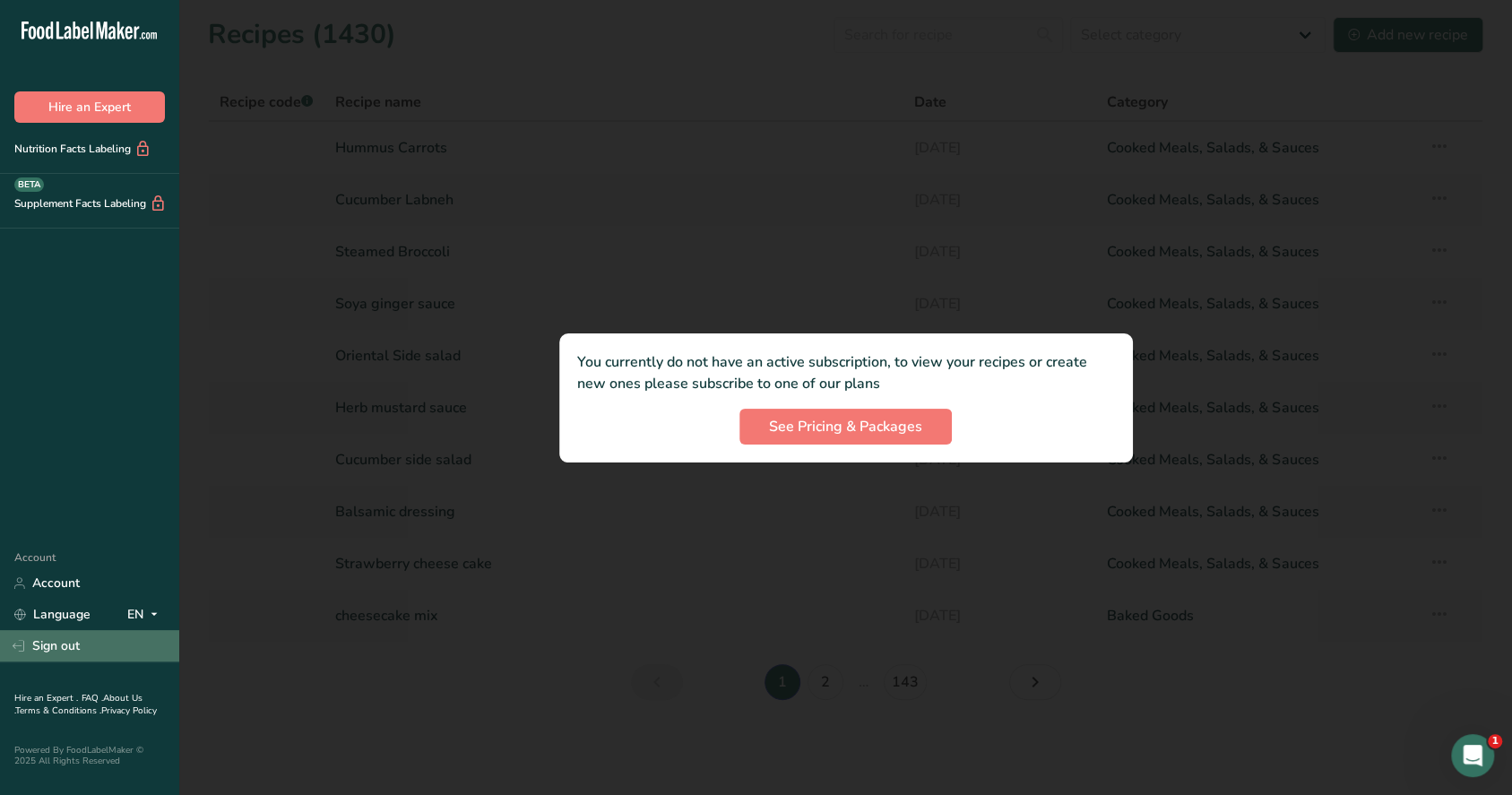
click at [50, 645] on link "Sign out" at bounding box center [90, 645] width 179 height 32
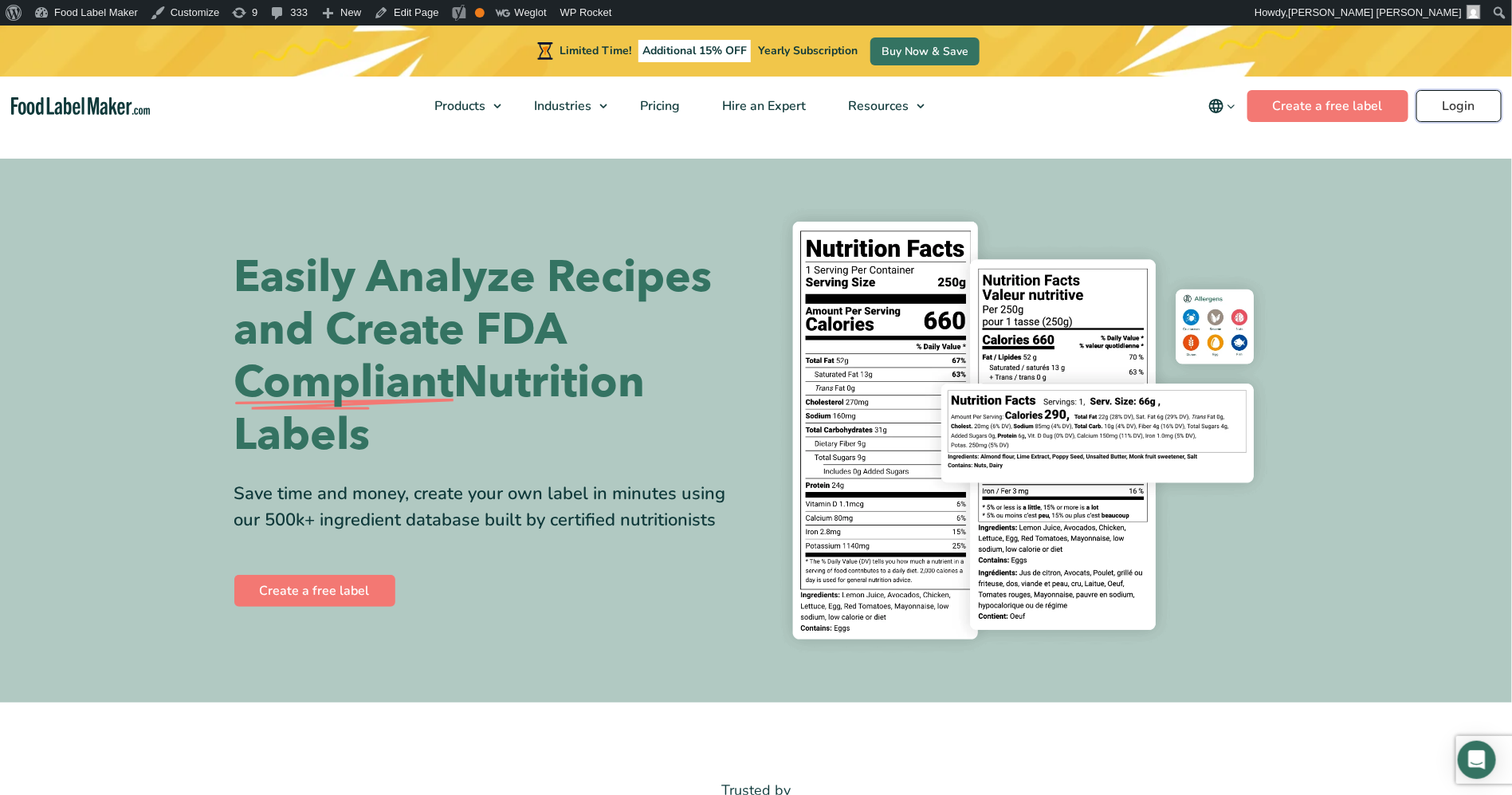
click at [1449, 101] on link "Login" at bounding box center [1459, 106] width 85 height 32
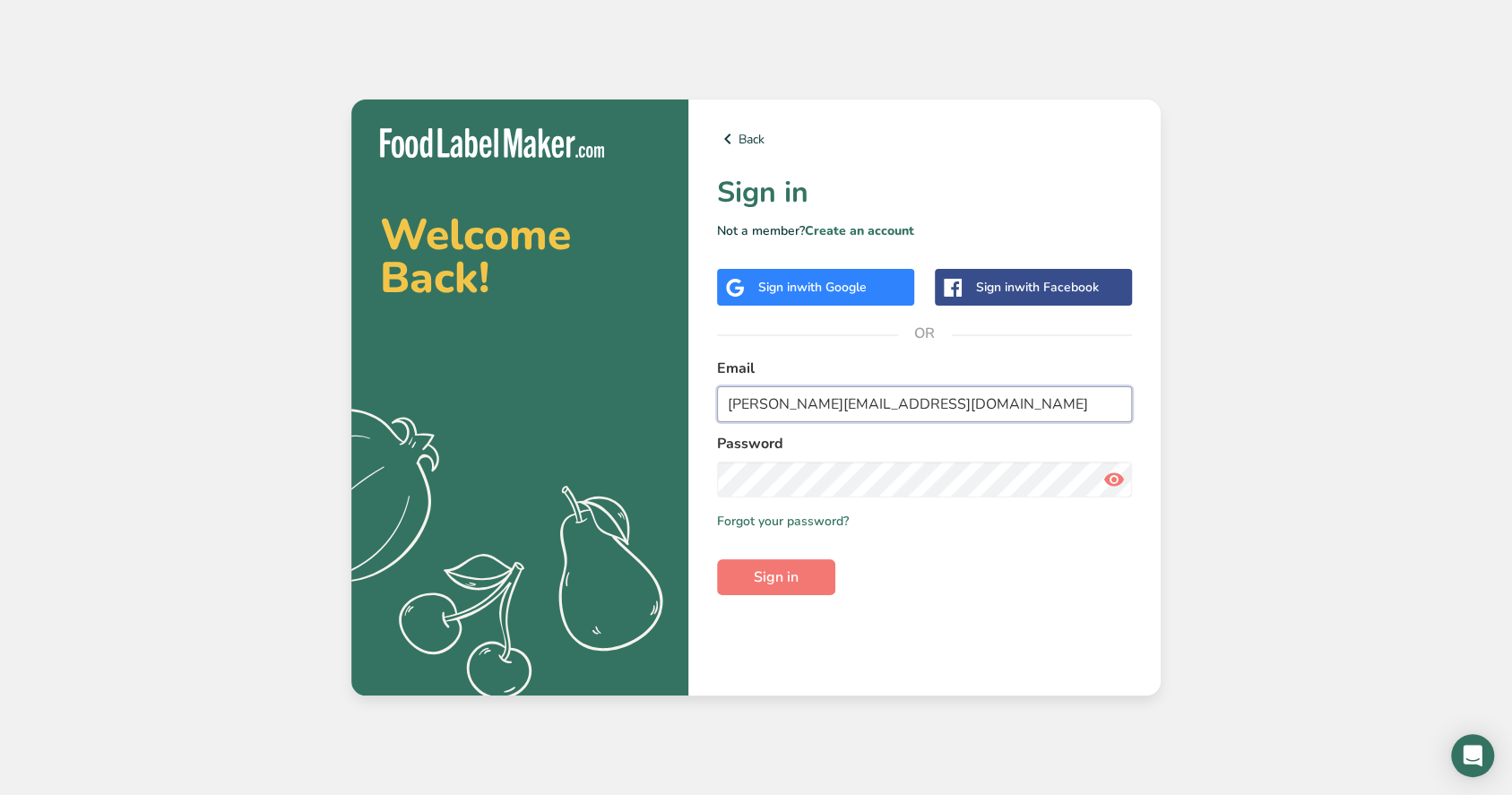
click at [794, 420] on input "[PERSON_NAME][EMAIL_ADDRESS][DOMAIN_NAME]" at bounding box center [925, 404] width 415 height 36
type input "[PERSON_NAME][EMAIL_ADDRESS][DOMAIN_NAME]"
click at [803, 581] on button "Sign in" at bounding box center [776, 577] width 119 height 36
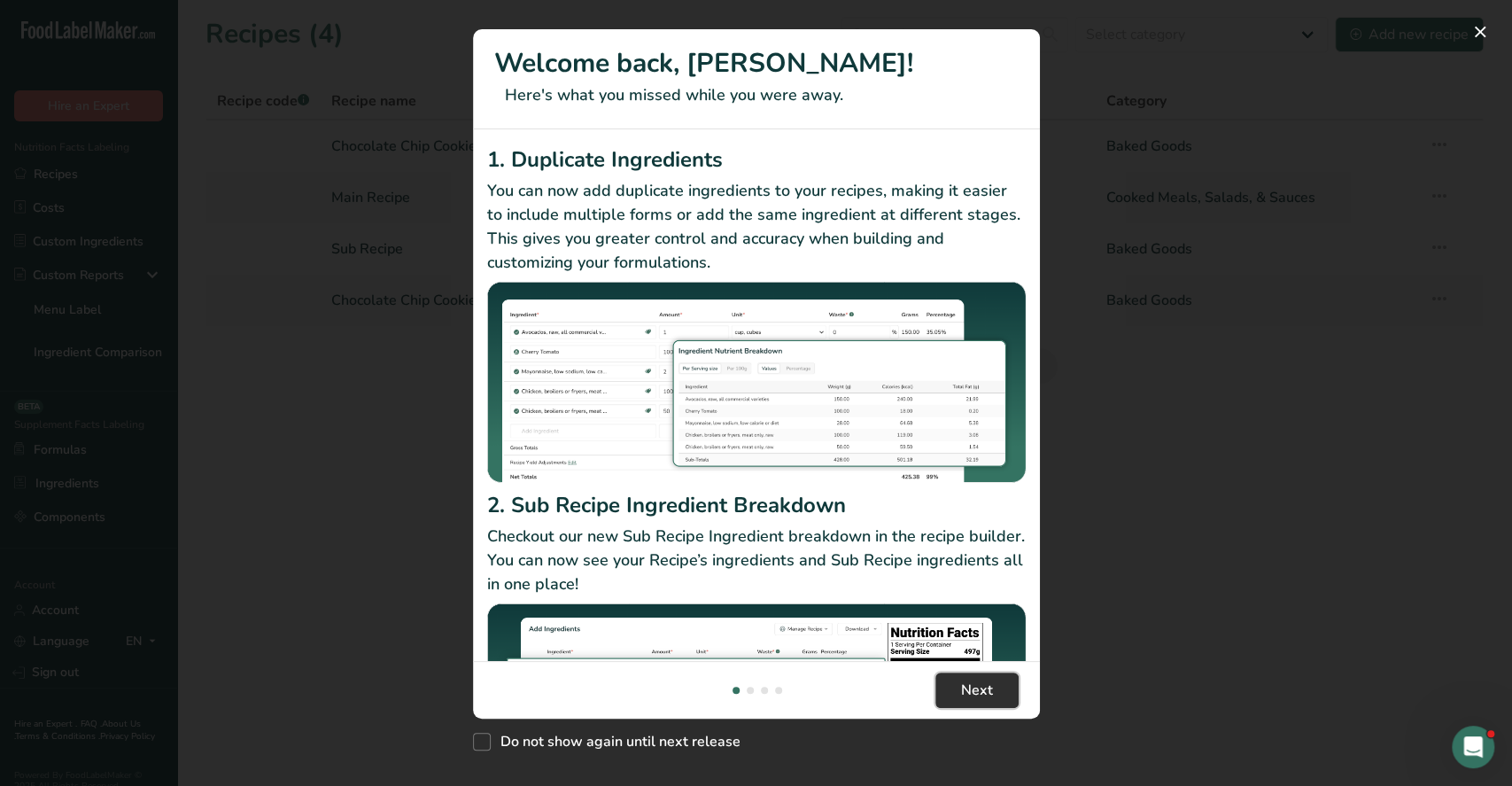
click at [957, 690] on button "Next" at bounding box center [976, 690] width 83 height 36
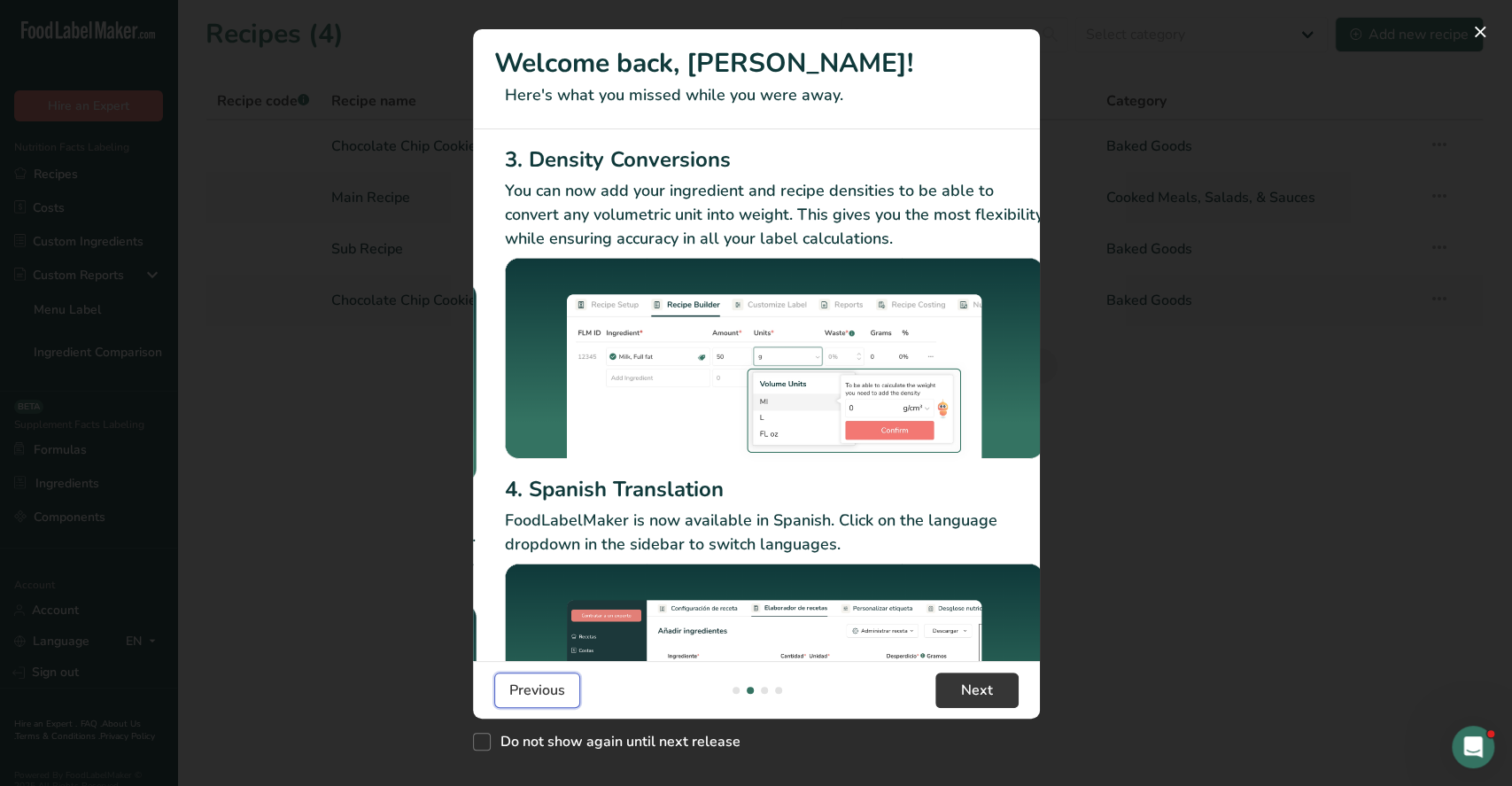
click at [503, 690] on button "Previous" at bounding box center [537, 690] width 86 height 36
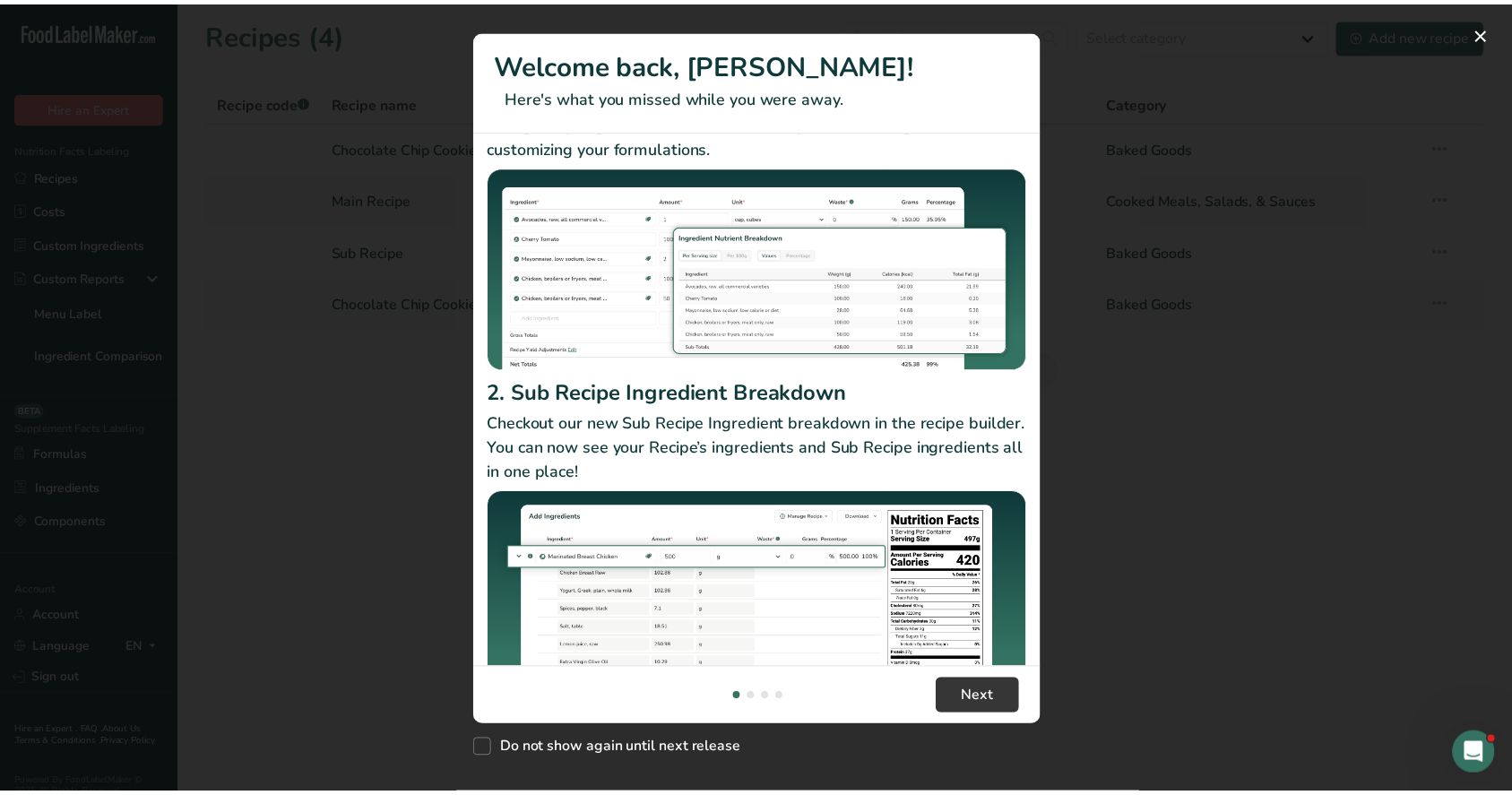
scroll to position [119, 0]
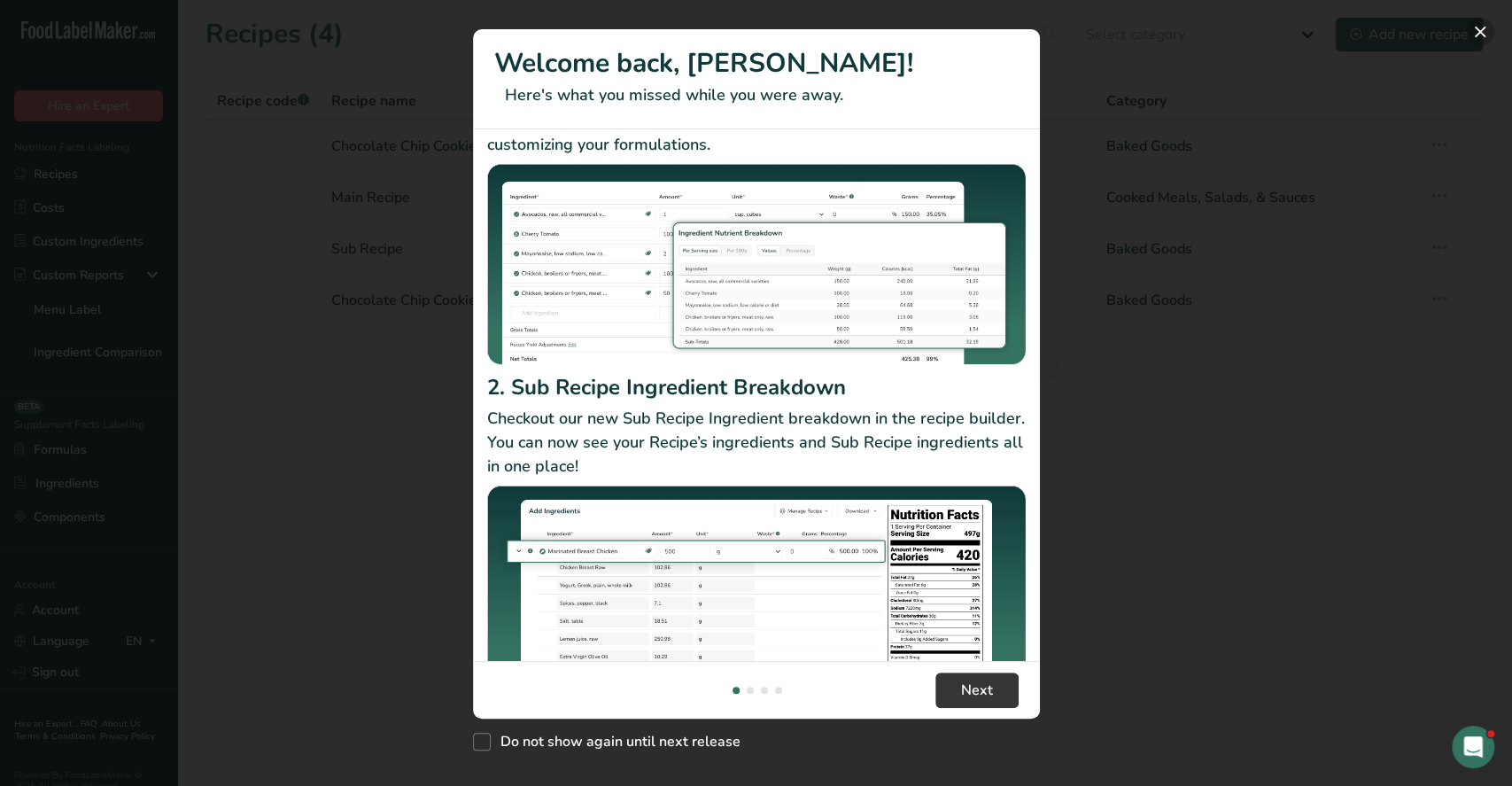
click at [1478, 34] on button "New Features" at bounding box center [1481, 32] width 29 height 29
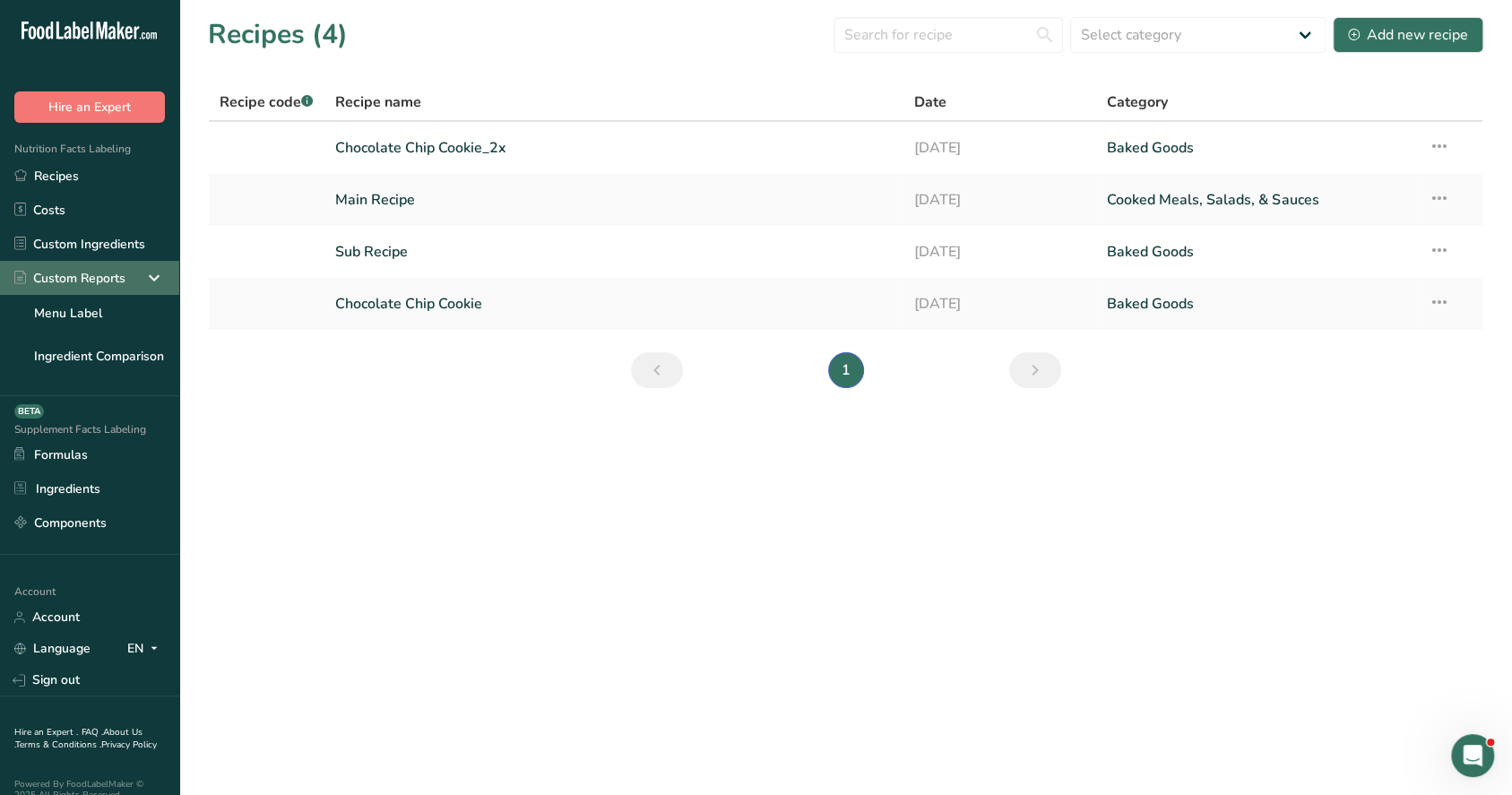
click at [144, 270] on icon at bounding box center [155, 278] width 22 height 33
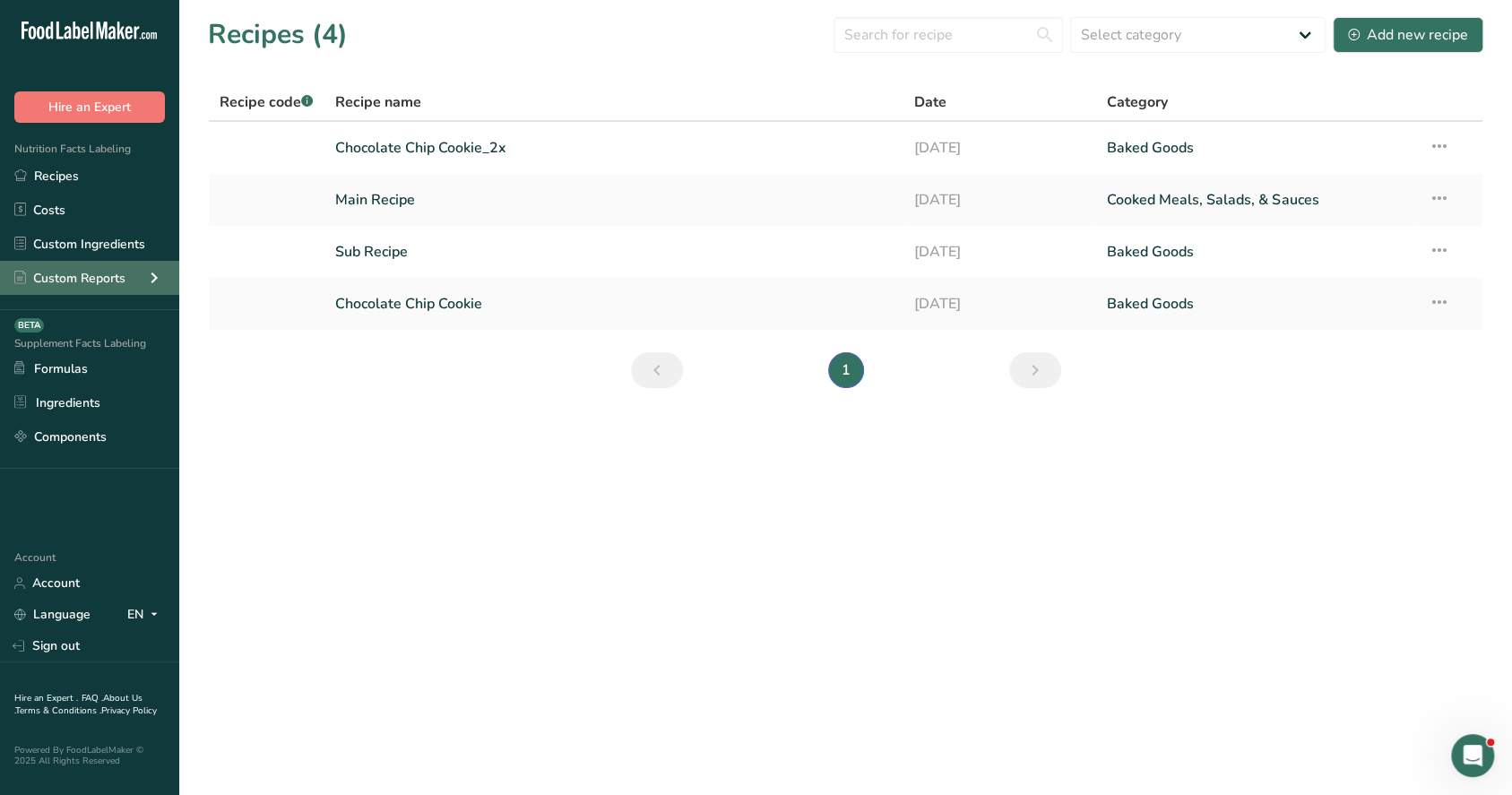
click at [157, 271] on icon at bounding box center [155, 278] width 22 height 33
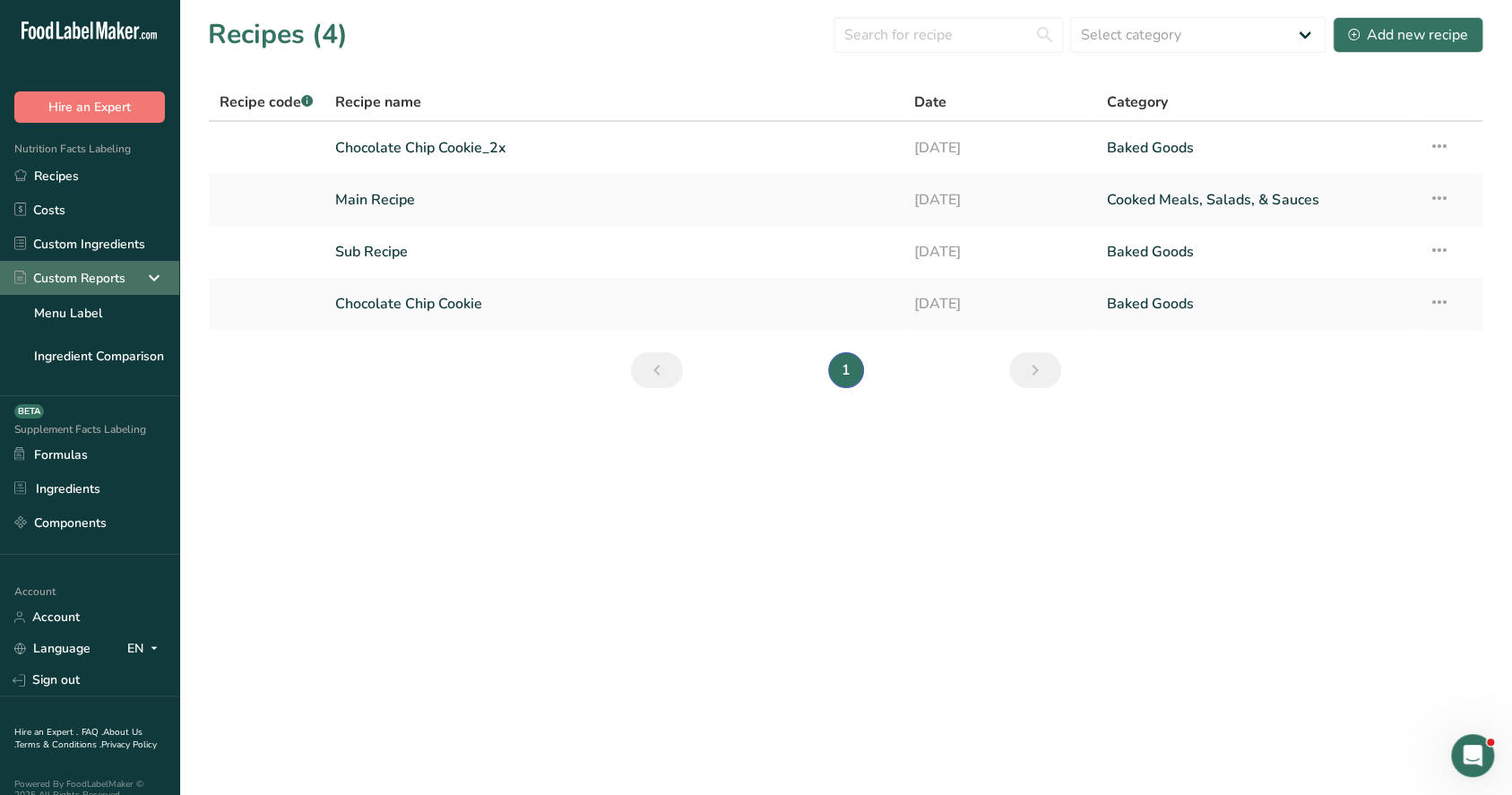
click at [144, 276] on icon at bounding box center [155, 278] width 22 height 33
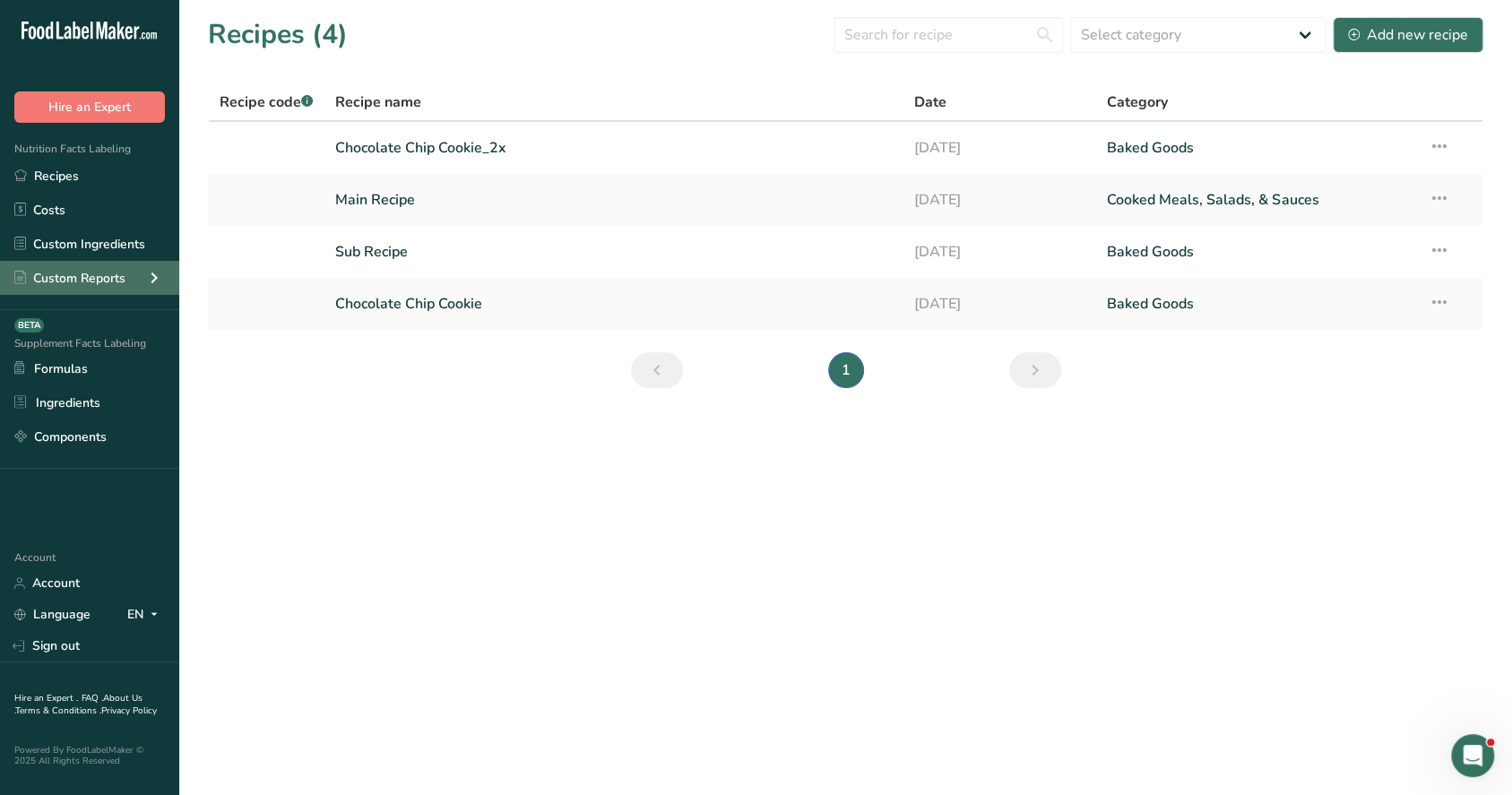
click at [156, 279] on icon at bounding box center [155, 278] width 22 height 33
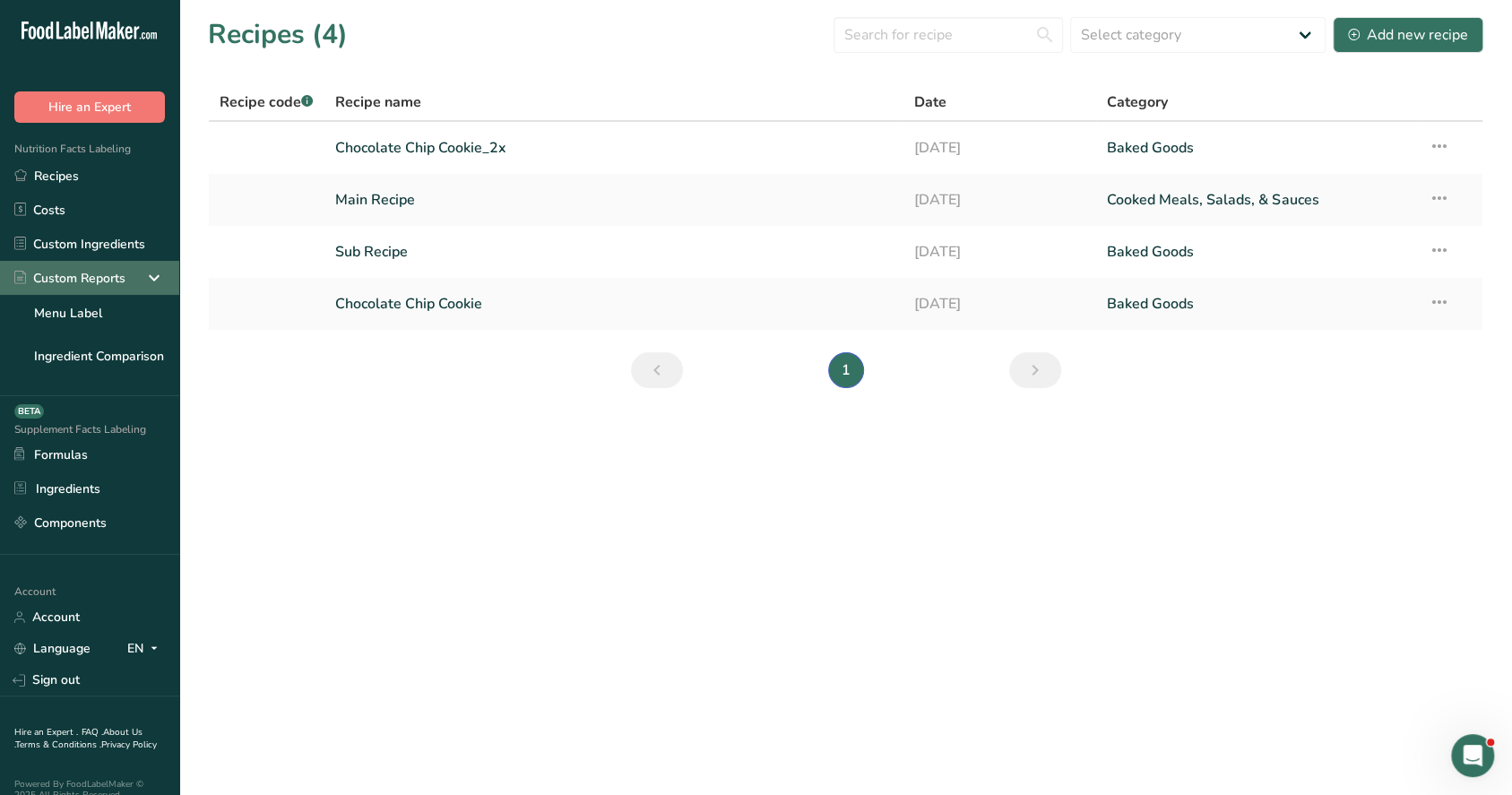
click at [156, 279] on div "Custom Reports" at bounding box center [90, 278] width 179 height 34
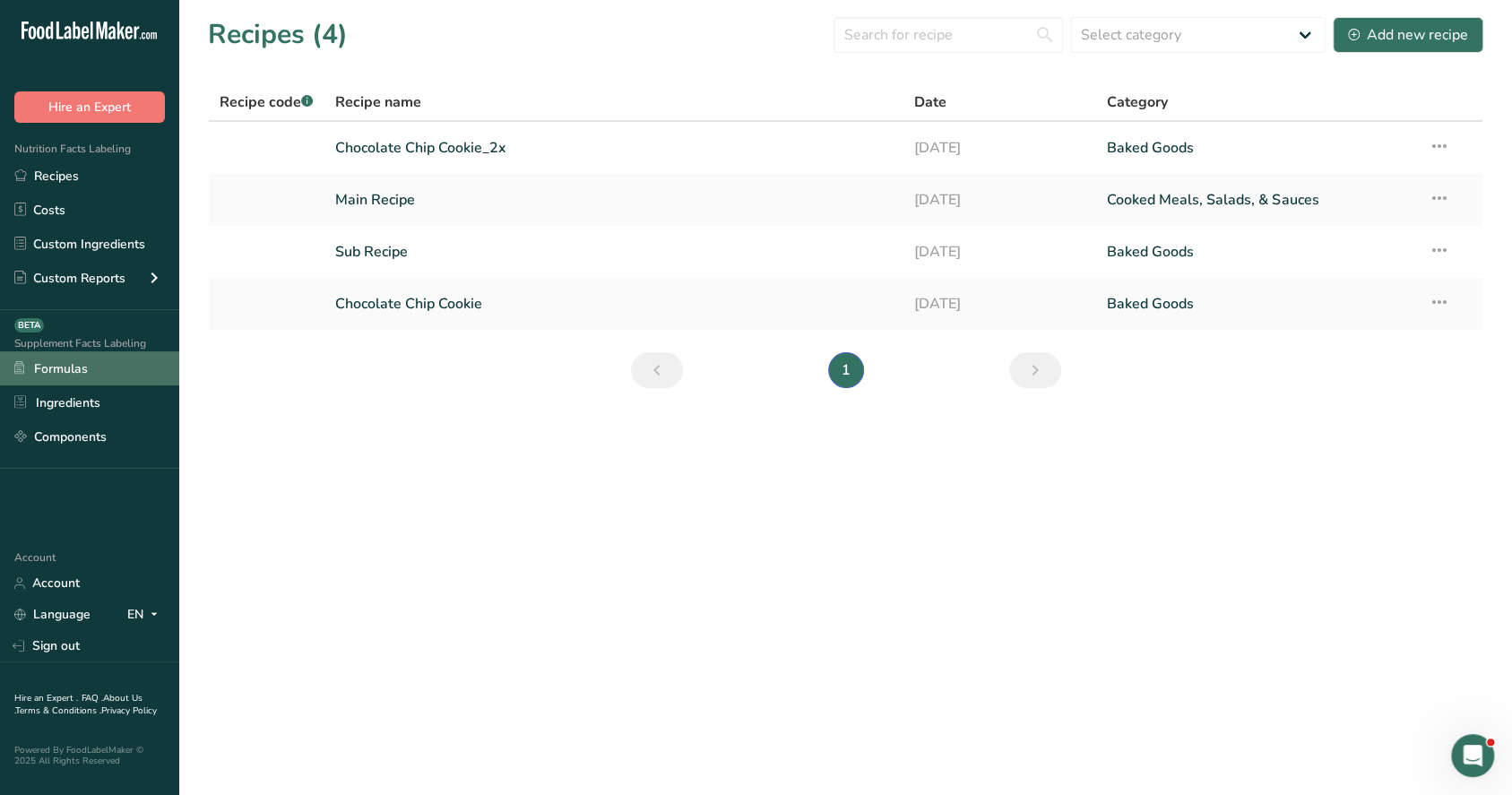
click at [129, 383] on link "Formulas" at bounding box center [90, 368] width 179 height 34
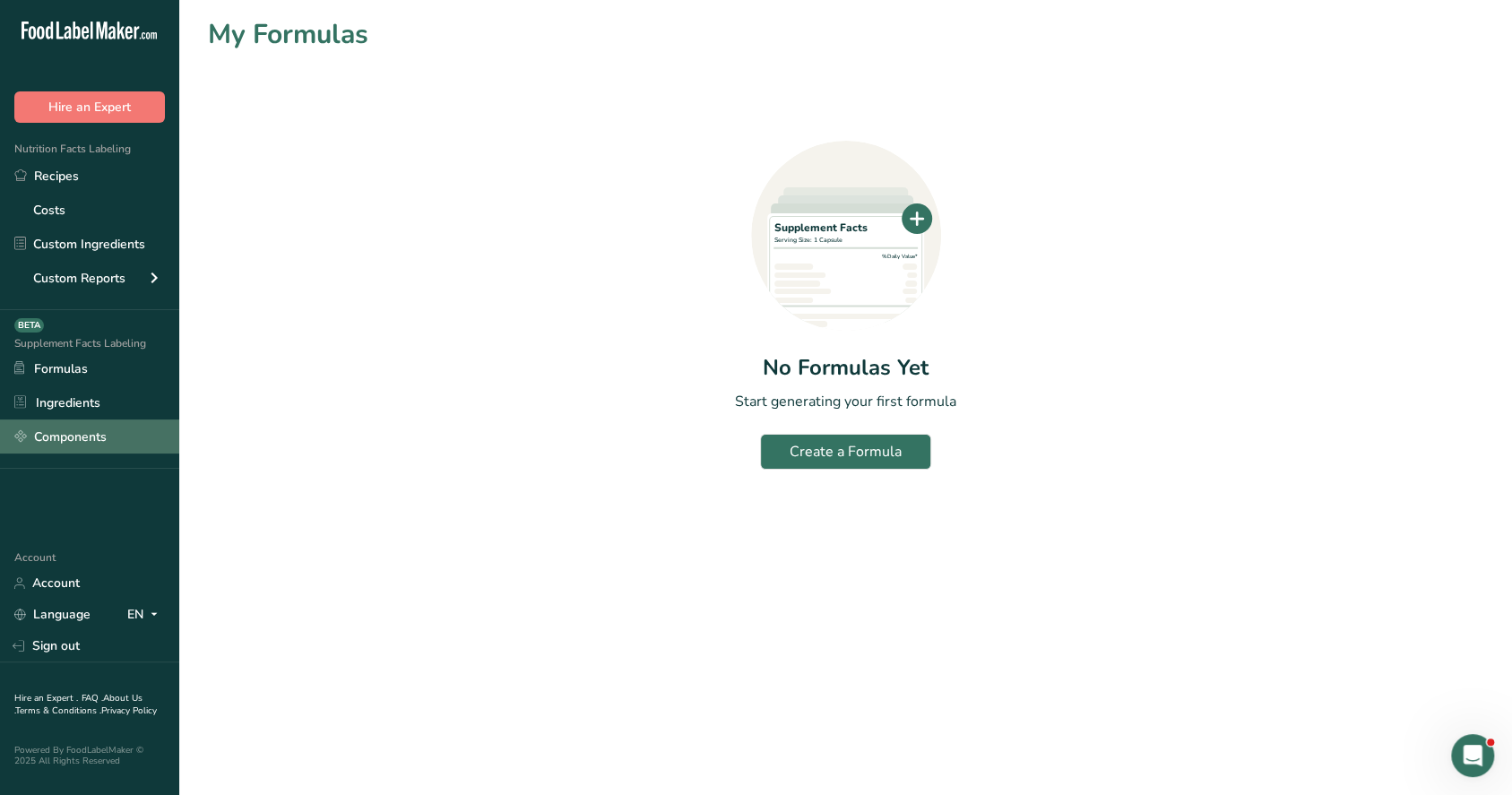
click at [119, 427] on link "Components" at bounding box center [90, 437] width 179 height 34
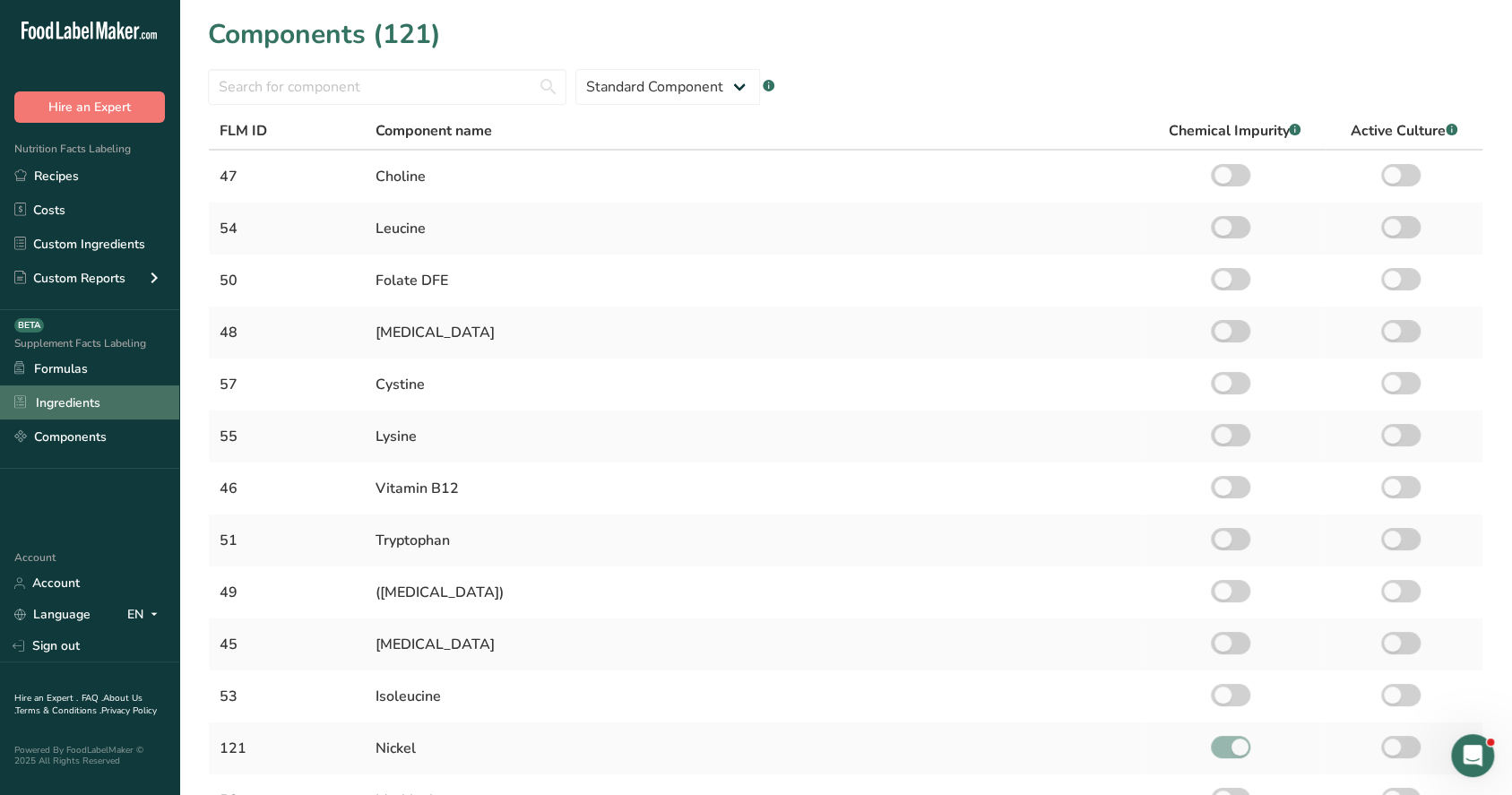
click at [122, 406] on link "Ingredients" at bounding box center [90, 402] width 179 height 34
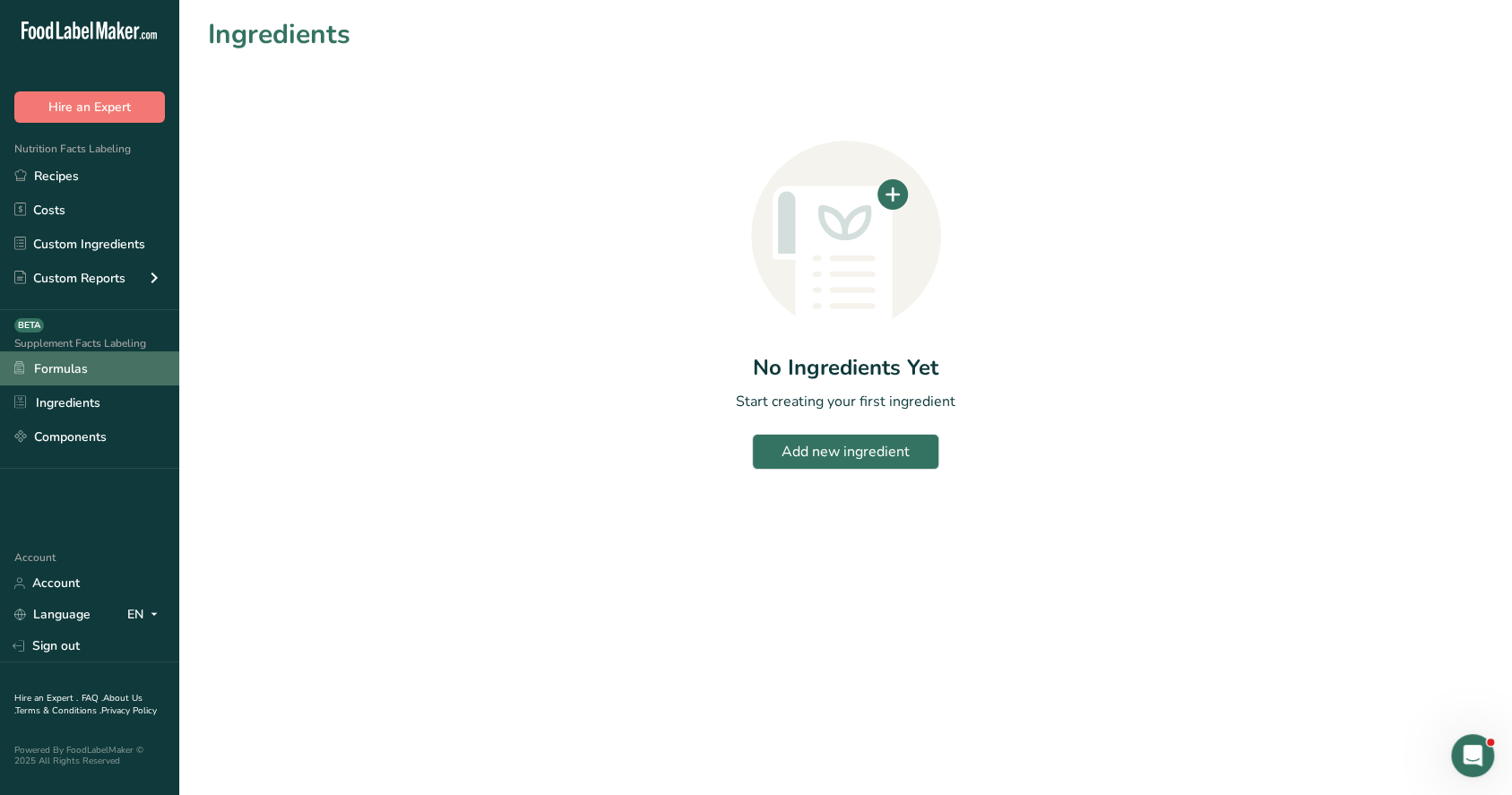
click at [124, 378] on link "Formulas" at bounding box center [90, 368] width 179 height 34
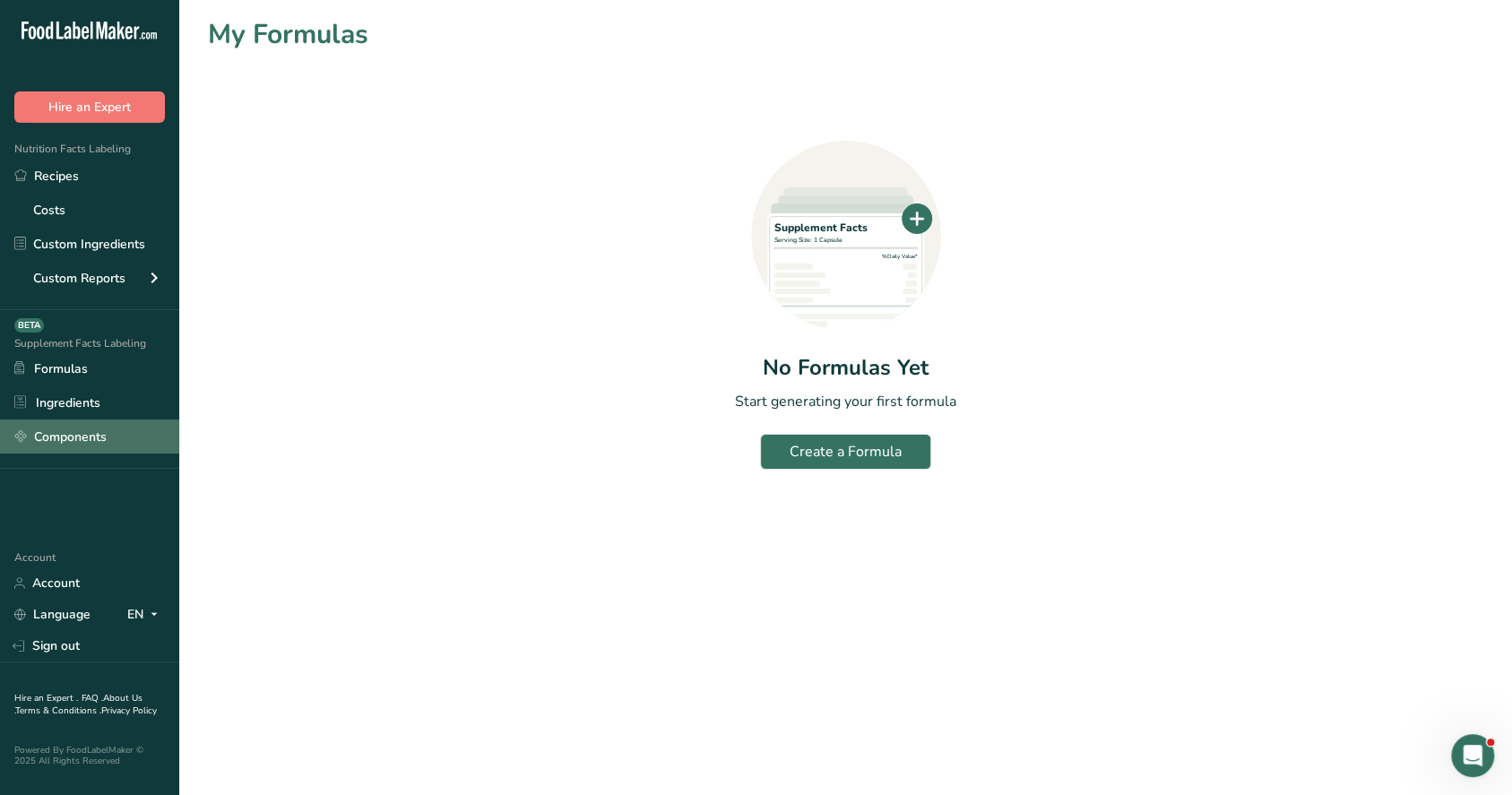
click at [124, 434] on link "Components" at bounding box center [90, 437] width 179 height 34
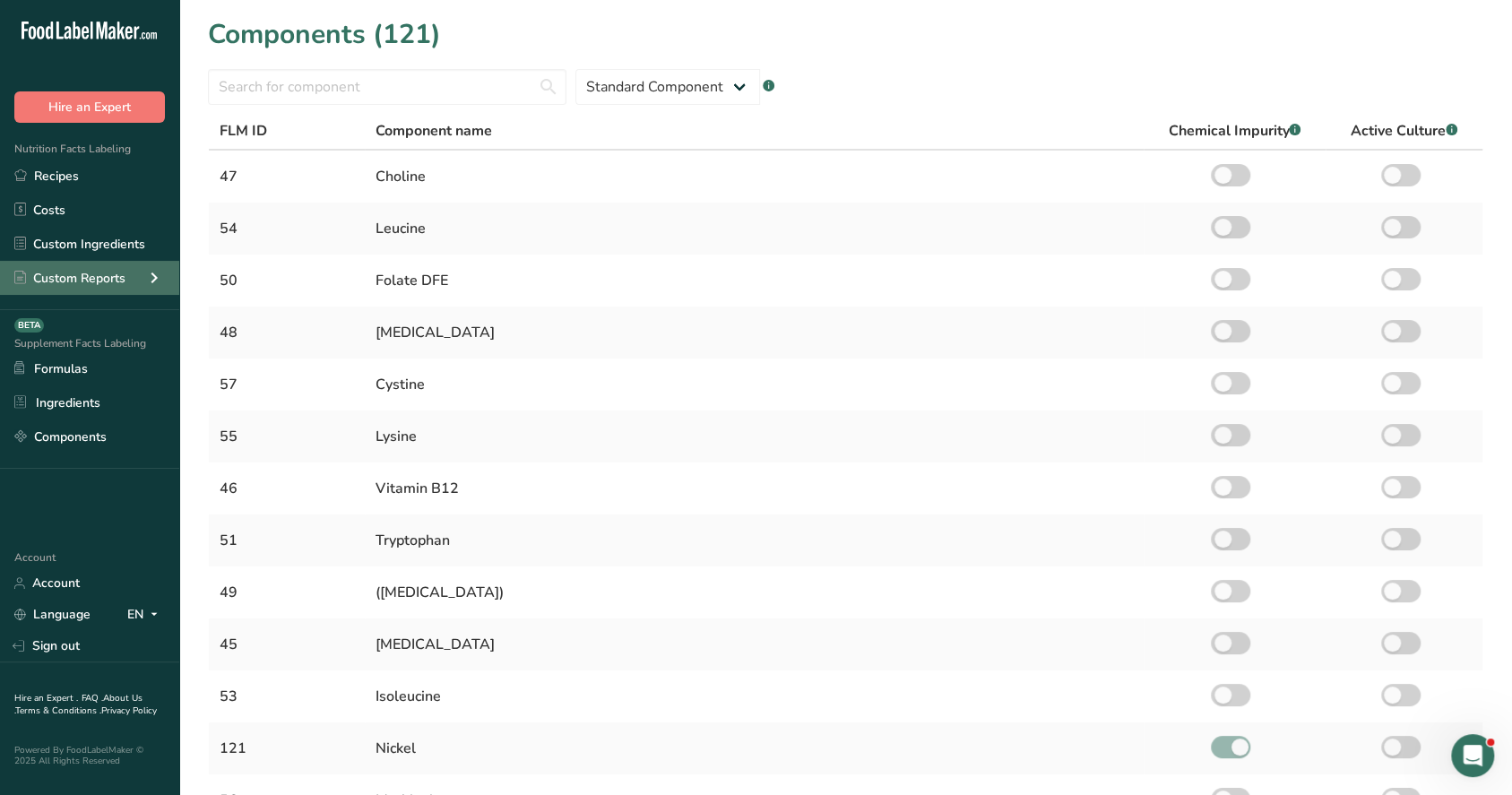
click at [156, 289] on icon at bounding box center [155, 278] width 22 height 33
